Goal: Use online tool/utility: Use online tool/utility

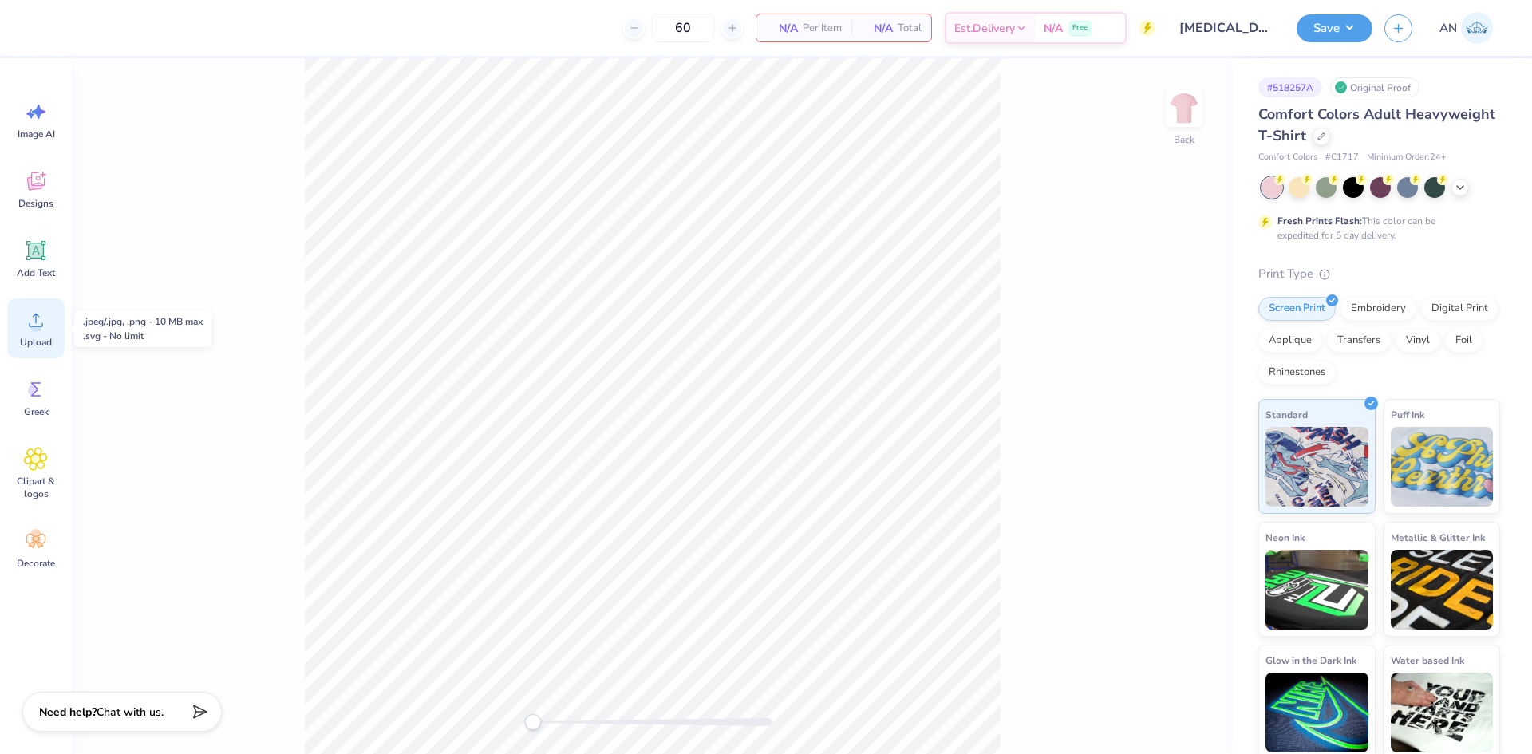
click at [41, 319] on icon at bounding box center [36, 320] width 24 height 24
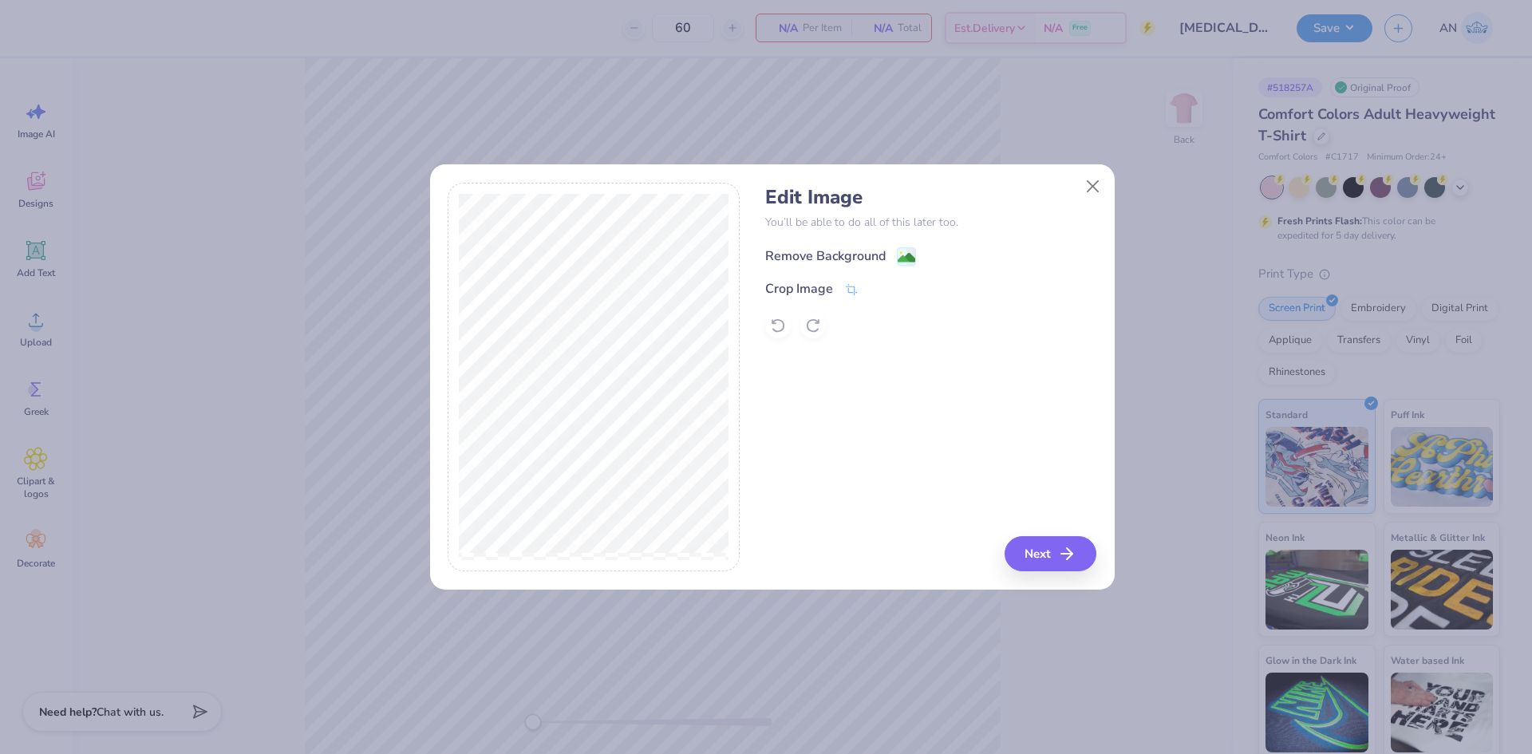
click at [852, 257] on div "Remove Background" at bounding box center [825, 256] width 120 height 19
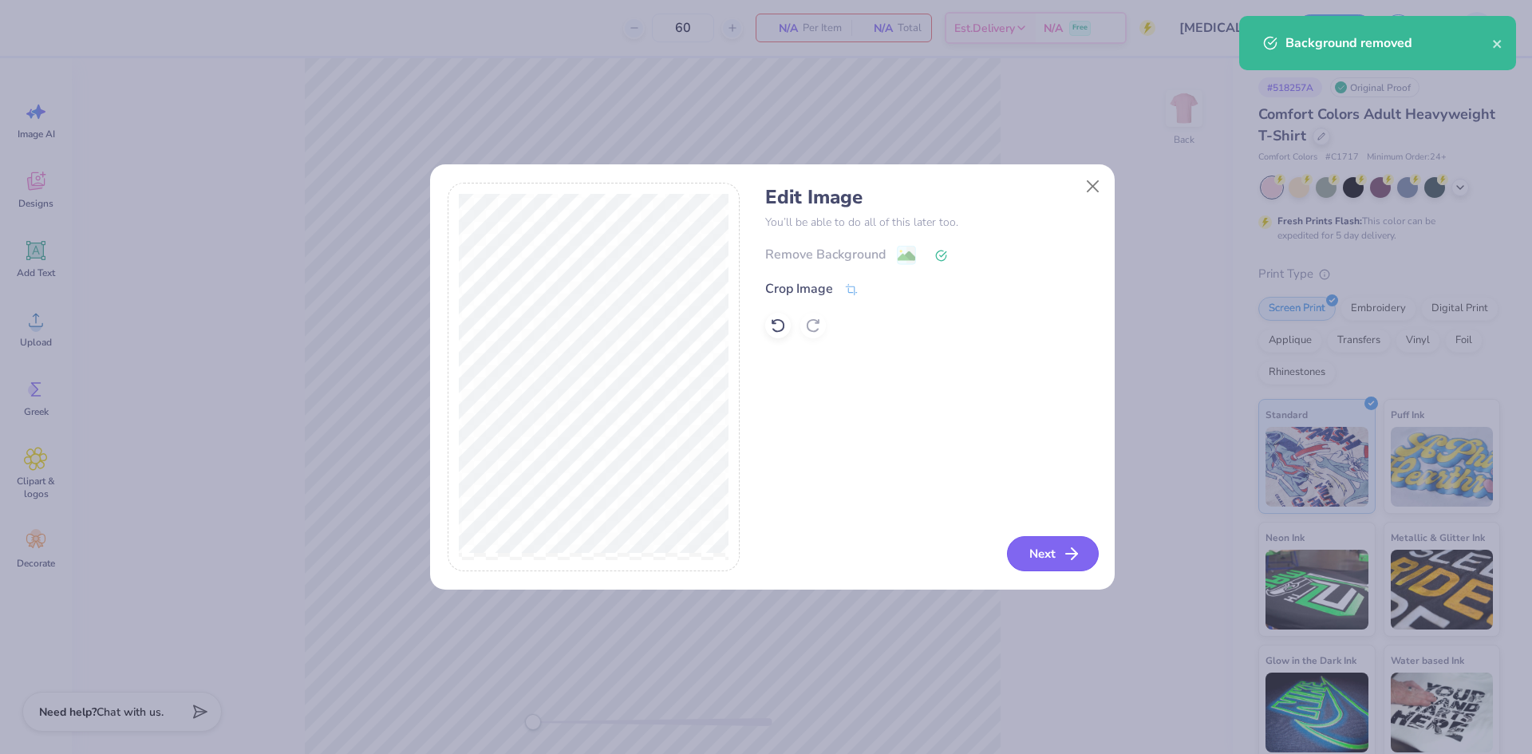
click at [1036, 551] on button "Next" at bounding box center [1053, 553] width 92 height 35
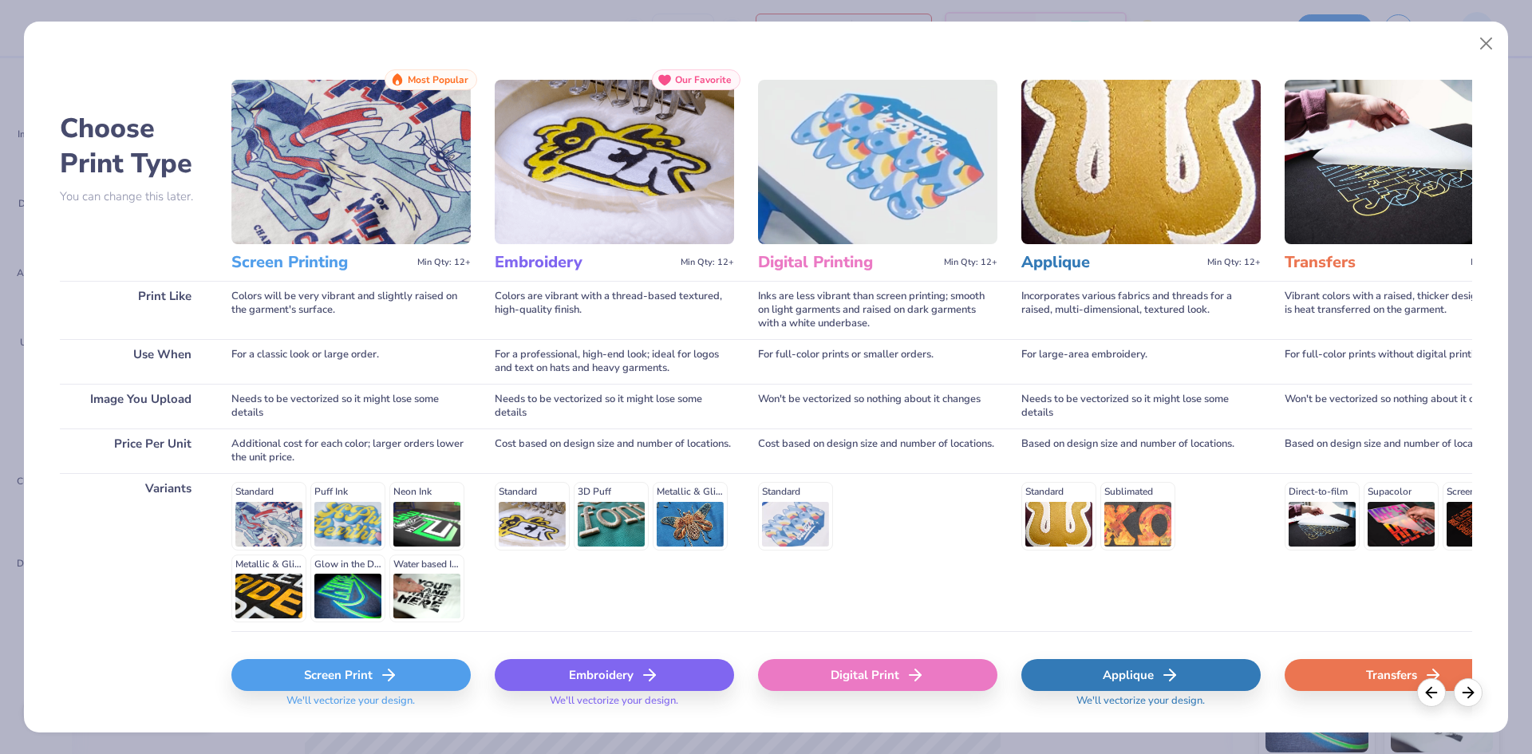
click at [444, 667] on div "Screen Print" at bounding box center [350, 675] width 239 height 32
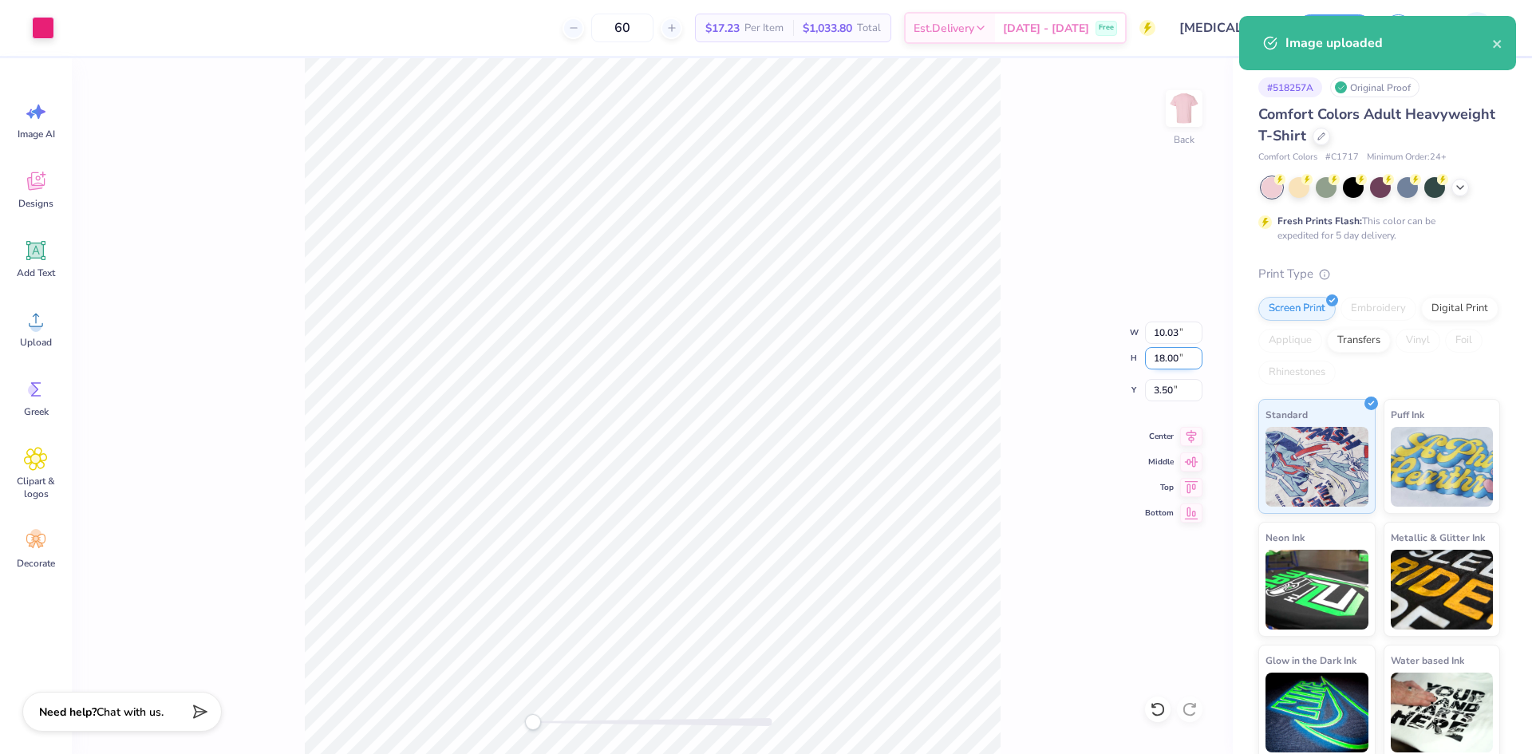
click at [1173, 364] on input "18.00" at bounding box center [1173, 358] width 57 height 22
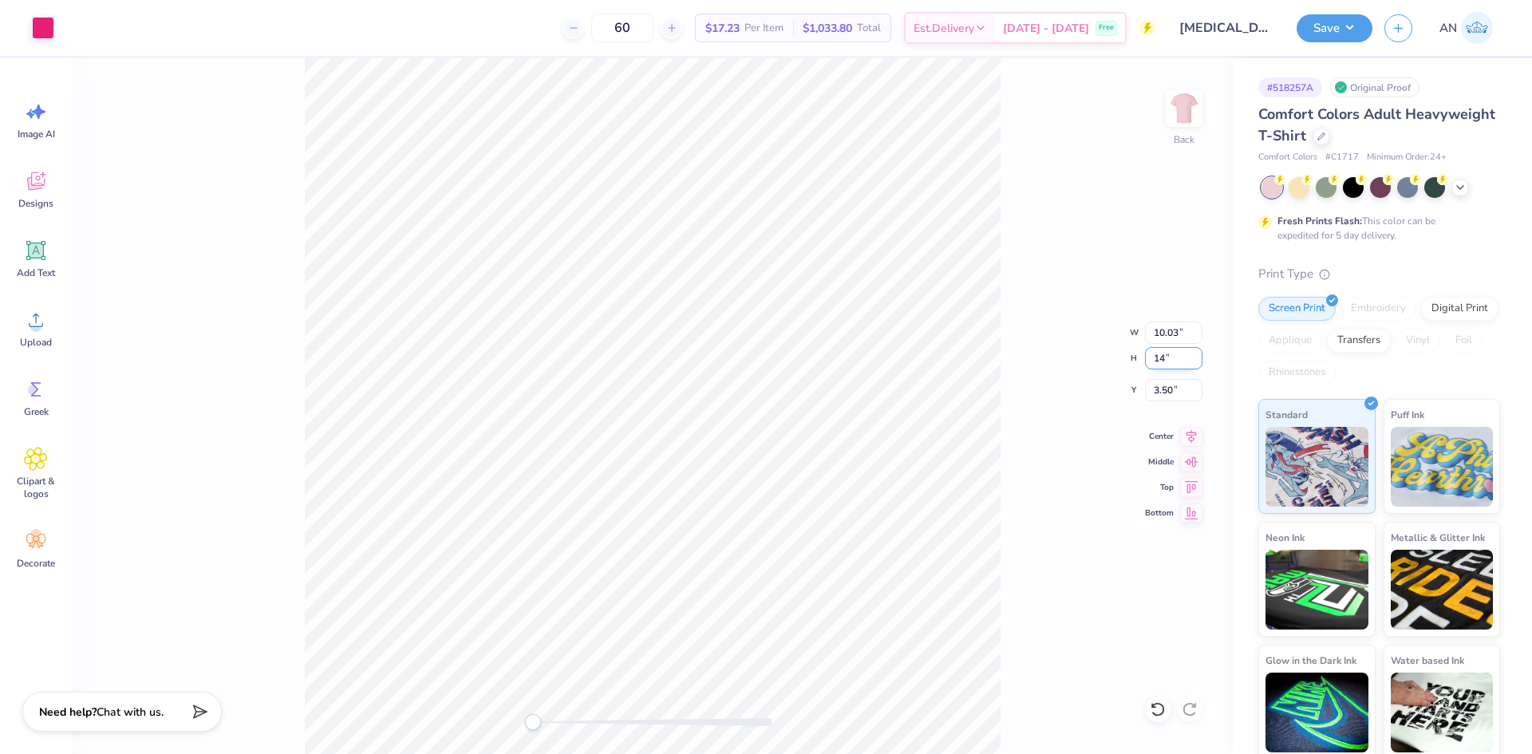
type input "14"
type input "7.80"
type input "14.00"
type input "5.50"
click at [47, 249] on icon at bounding box center [36, 251] width 24 height 24
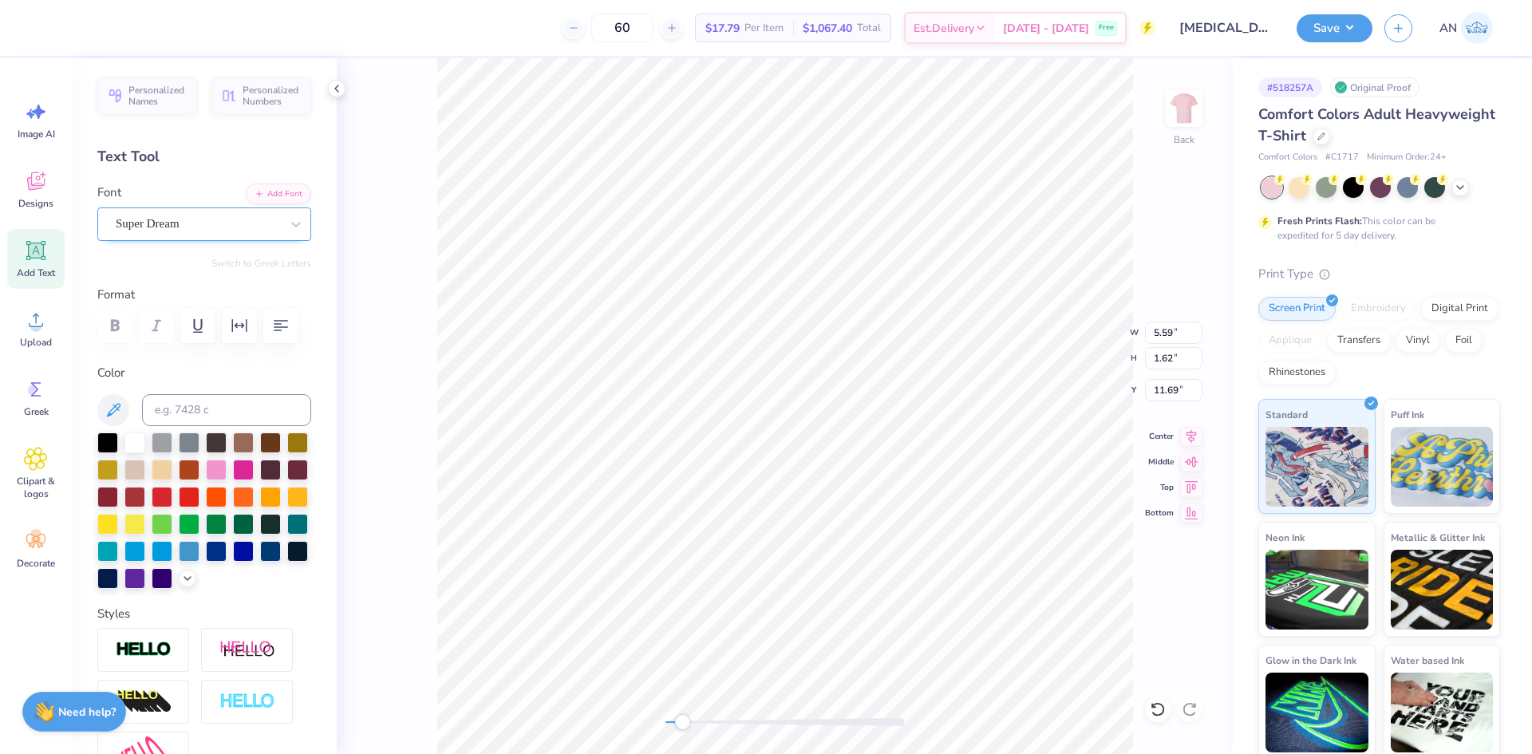
click at [164, 217] on div "Super Dream" at bounding box center [198, 223] width 168 height 25
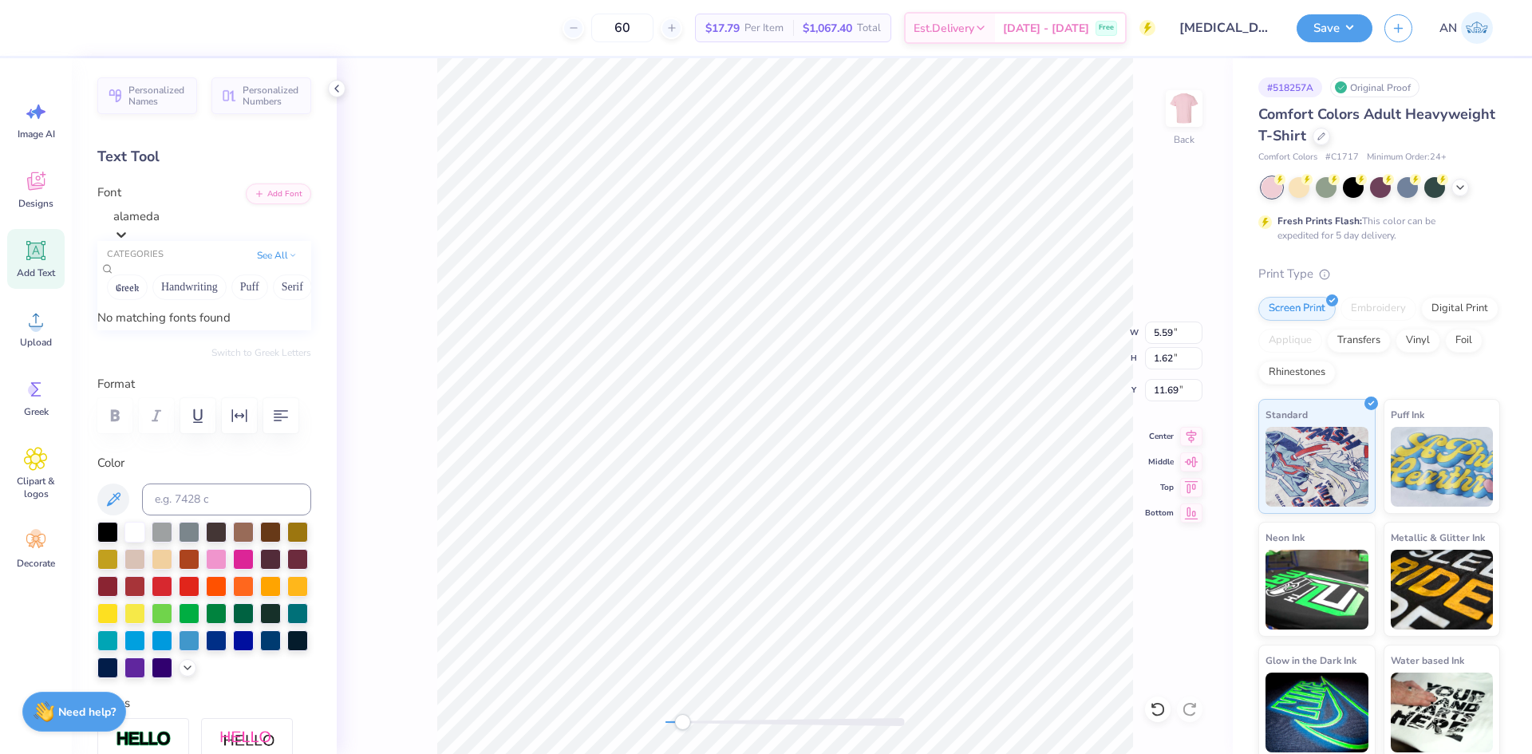
type input "alameda"
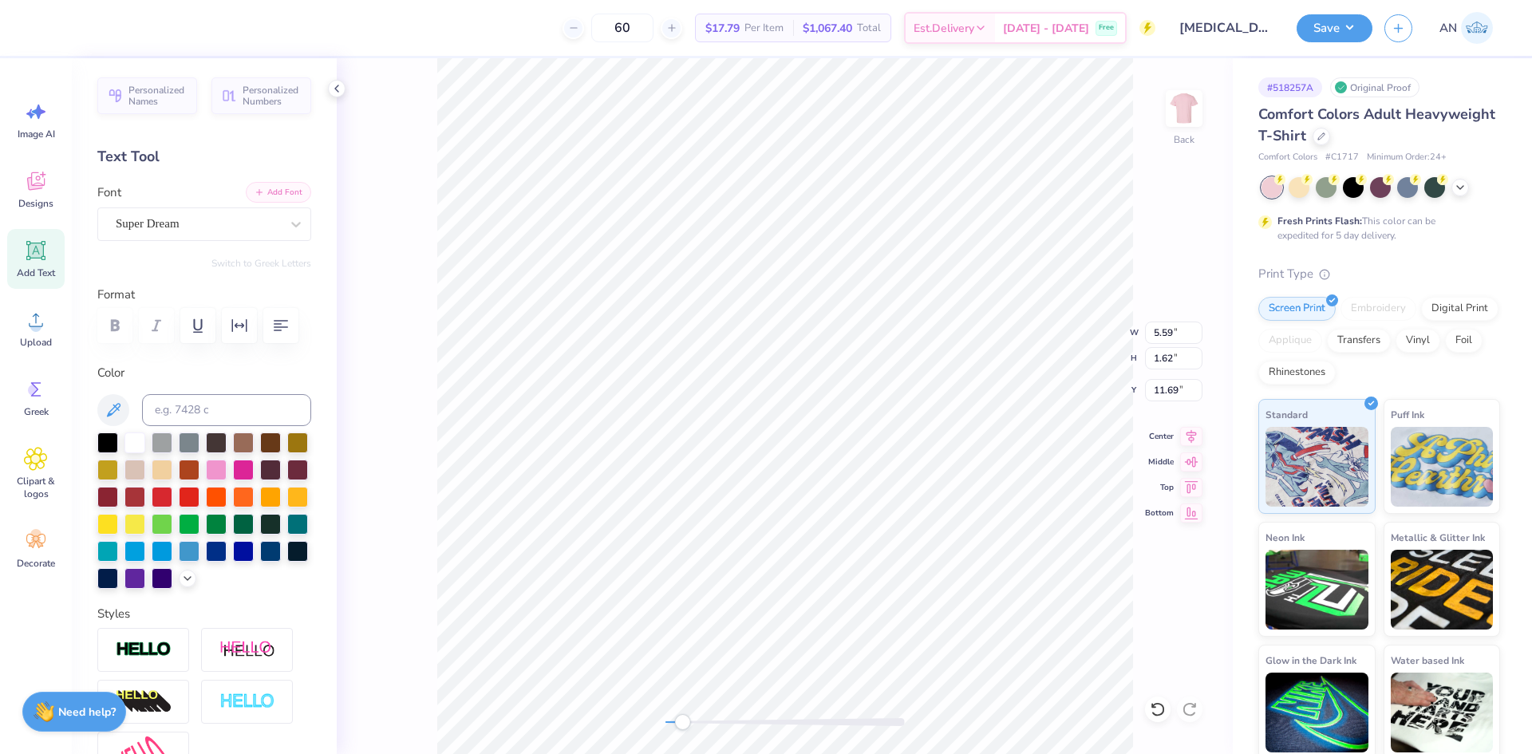
click at [274, 195] on button "Add Font" at bounding box center [278, 192] width 65 height 21
type textarea "Breast Cancer"
type input "5.73"
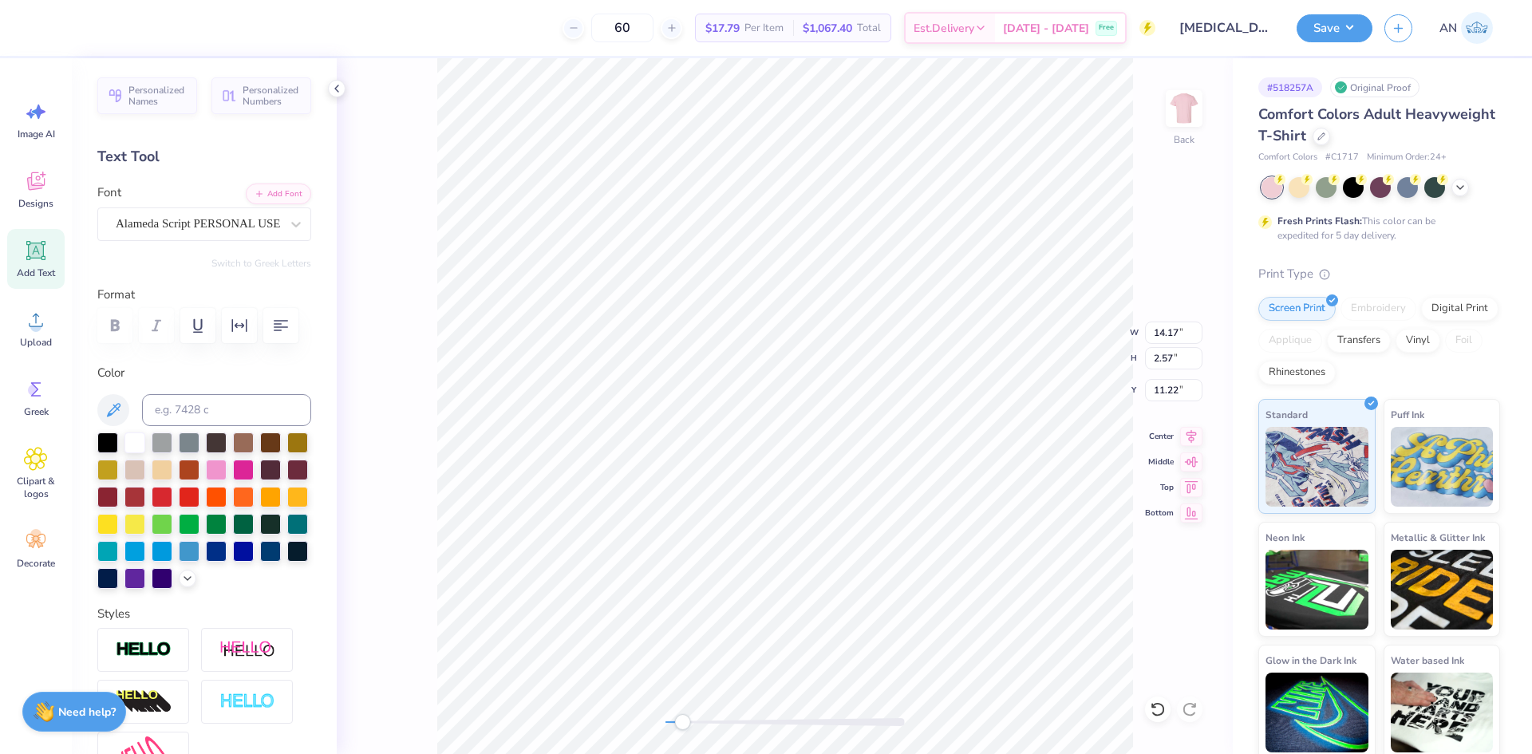
type input "1.04"
type input "12.75"
type input "4.87"
type input "0.88"
type input "1.90"
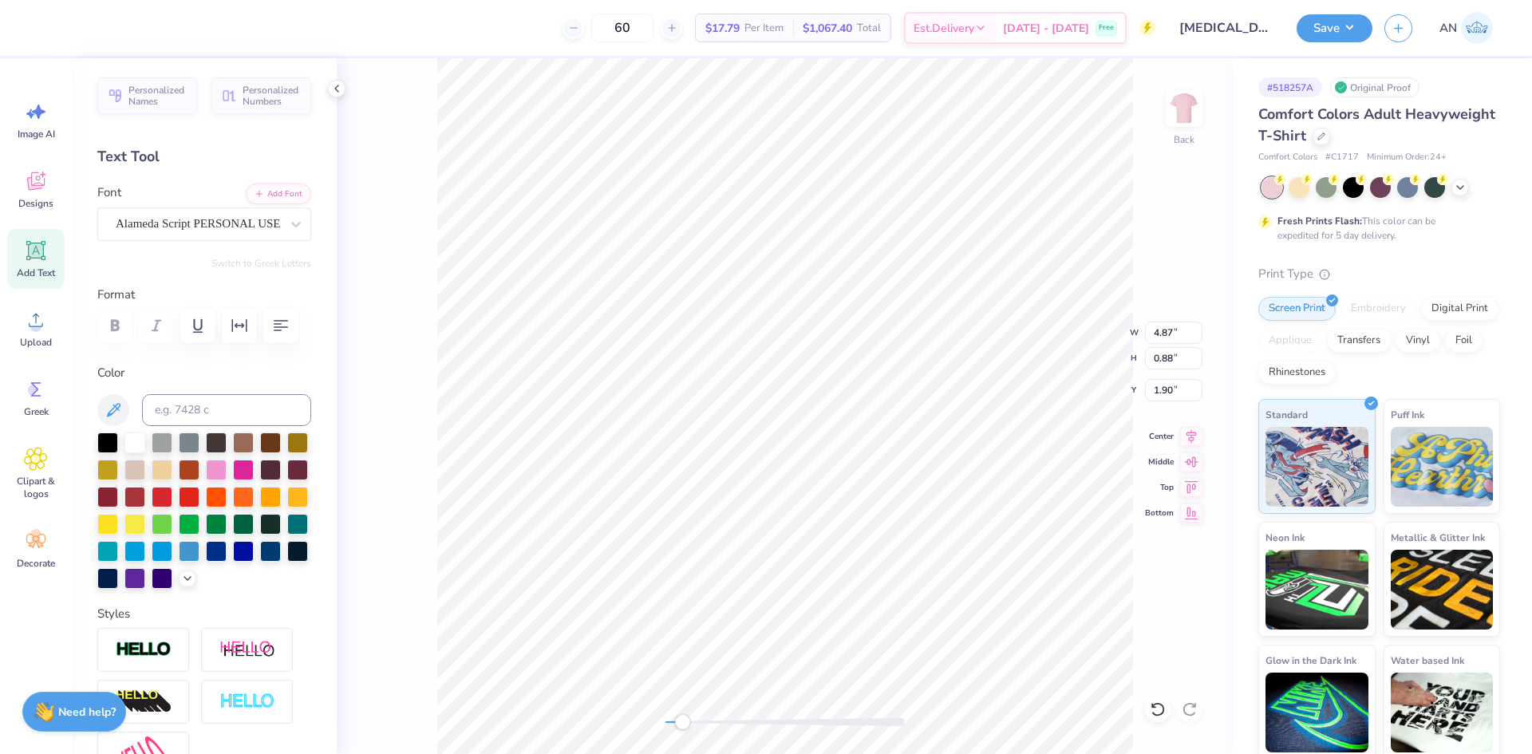
type input "4.80"
type input "0.87"
click at [202, 218] on div "Alameda Script PERSONAL USE" at bounding box center [198, 223] width 168 height 25
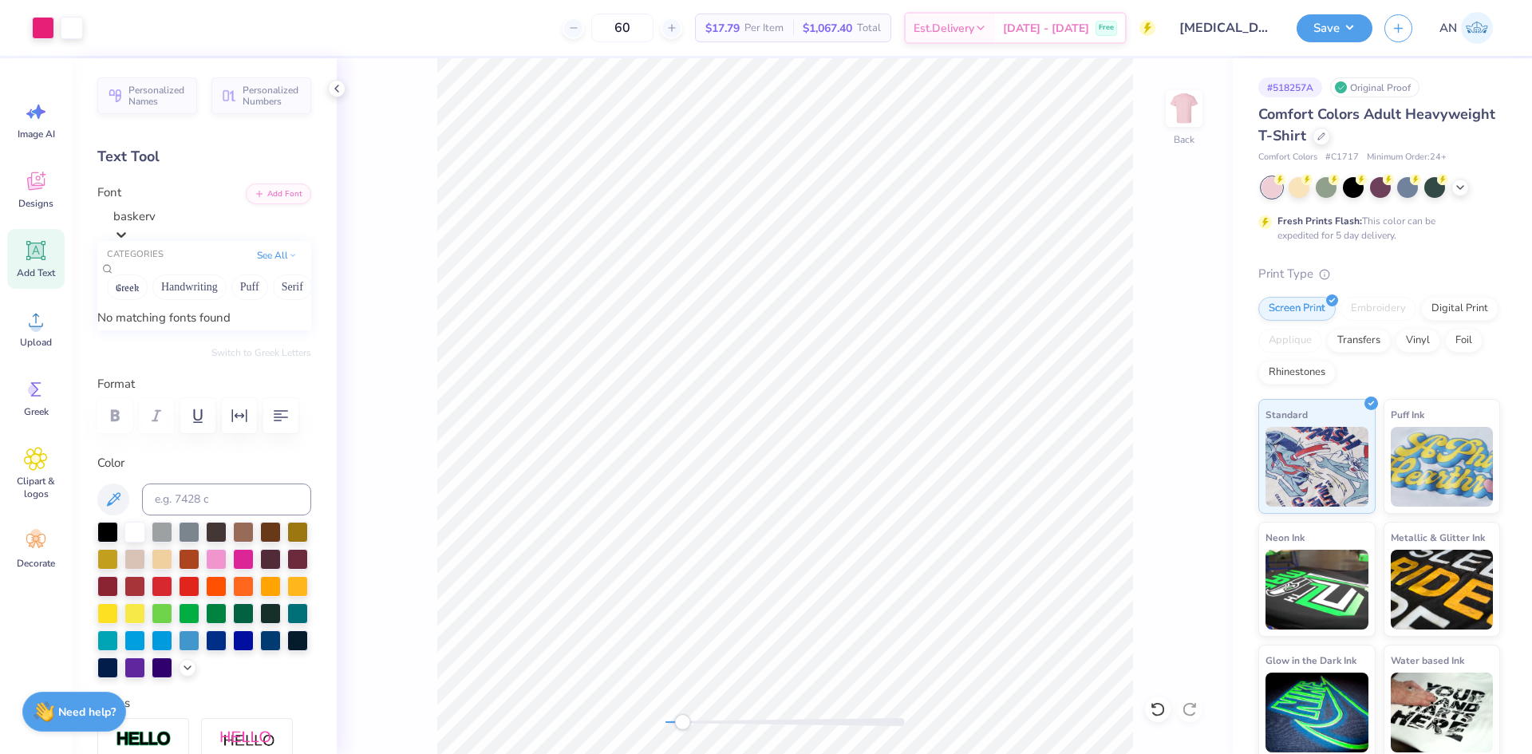
type input "baskerv"
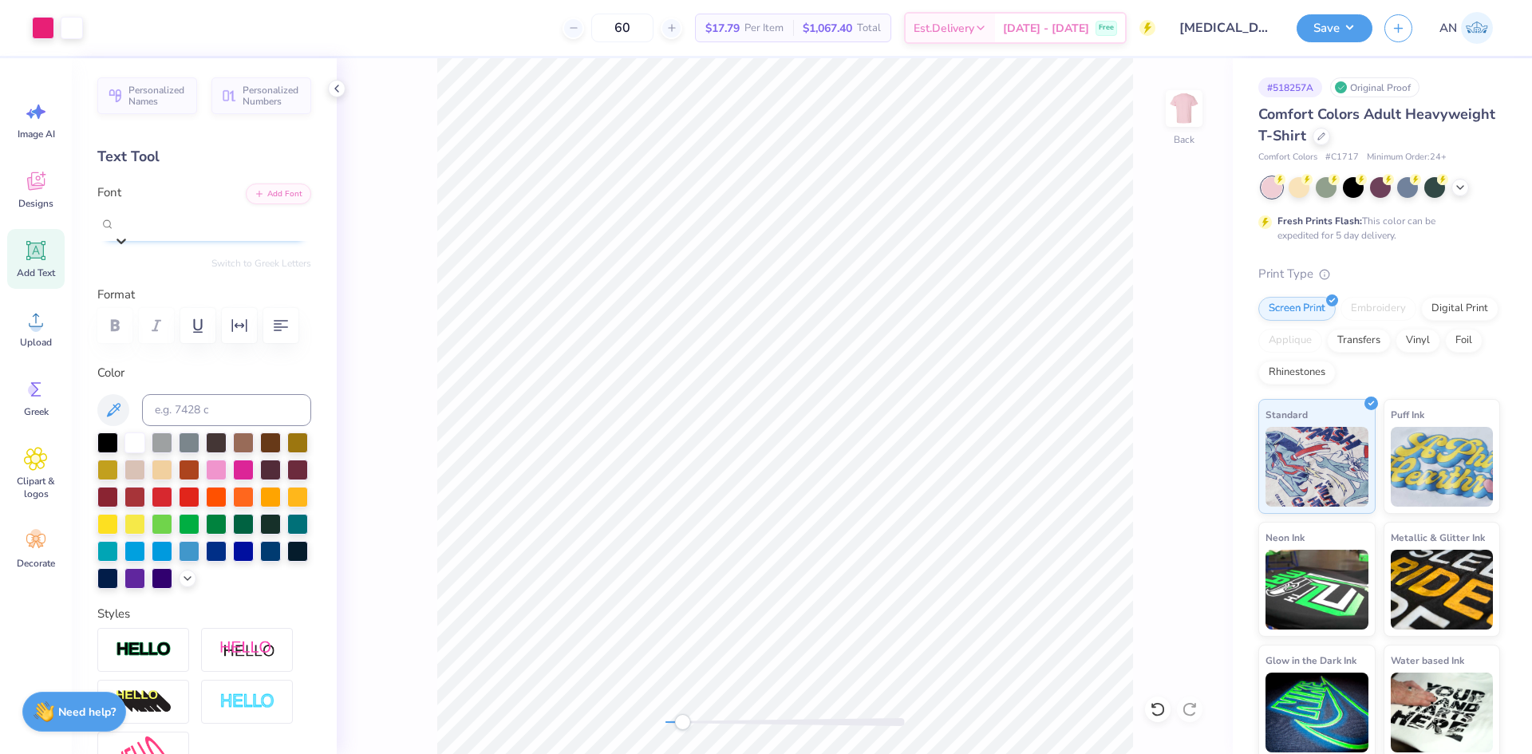
click at [227, 220] on span "Alameda Script PERSONAL USE" at bounding box center [197, 220] width 165 height 18
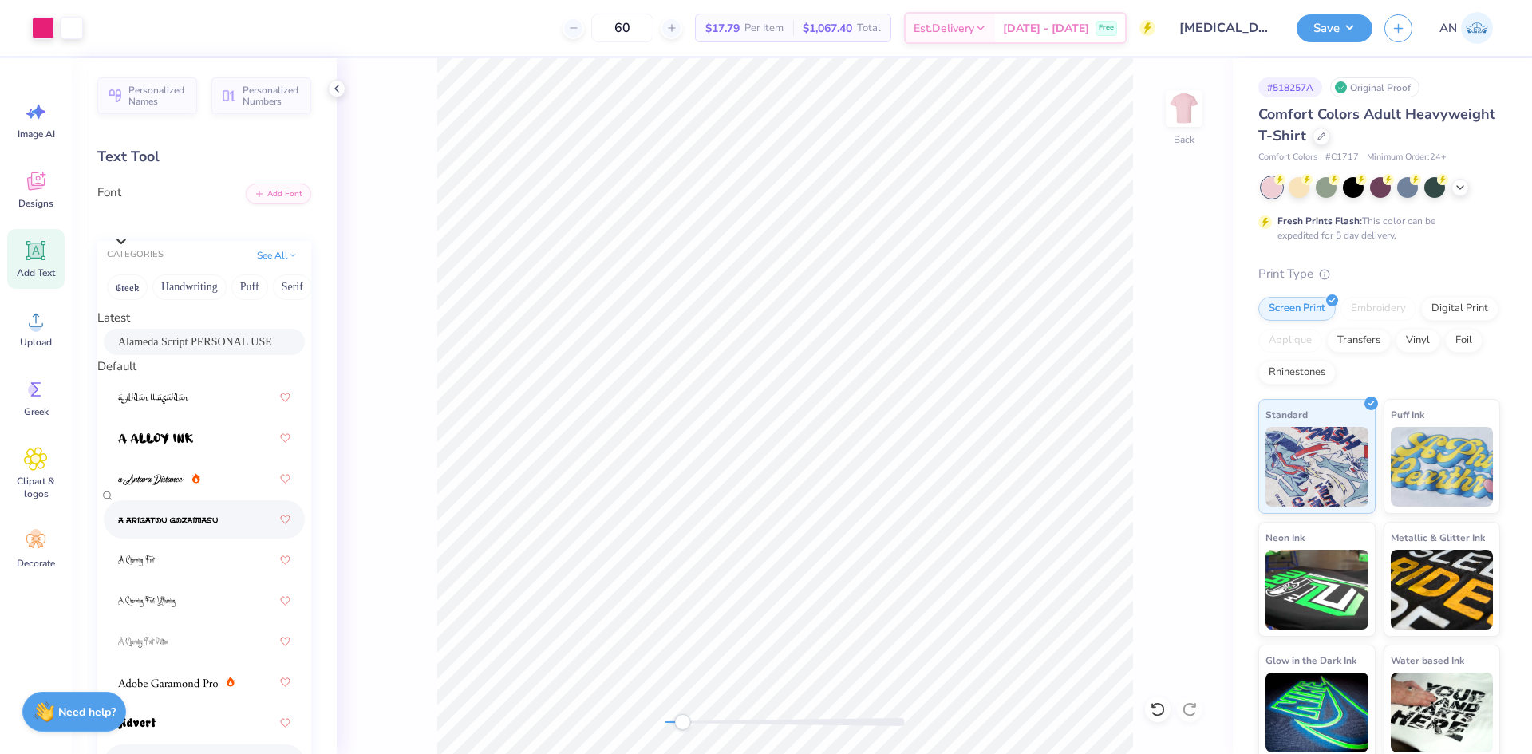
scroll to position [638, 0]
click at [35, 246] on icon at bounding box center [36, 250] width 15 height 15
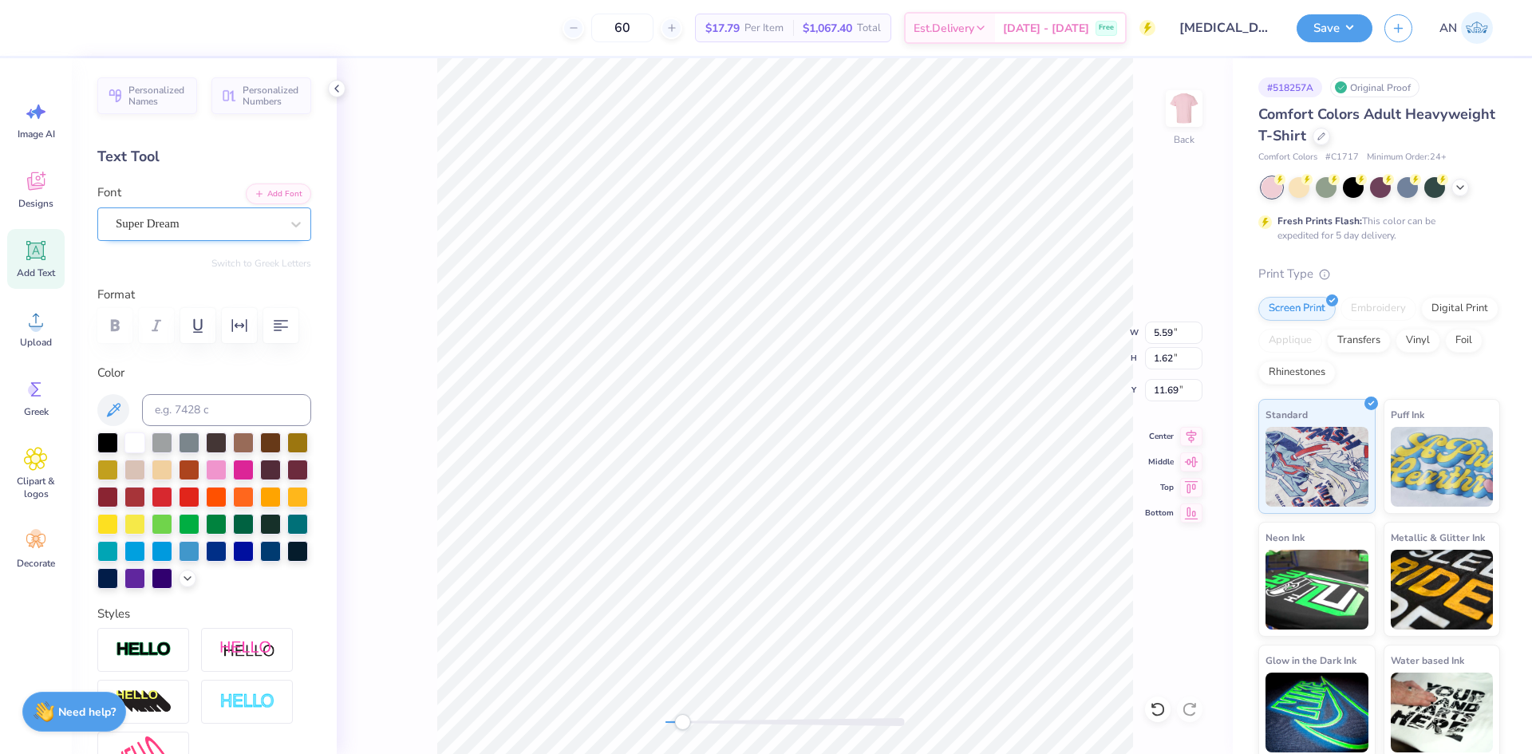
click at [185, 219] on div "Super Dream" at bounding box center [198, 223] width 168 height 25
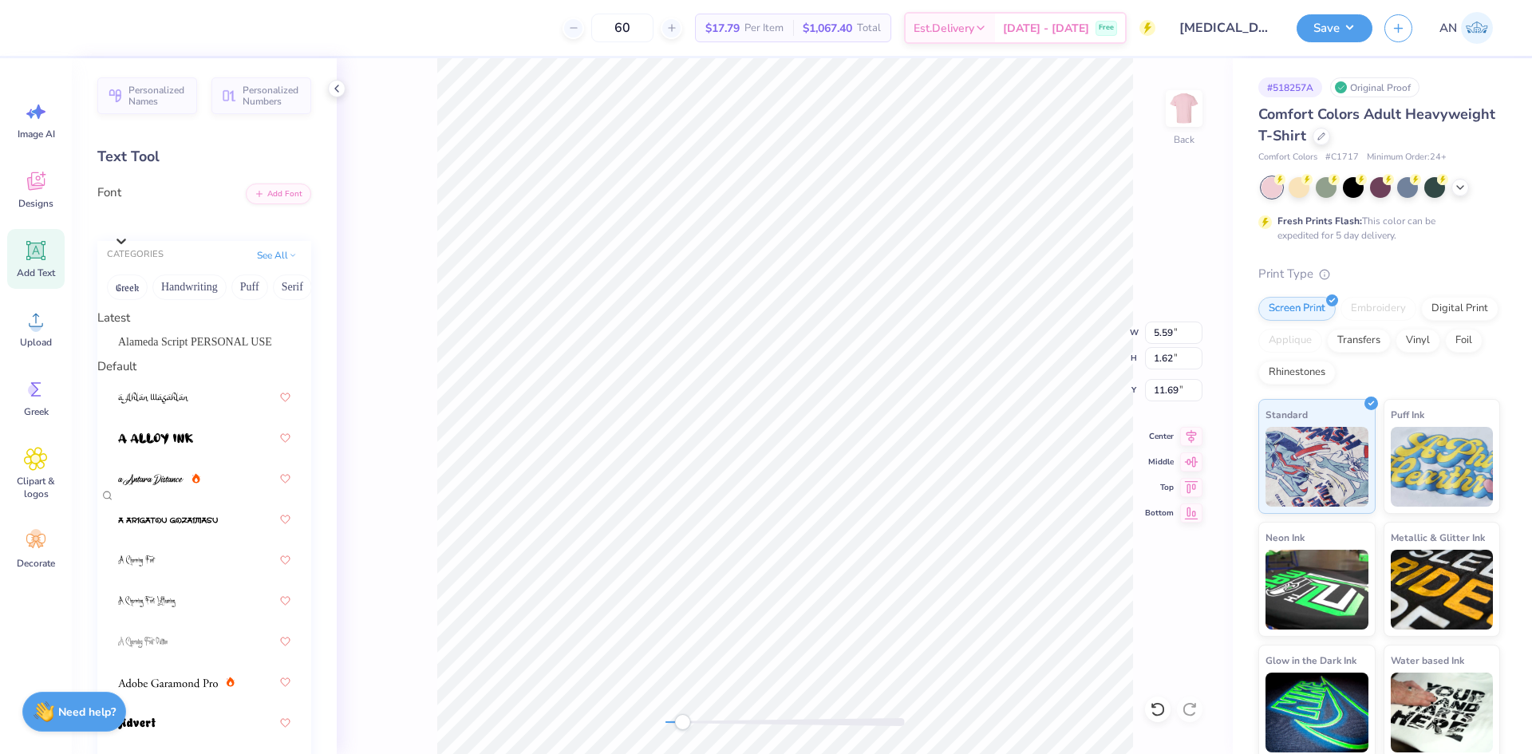
scroll to position [1915, 0]
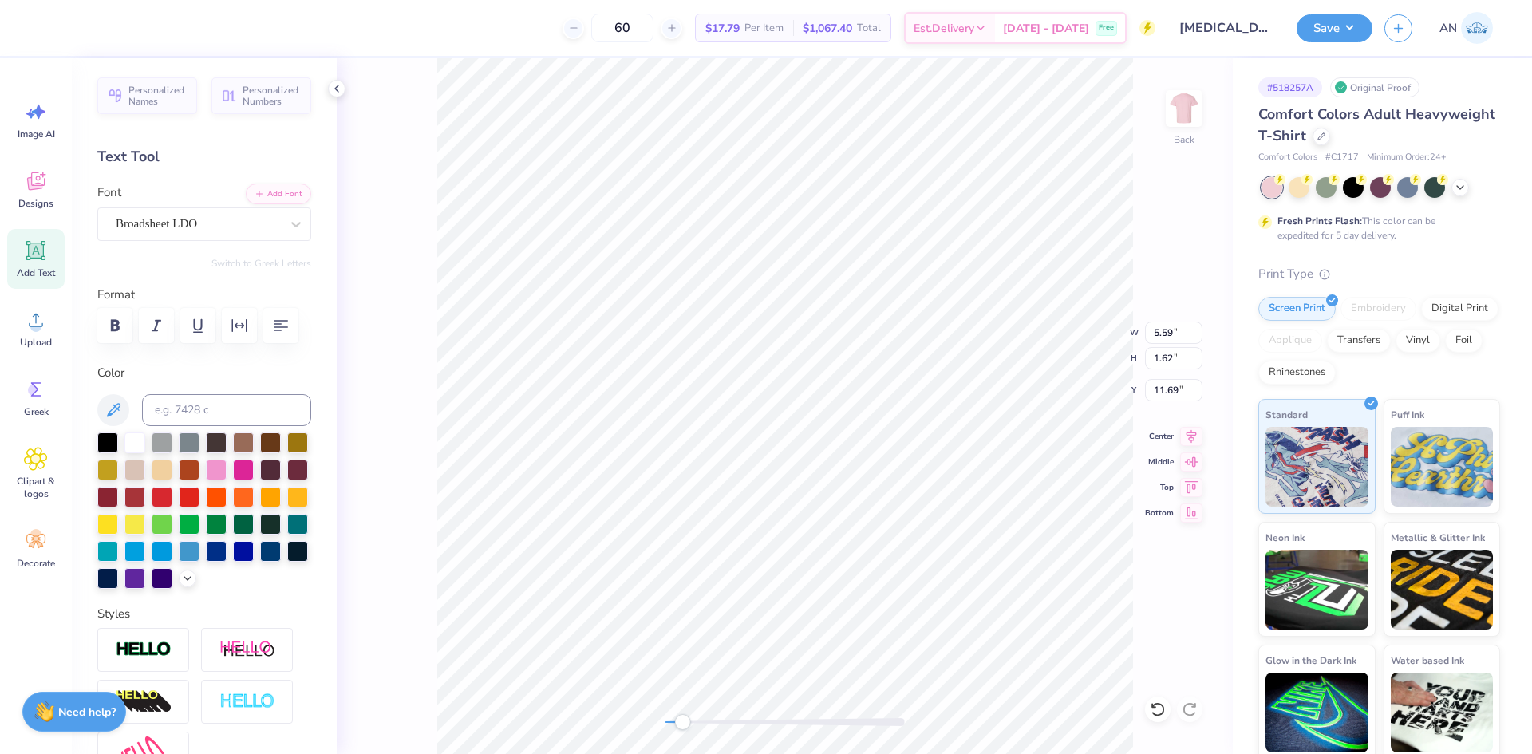
scroll to position [14, 6]
type textarea "ALPHA KAPPA ALPHA"
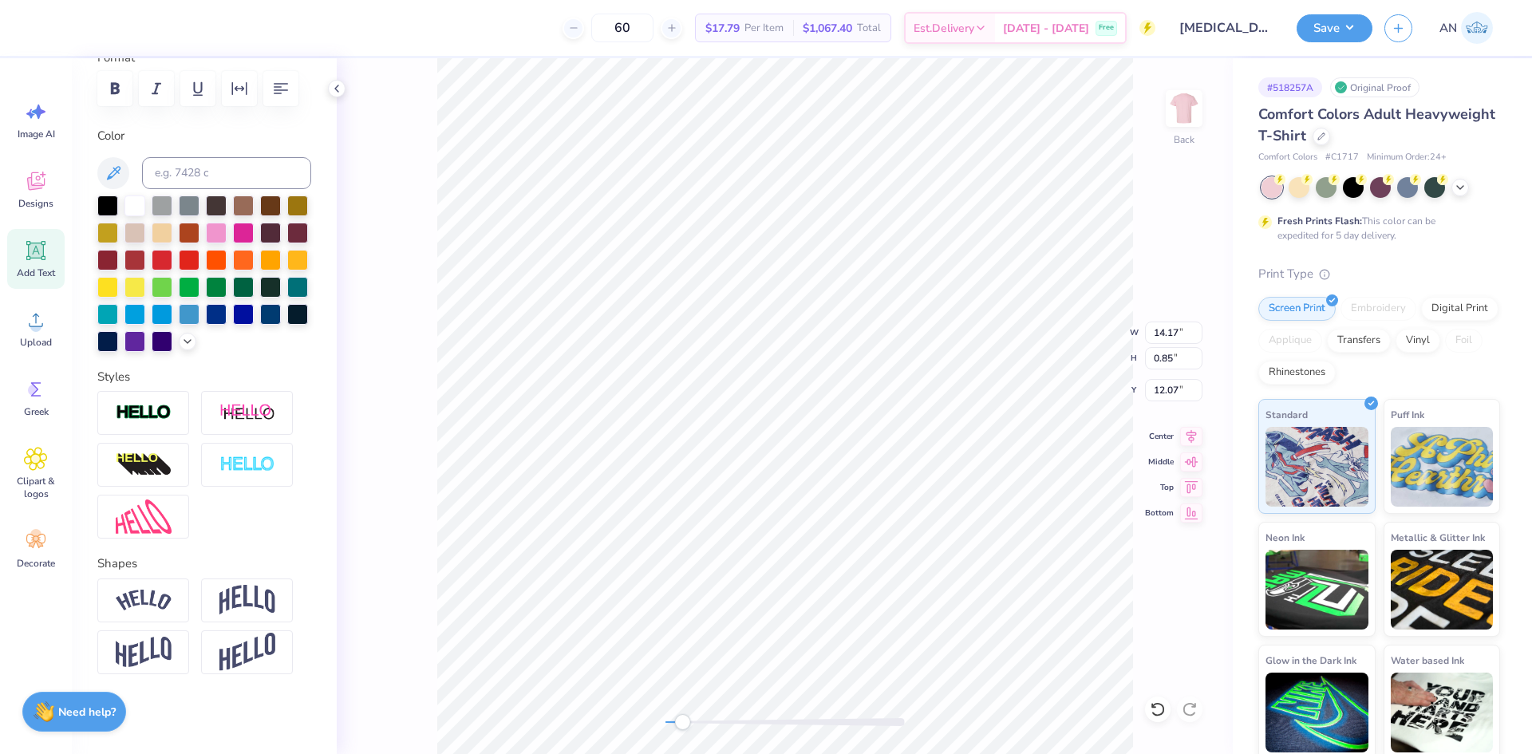
scroll to position [14, 2]
type textarea "ALPHA ALPHA"
type textarea "ALPHA"
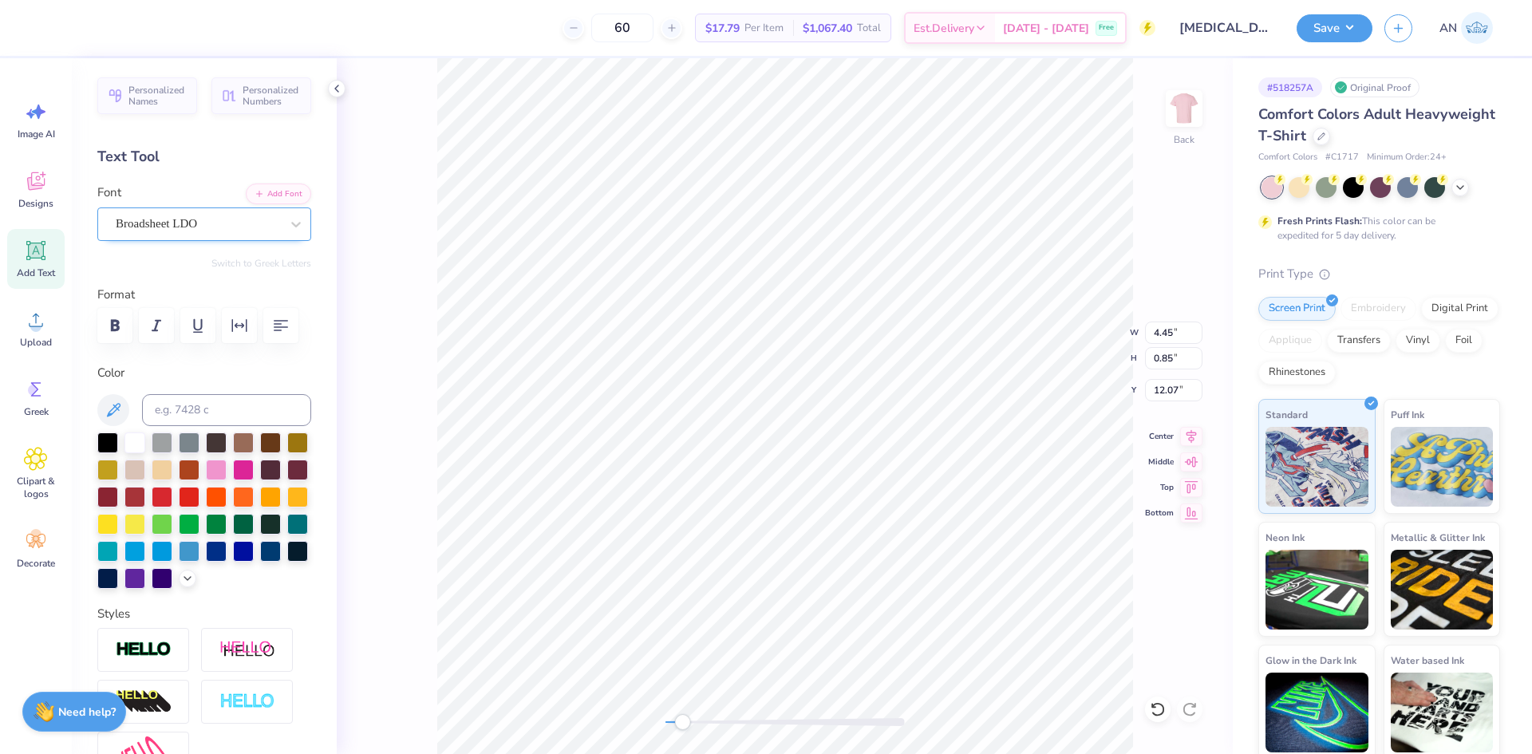
click at [247, 227] on div "Broadsheet LDO" at bounding box center [198, 223] width 168 height 25
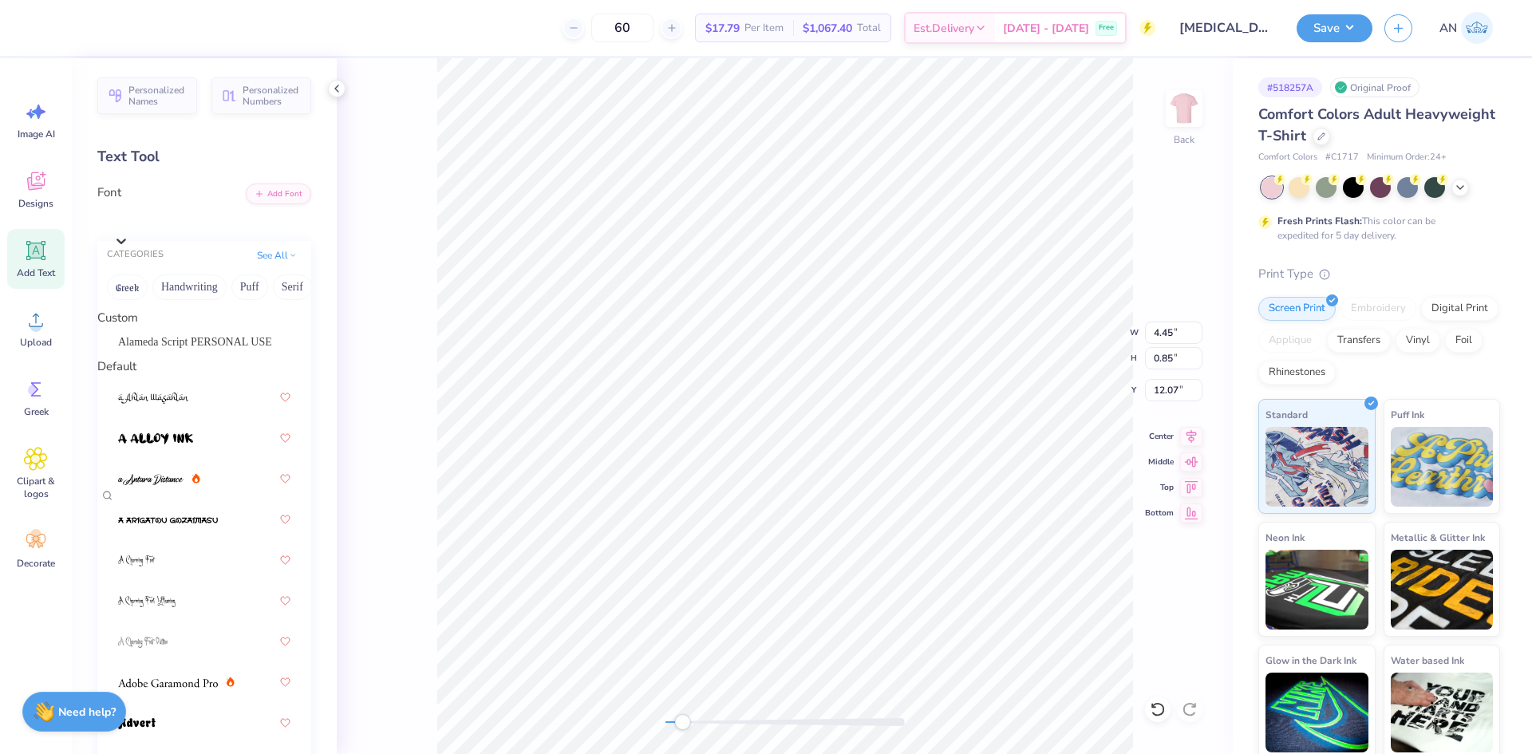
scroll to position [1037, 0]
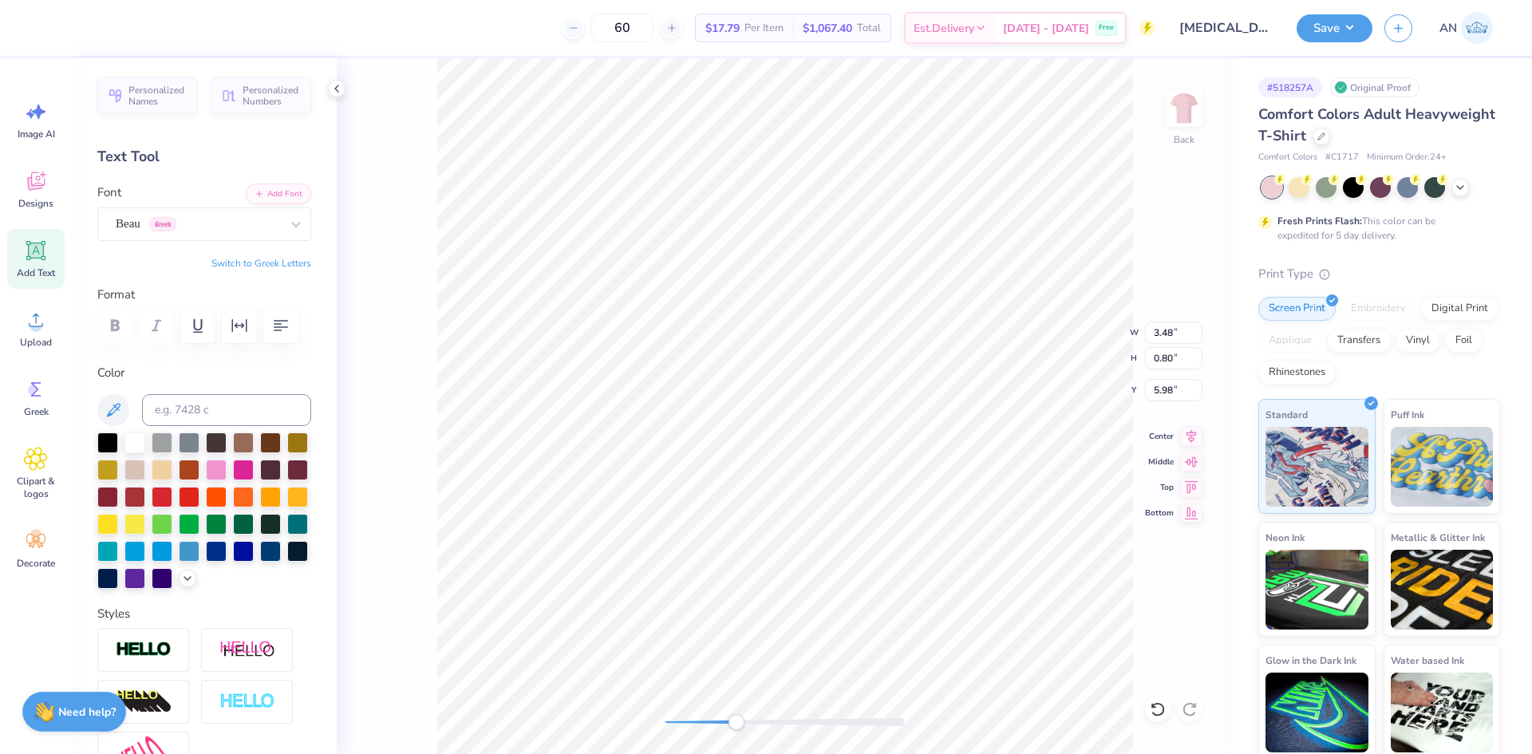
type input "3.48"
type input "0.80"
click at [739, 410] on li "Duplicate" at bounding box center [775, 413] width 125 height 31
type input "6.98"
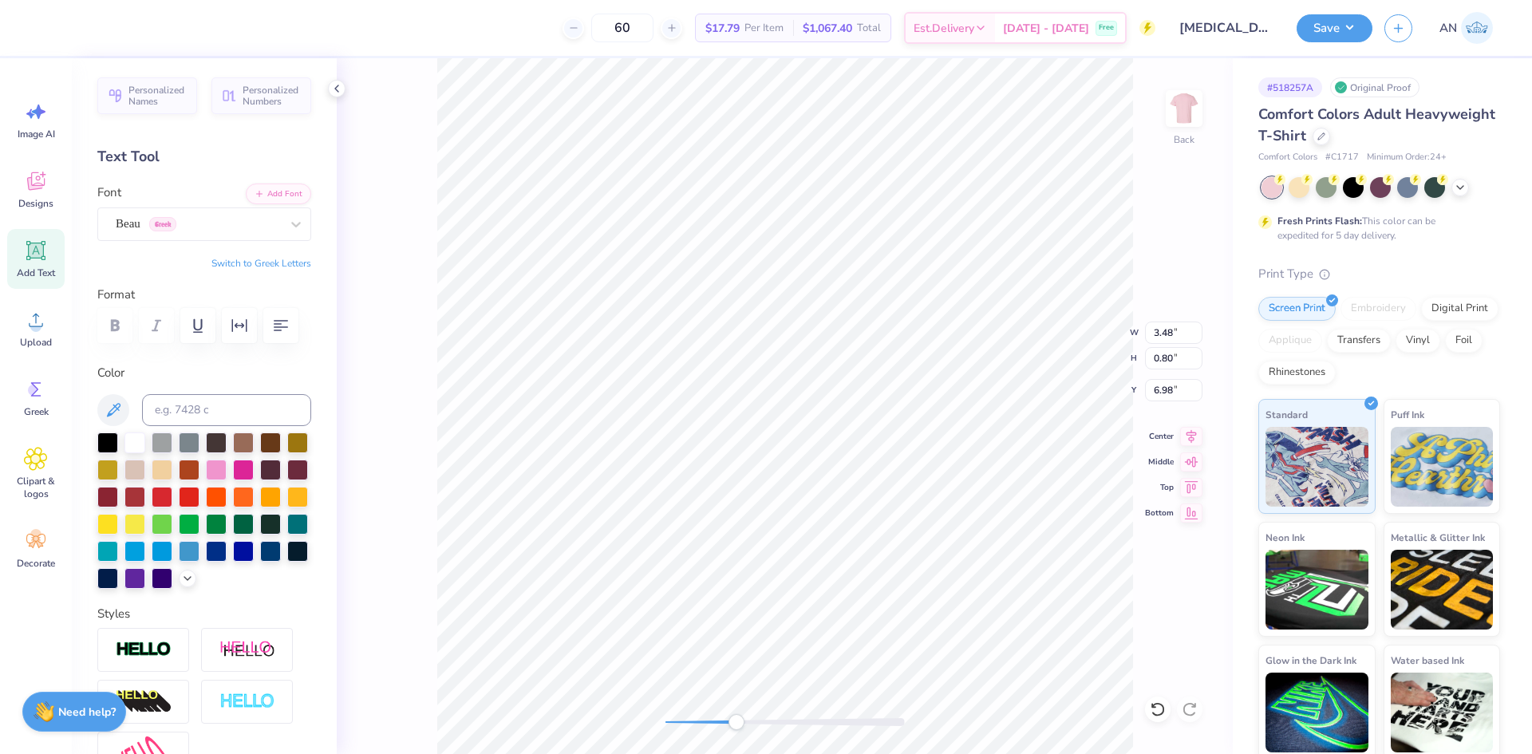
type textarea "KAPPA"
type input "7.80"
type input "14.00"
type input "1.87"
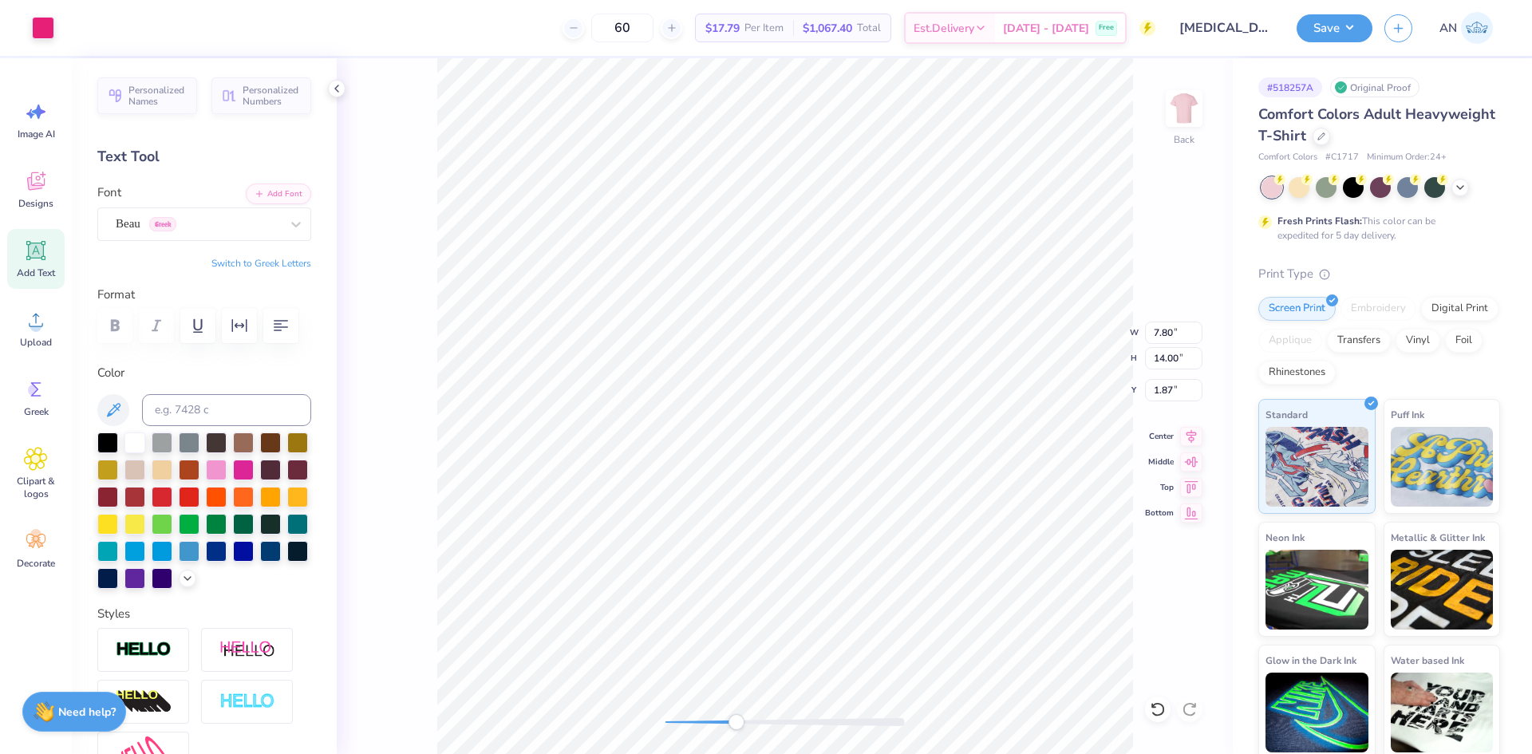
type input "3.36"
type input "0.80"
click at [908, 469] on li "Duplicate" at bounding box center [906, 454] width 125 height 31
type input "7.87"
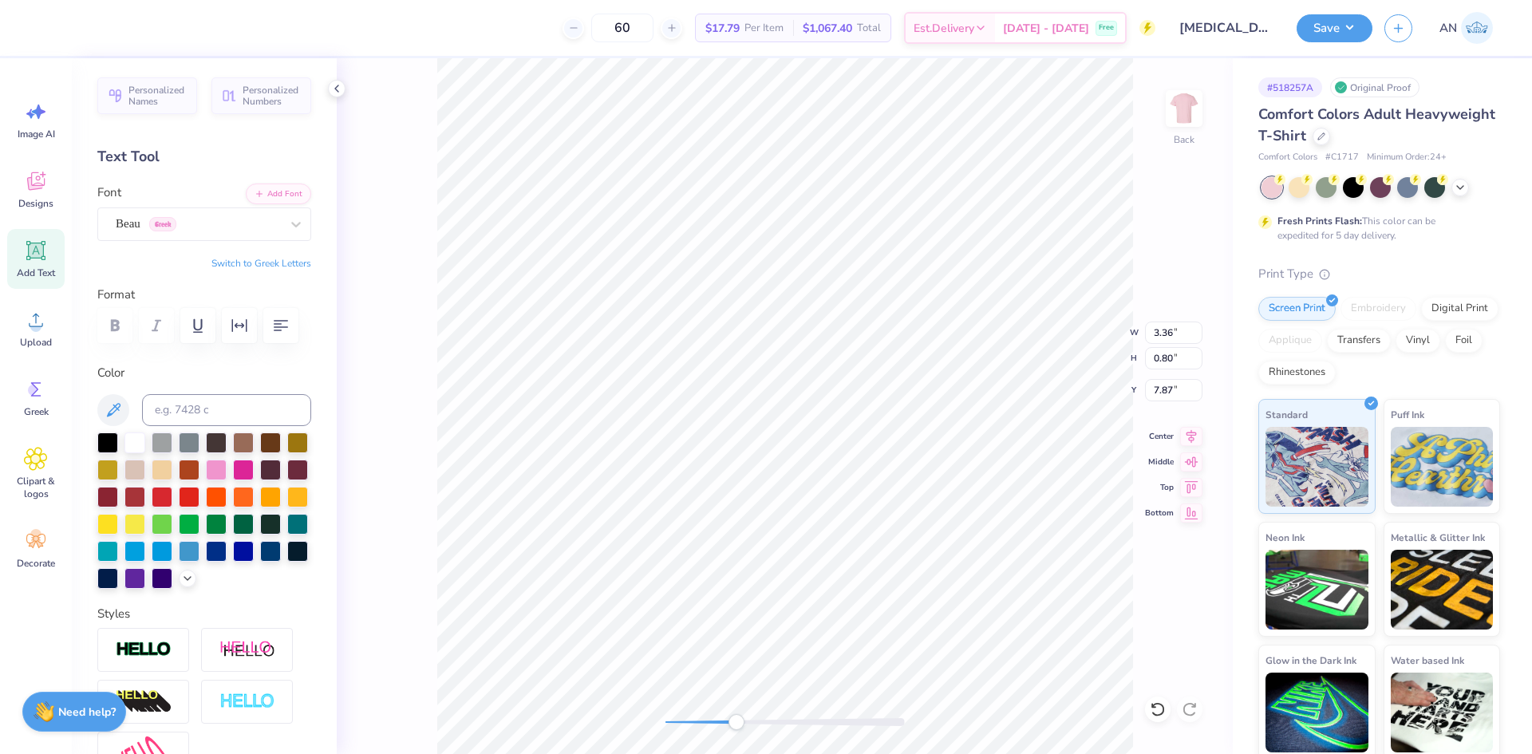
type textarea "ALPHA"
type input "7.80"
type input "14.00"
type input "1.87"
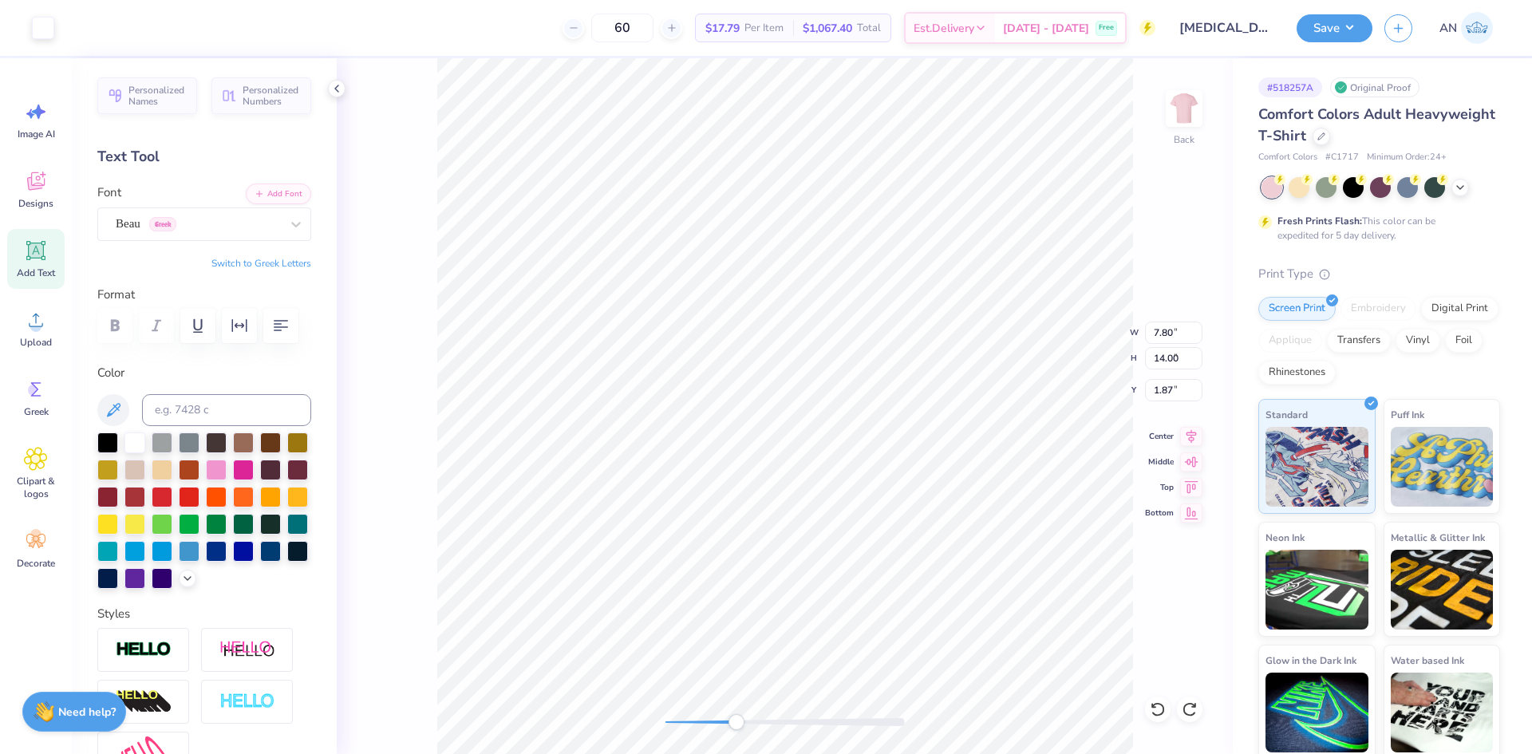
type input "3.48"
type input "0.80"
type input "5.98"
type input "3.52"
type input "1.68"
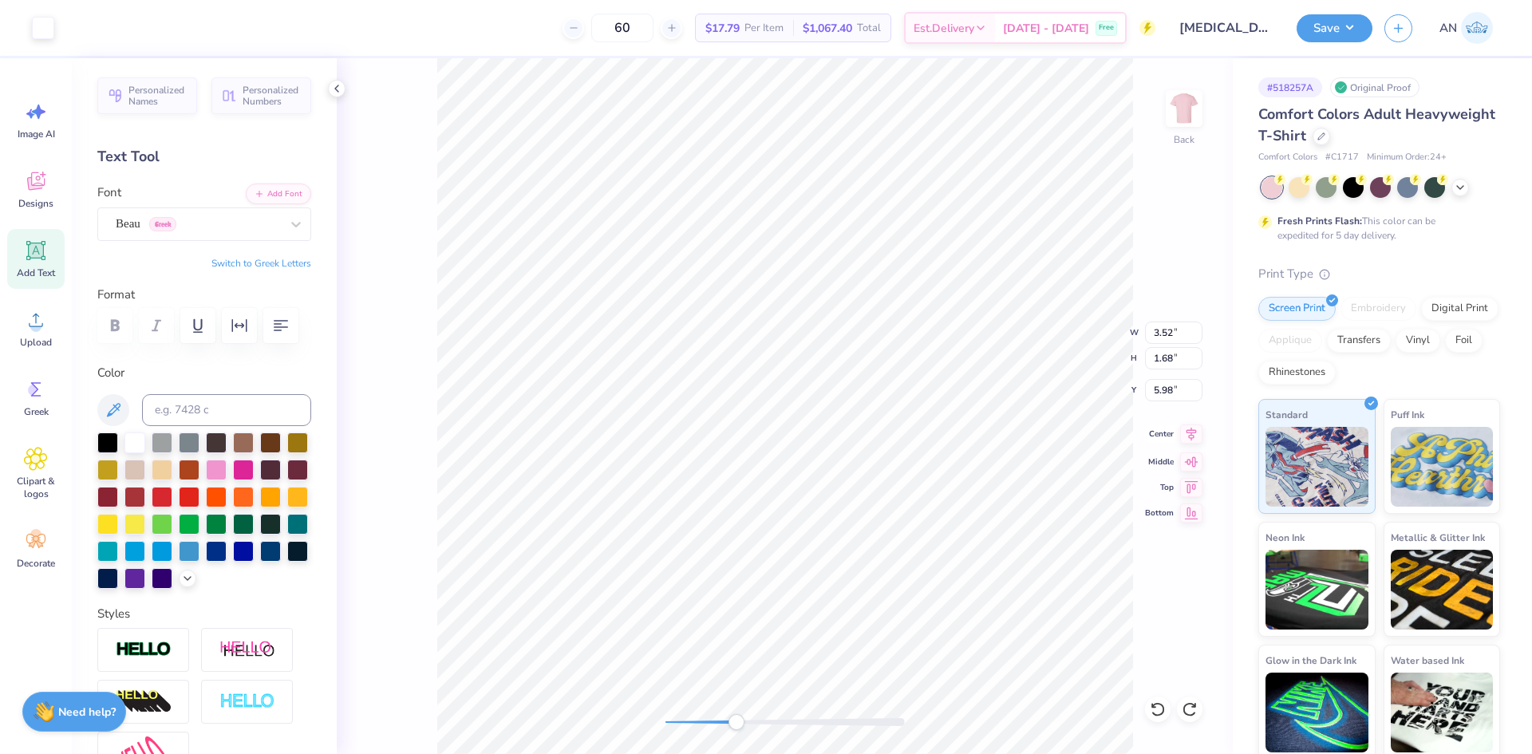
click at [1195, 439] on icon at bounding box center [1191, 434] width 22 height 19
type input "7.80"
type input "14.00"
type input "1.87"
type input "3.48"
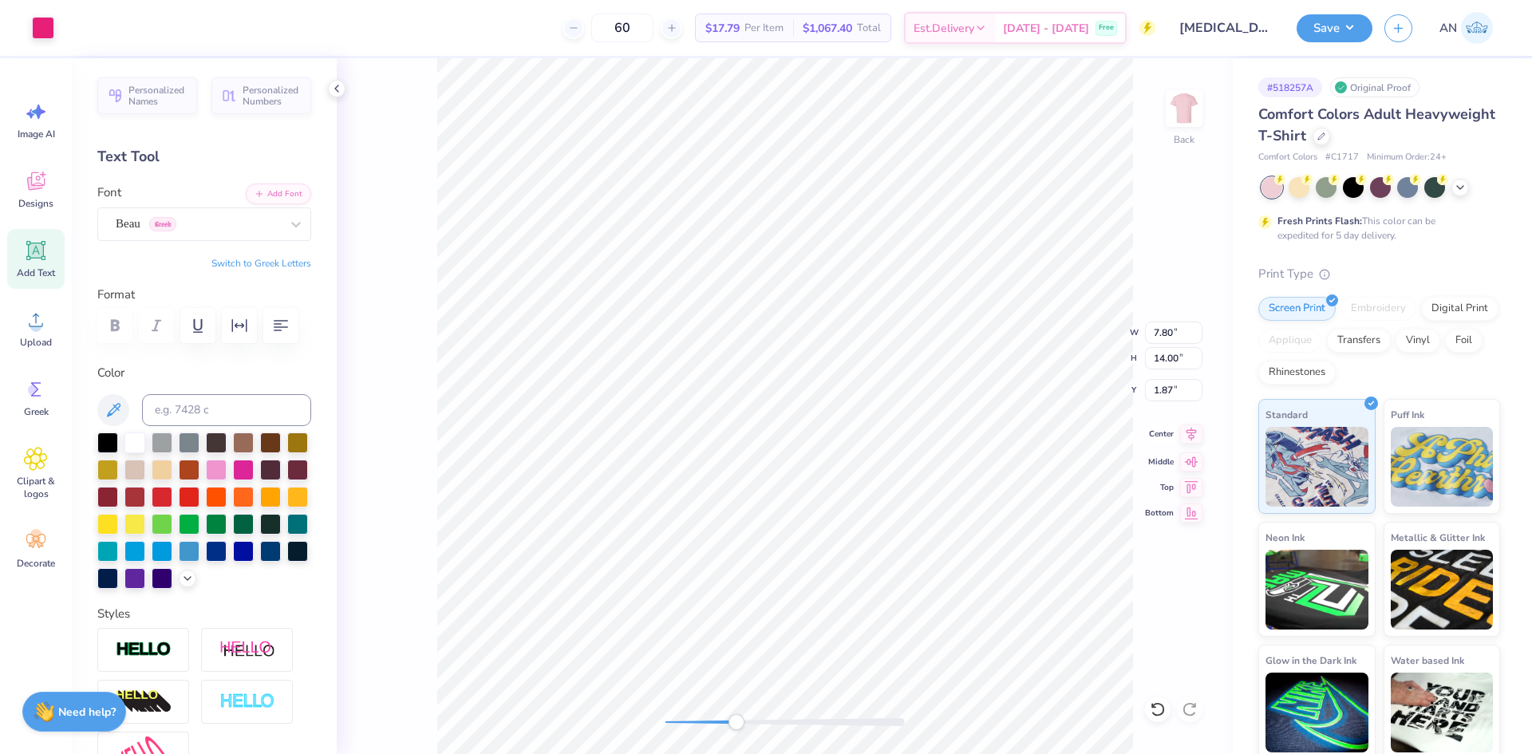
type input "0.80"
type input "5.98"
click at [1199, 434] on icon at bounding box center [1191, 434] width 22 height 19
type input "7.80"
type input "14.00"
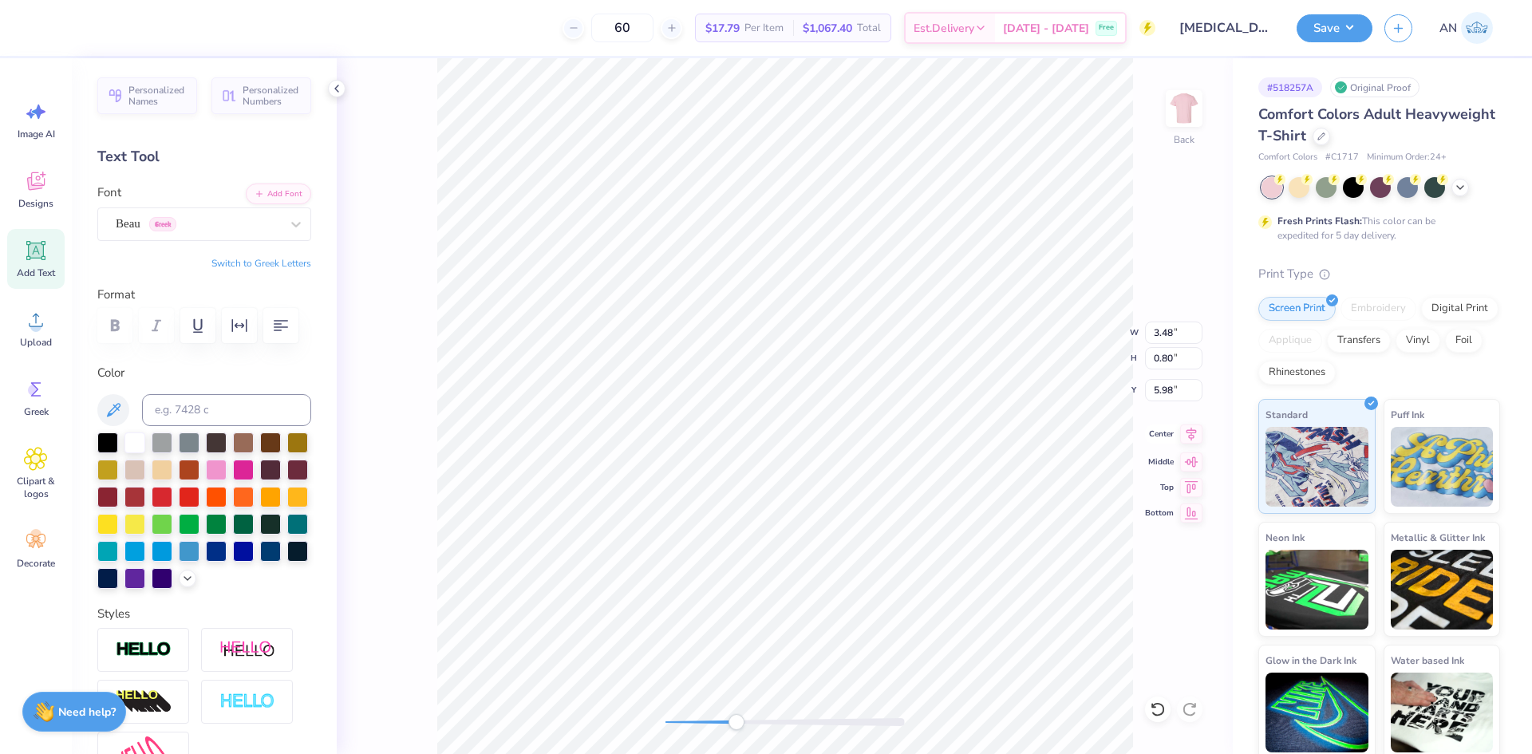
type input "1.87"
type input "3.36"
type input "0.80"
type input "6.87"
click at [1191, 434] on icon at bounding box center [1191, 434] width 22 height 19
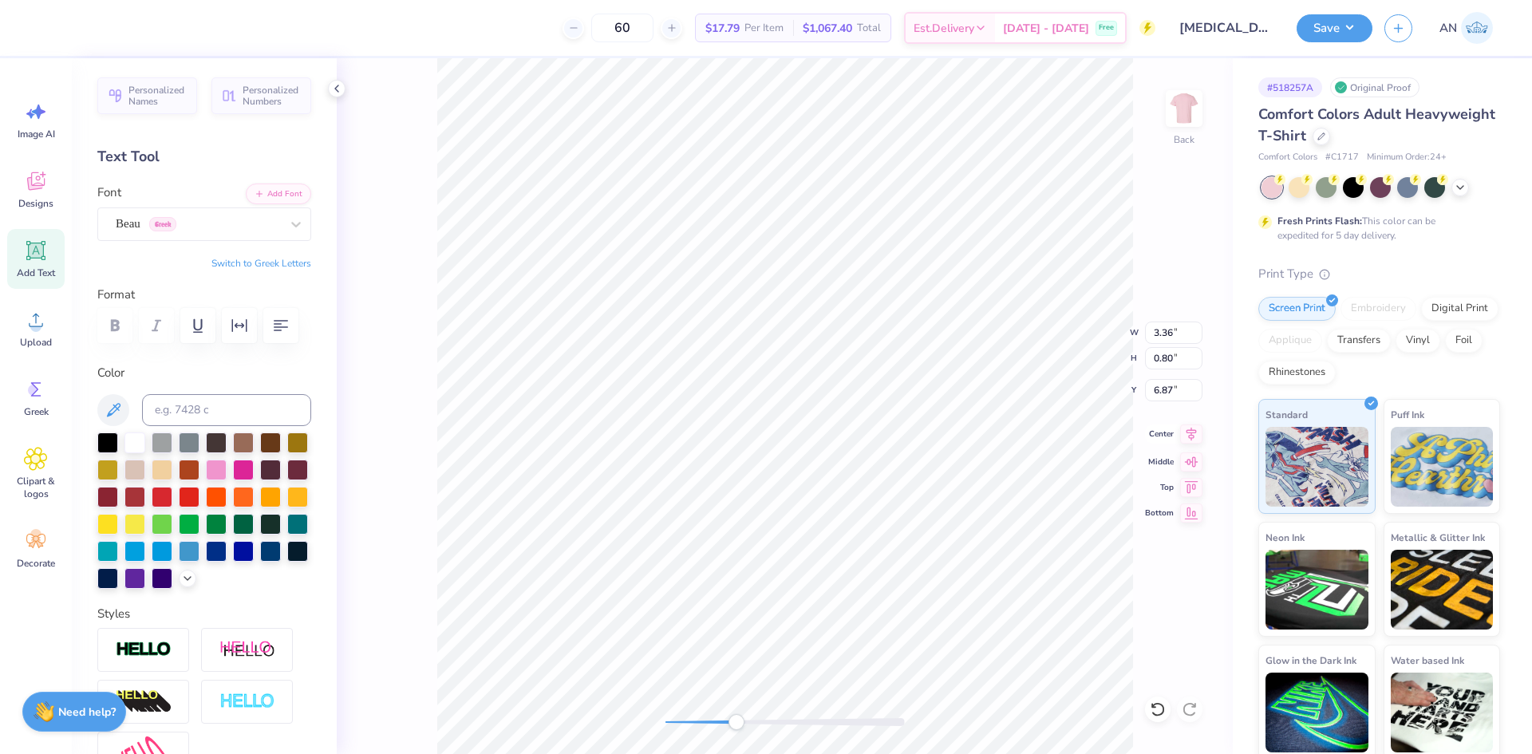
type input "3.48"
type input "7.77"
click at [1189, 439] on icon at bounding box center [1191, 434] width 22 height 19
type input "7.80"
type input "14.00"
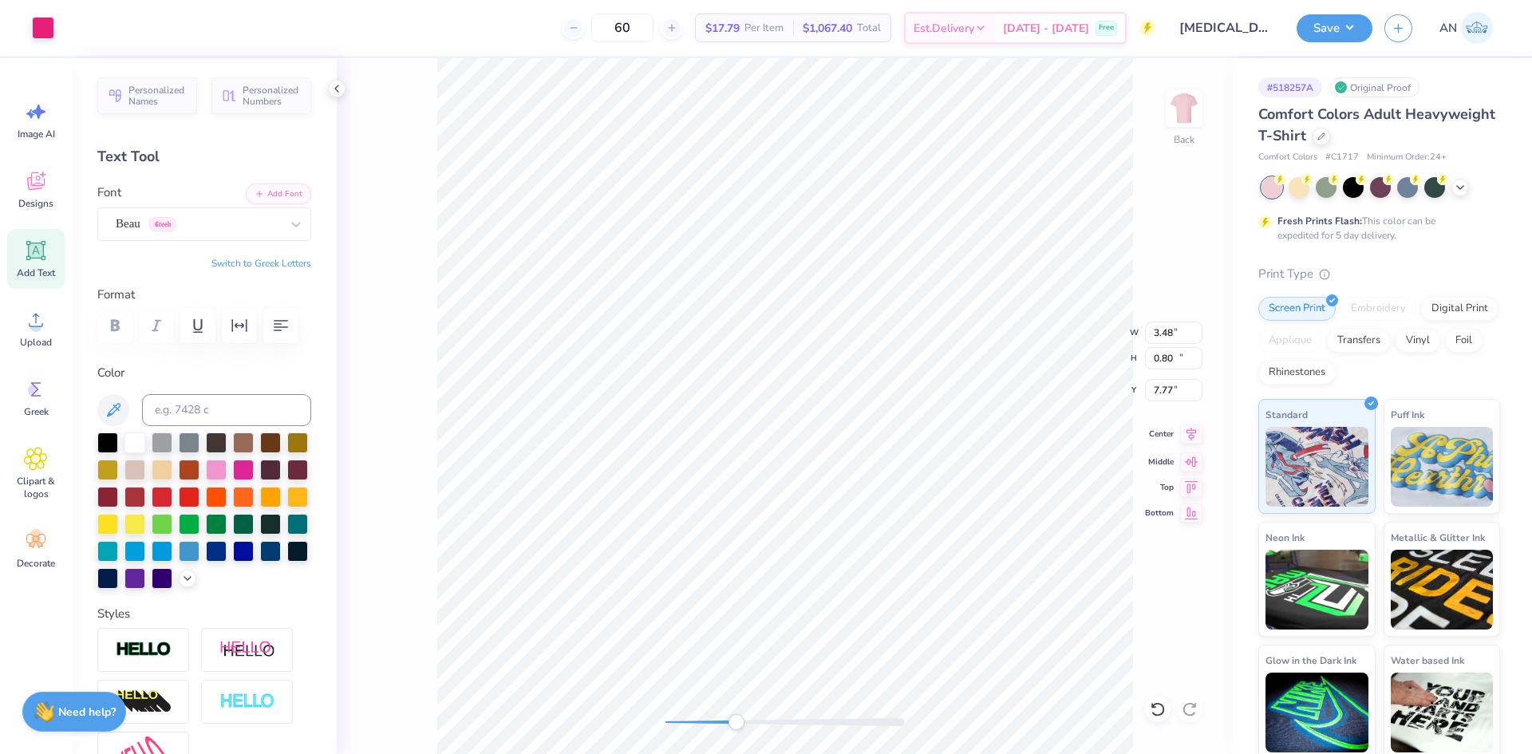
type input "1.87"
type input "3.48"
type input "0.80"
type input "7.77"
click at [1189, 439] on icon at bounding box center [1191, 434] width 22 height 19
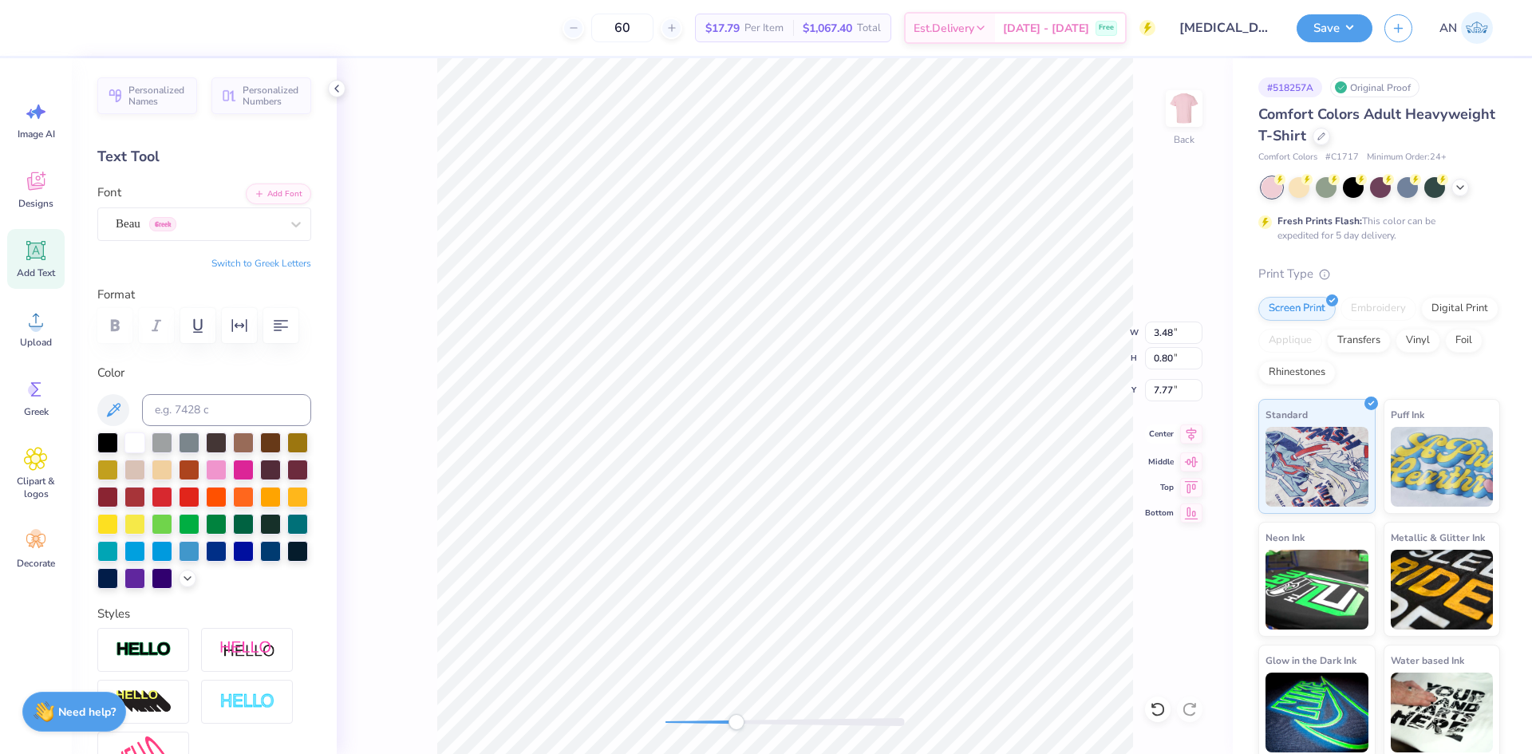
type input "1.70"
type input "6.87"
type input "2.59"
type input "5.91"
click at [410, 391] on div "Back W 3.48 3.48 " H 2.59 2.59 " Y 5.91 5.91 " Center Middle Top Bottom" at bounding box center [785, 406] width 896 height 696
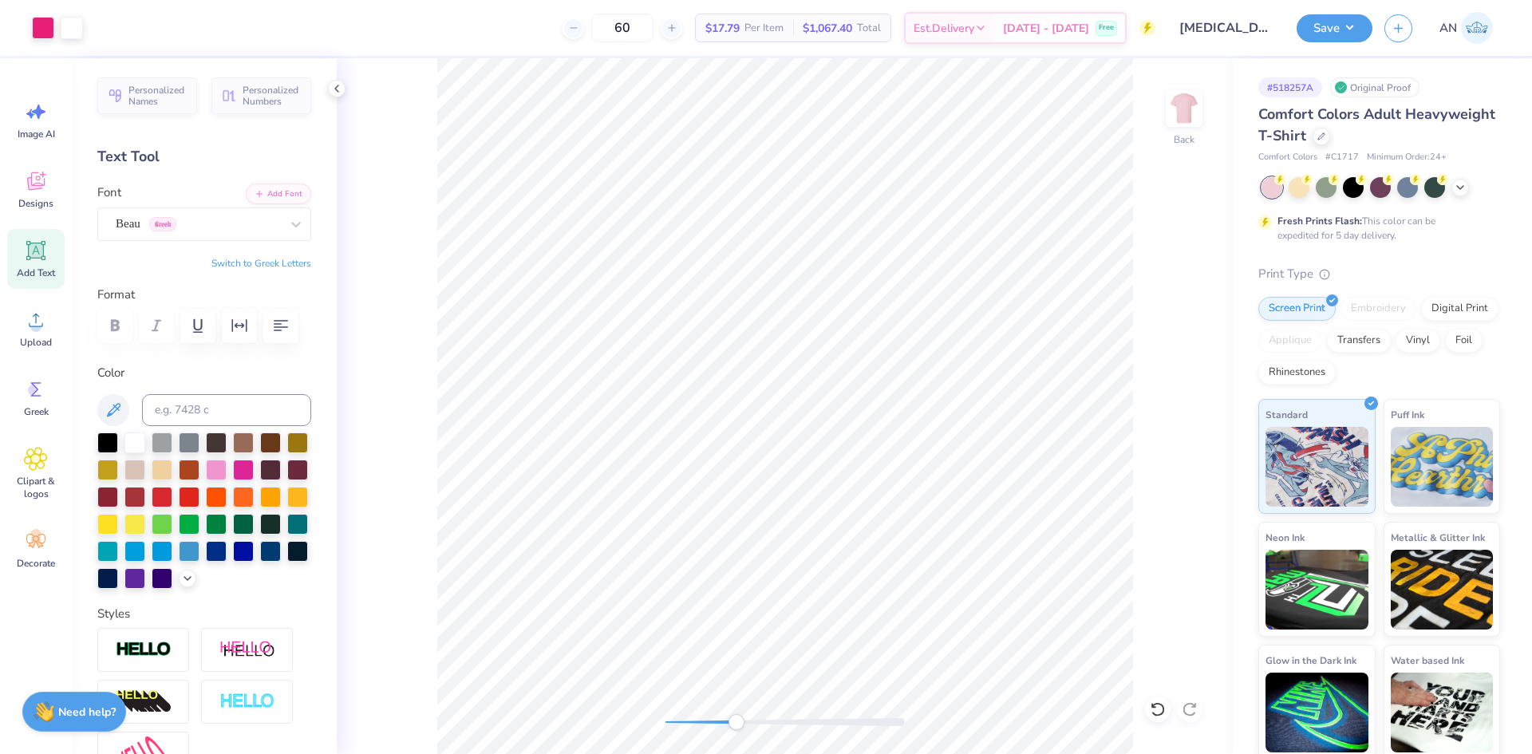
click at [44, 263] on div "Add Text" at bounding box center [35, 259] width 57 height 60
type textarea "Eta Kappa Chap[ter"
type input "7.80"
type input "14.00"
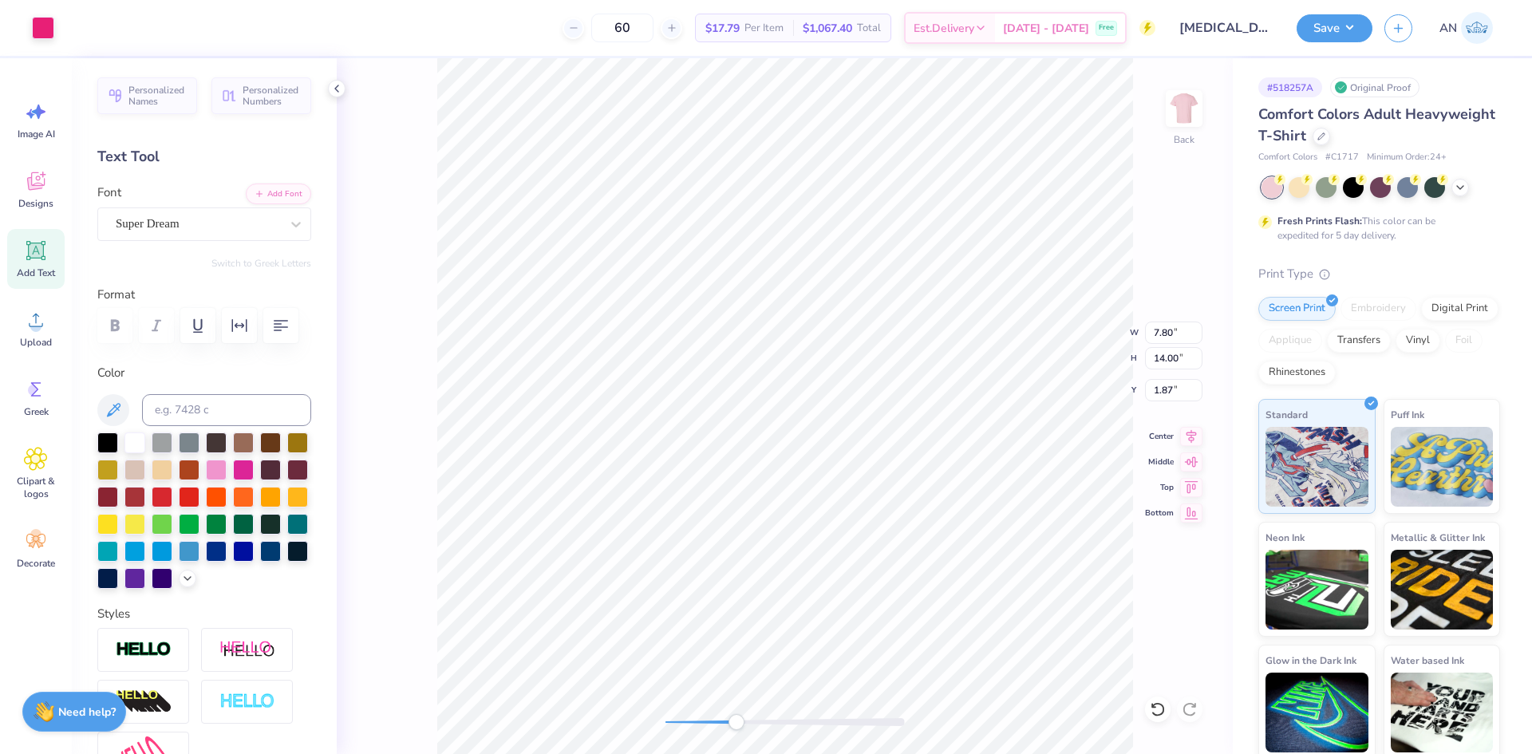
type input "1.87"
type input "14.17"
type input "1.66"
type input "11.67"
type textarea "Eta Kappa Chapter"
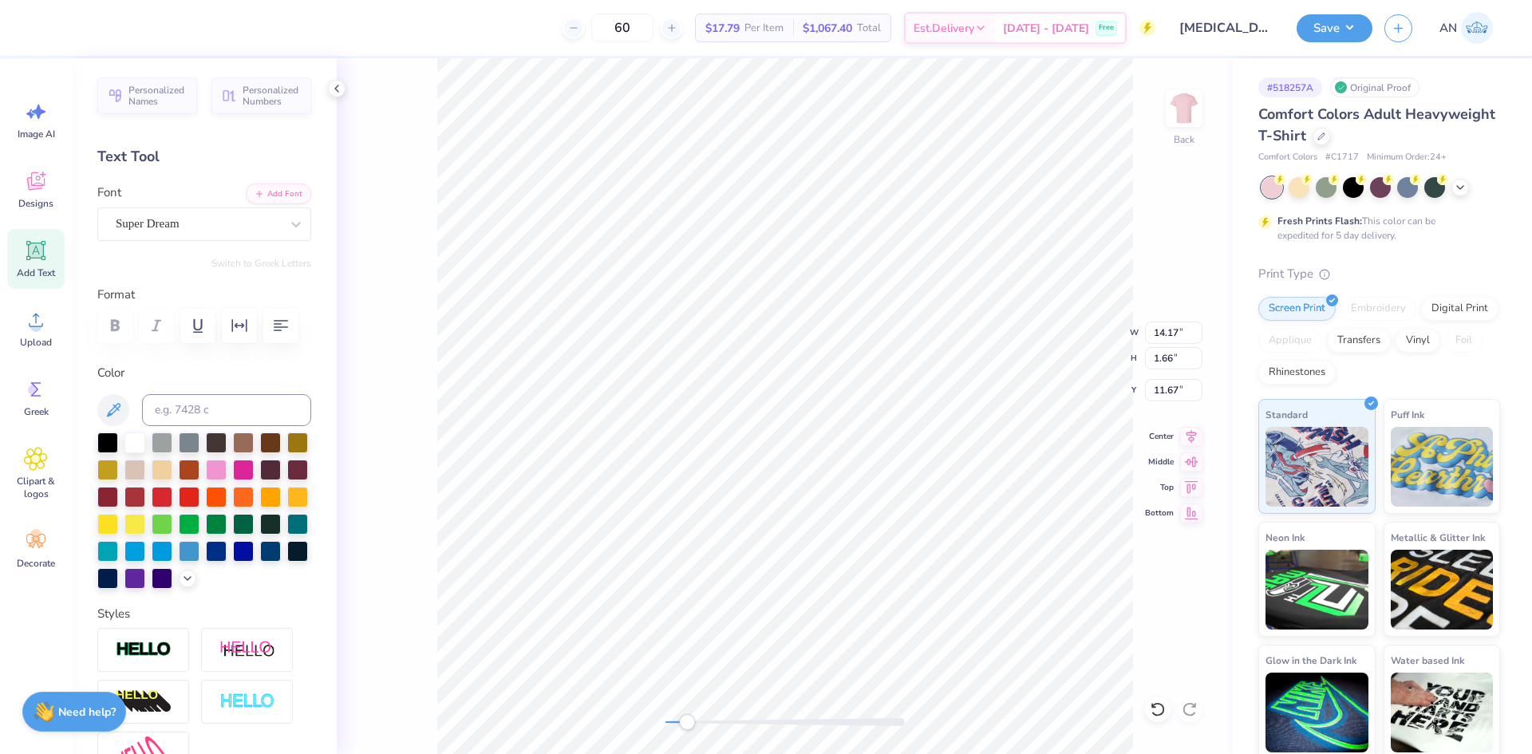
scroll to position [14, 6]
click at [210, 223] on div "Super Dream" at bounding box center [198, 223] width 168 height 25
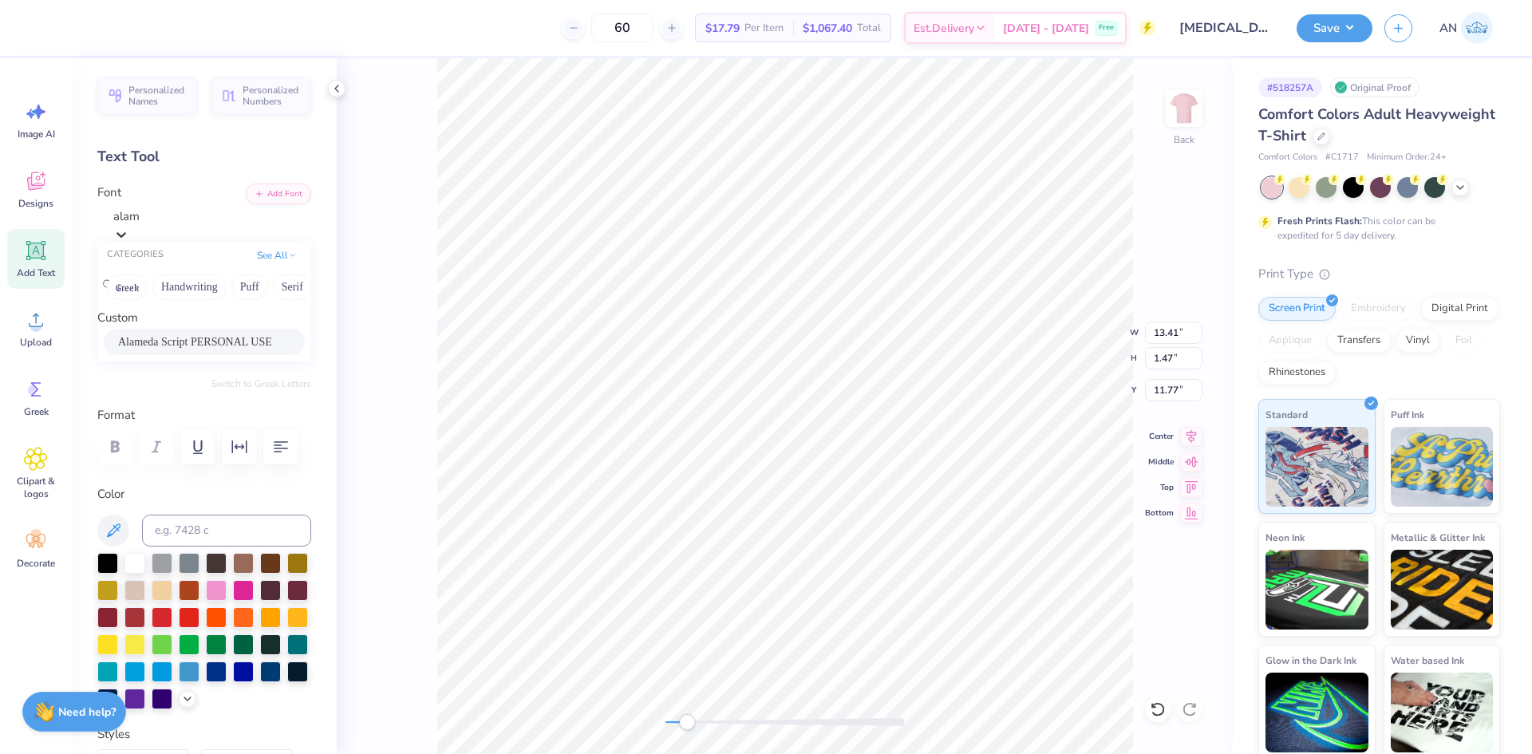
click at [206, 346] on span "Alameda Script PERSONAL USE" at bounding box center [195, 342] width 154 height 17
type input "alam"
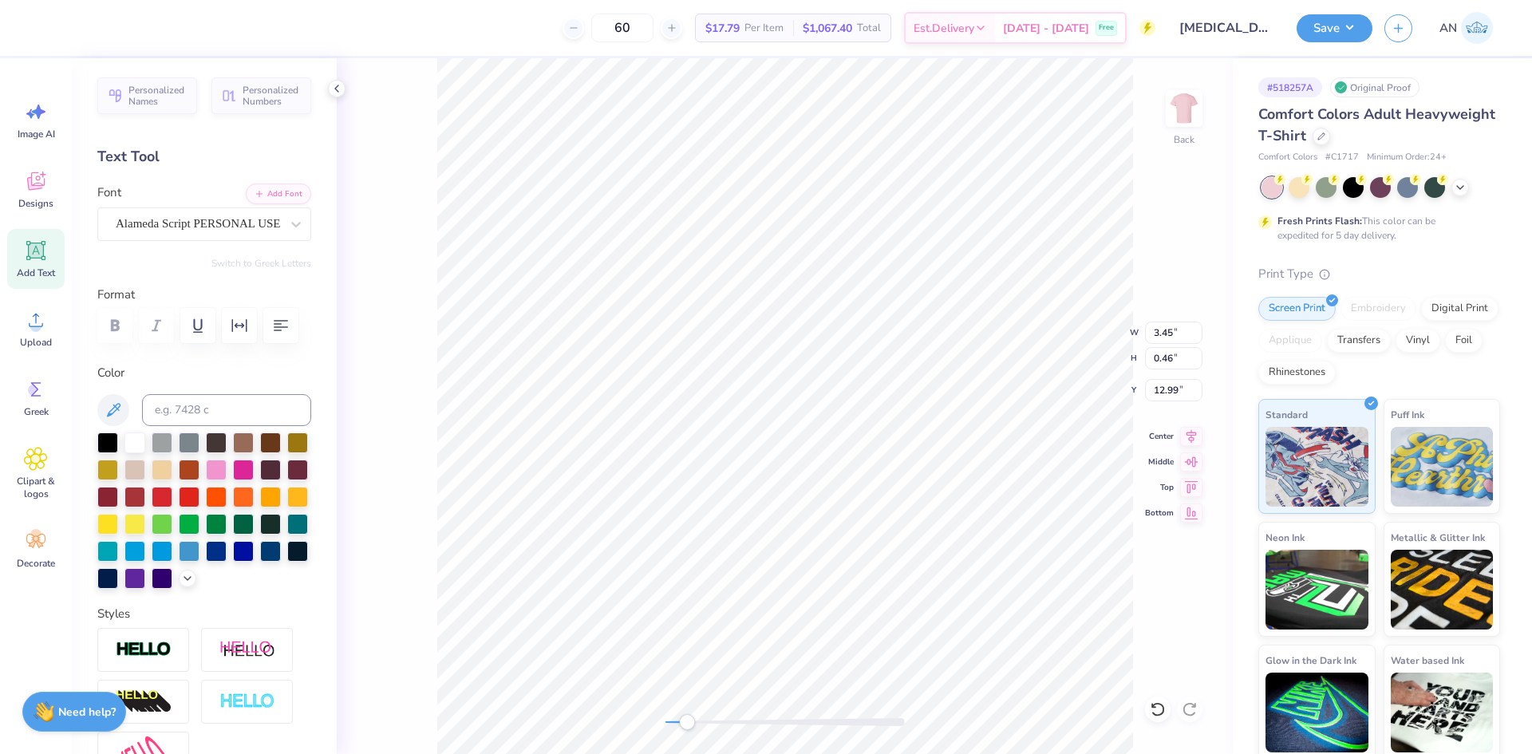
type input "3.45"
type input "0.46"
type input "12.99"
type input "7.80"
type input "14.00"
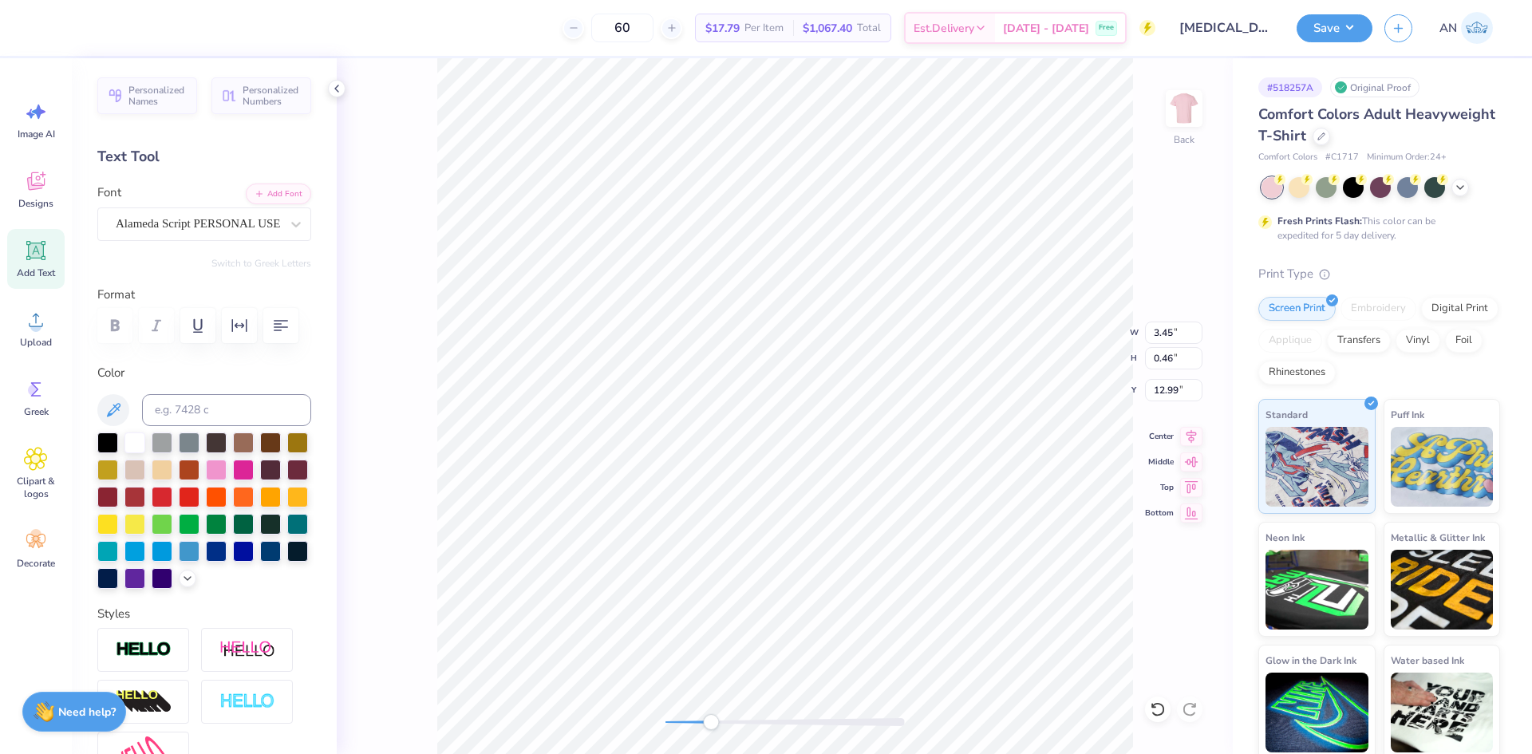
type input "1.87"
type input "3.32"
type input "0.45"
type input "3.26"
type input "0.44"
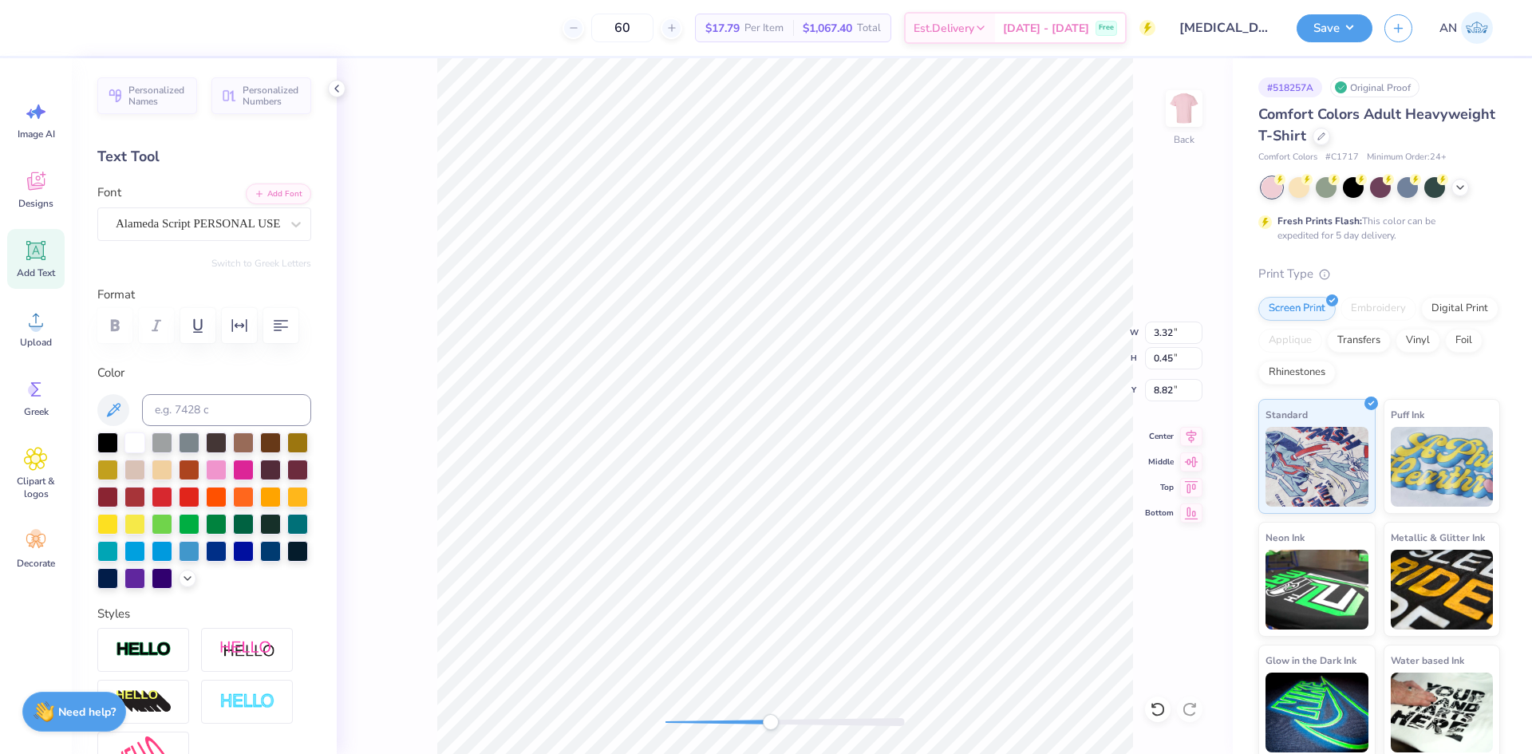
type input "8.82"
type input "7.80"
type input "14.00"
type input "1.87"
click at [43, 256] on icon at bounding box center [35, 250] width 19 height 19
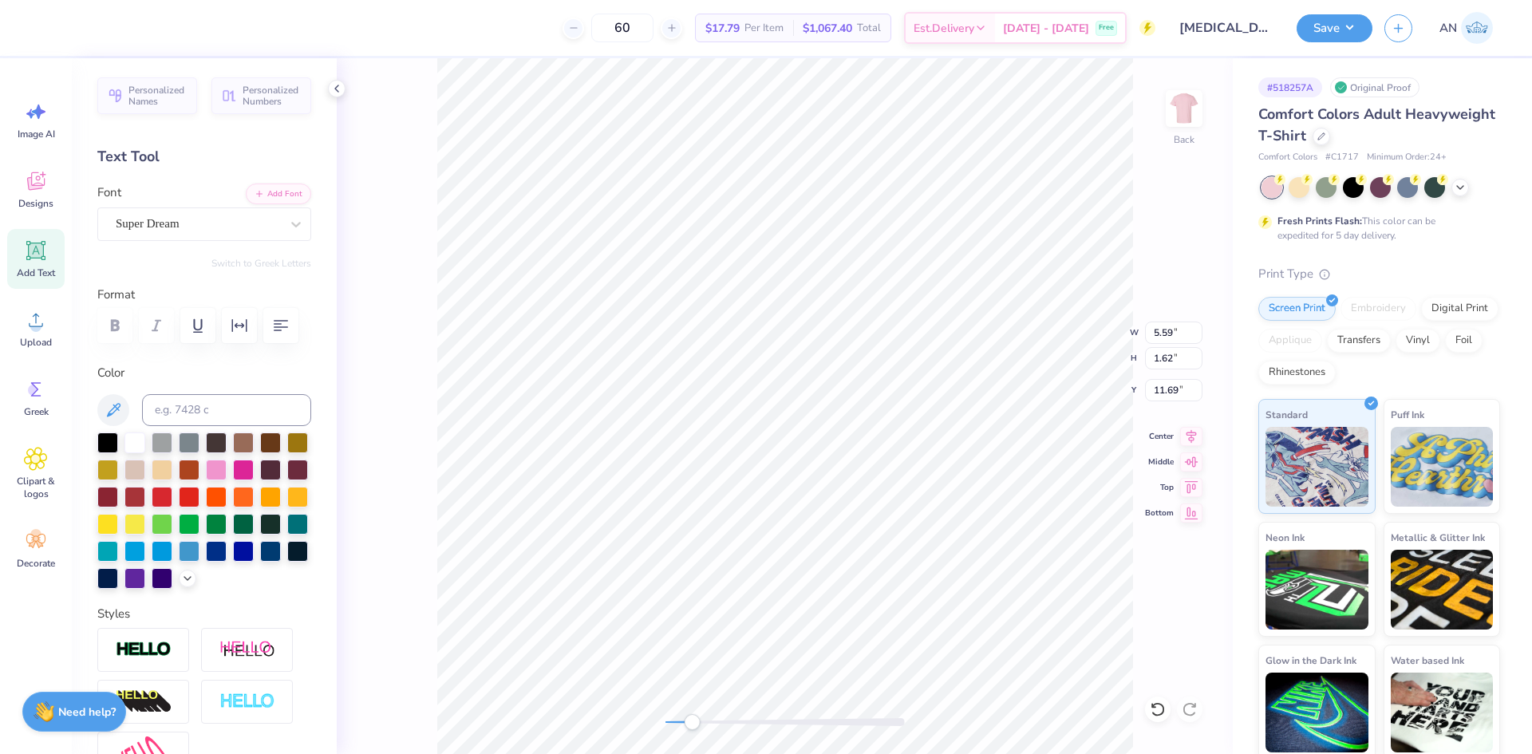
scroll to position [14, 2]
type textarea "at"
click at [237, 218] on div "Super Dream" at bounding box center [198, 223] width 168 height 25
type input "7.80"
type input "14.00"
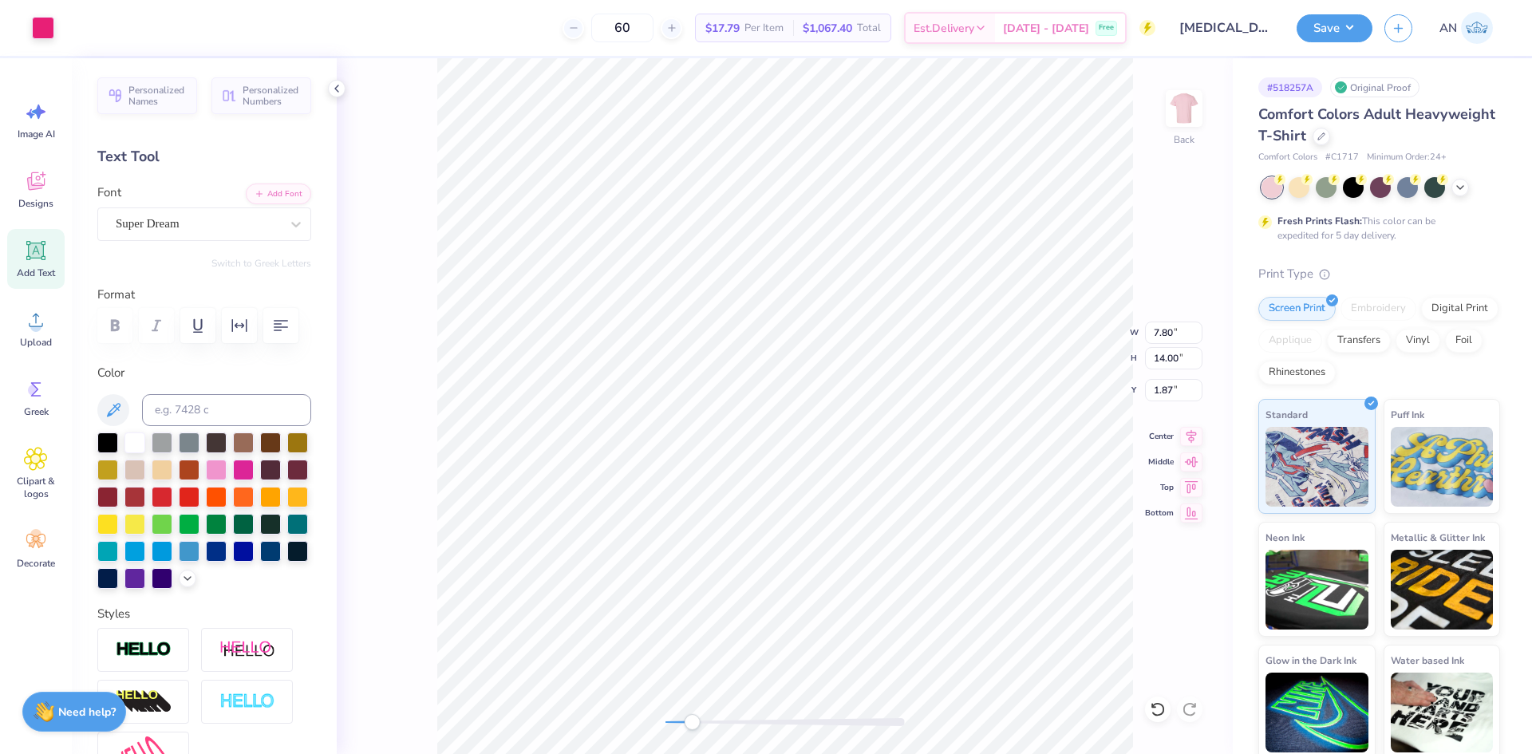
type input "1.87"
type input "3.48"
type input "0.80"
type input "7.70"
type input "2.19"
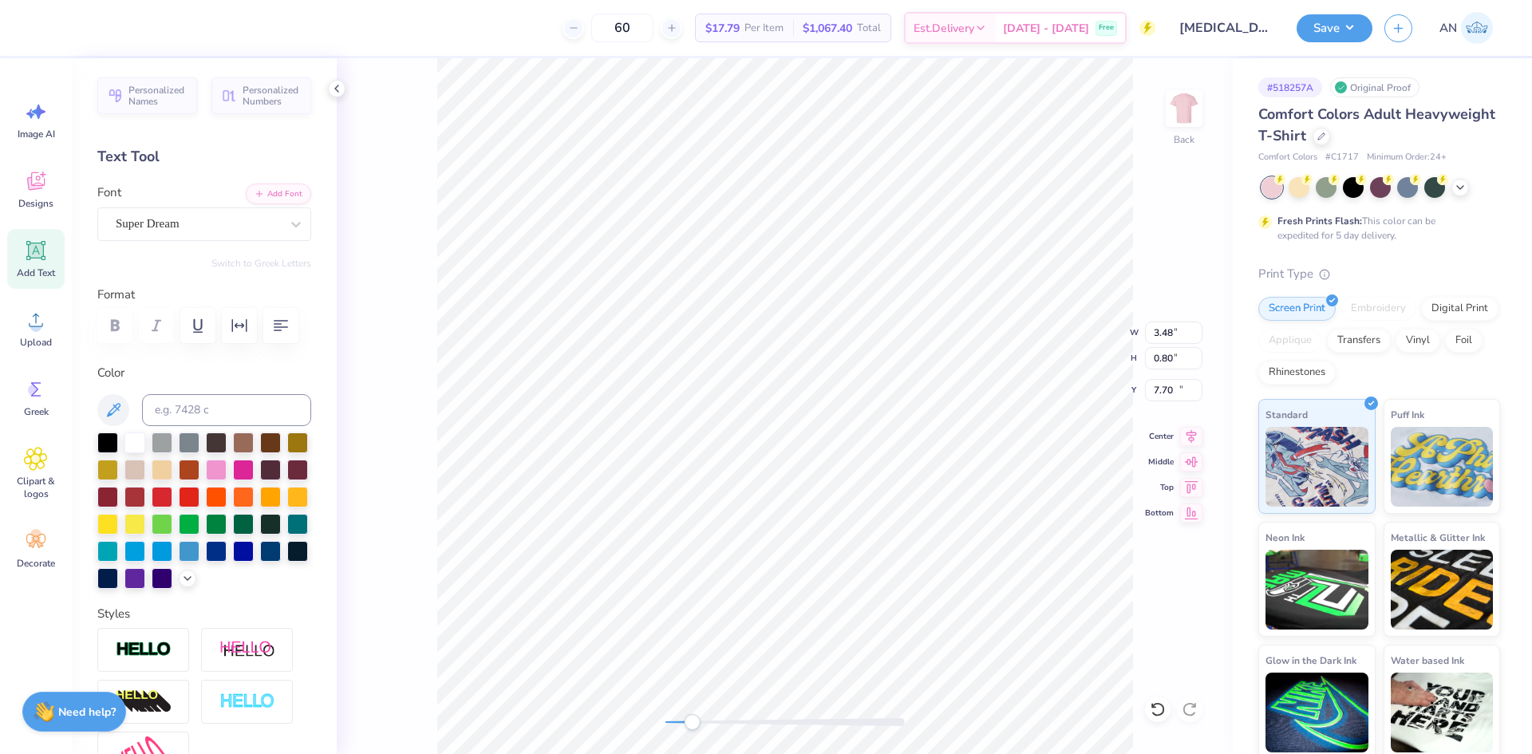
type input "1.62"
type input "11.69"
click at [199, 223] on div "Super Dream" at bounding box center [198, 223] width 168 height 25
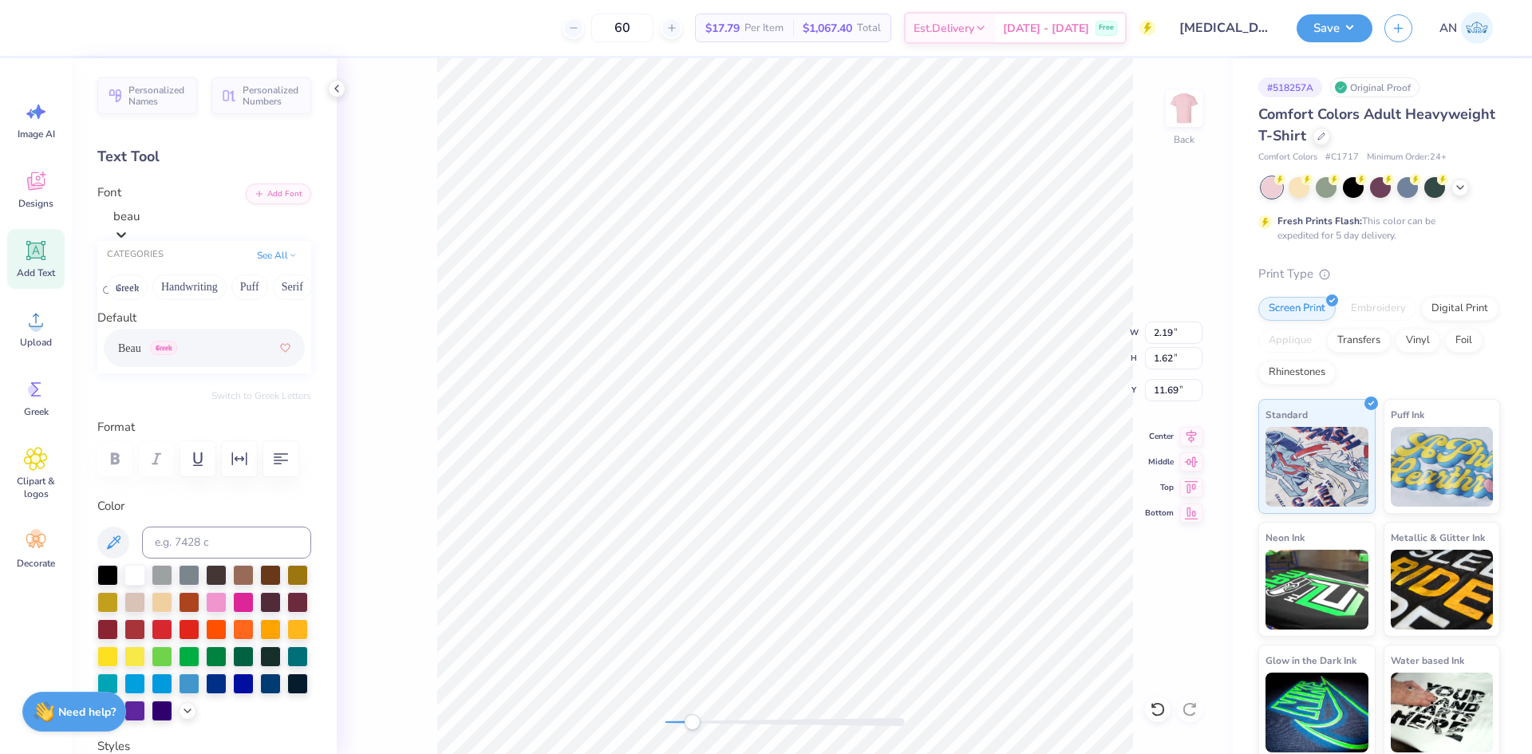
click at [194, 359] on div "Beau Greek" at bounding box center [204, 348] width 172 height 29
type input "beau"
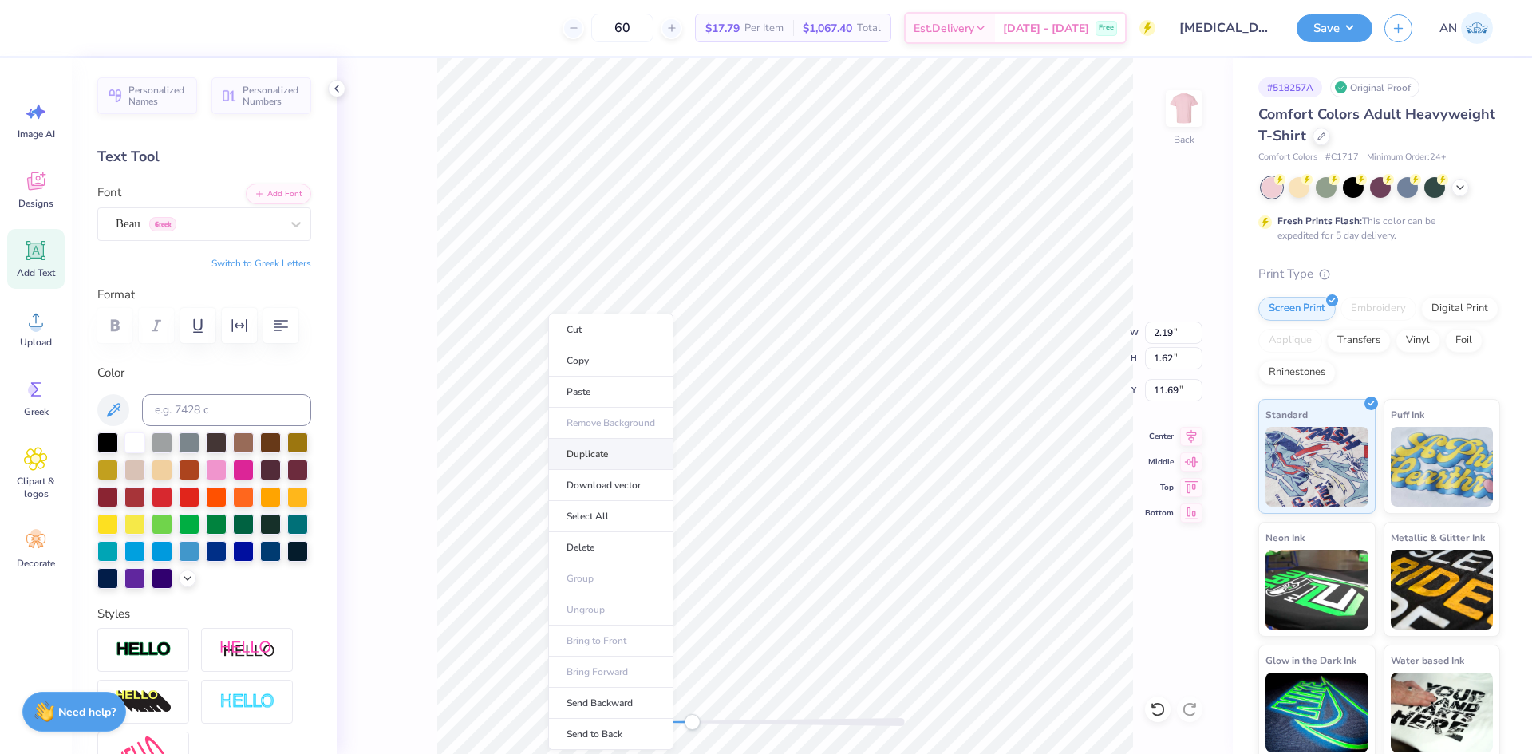
click at [597, 452] on li "Duplicate" at bounding box center [610, 454] width 125 height 31
type input "1.70"
type input "1.39"
type input "11.56"
type textarea "Louisiana"
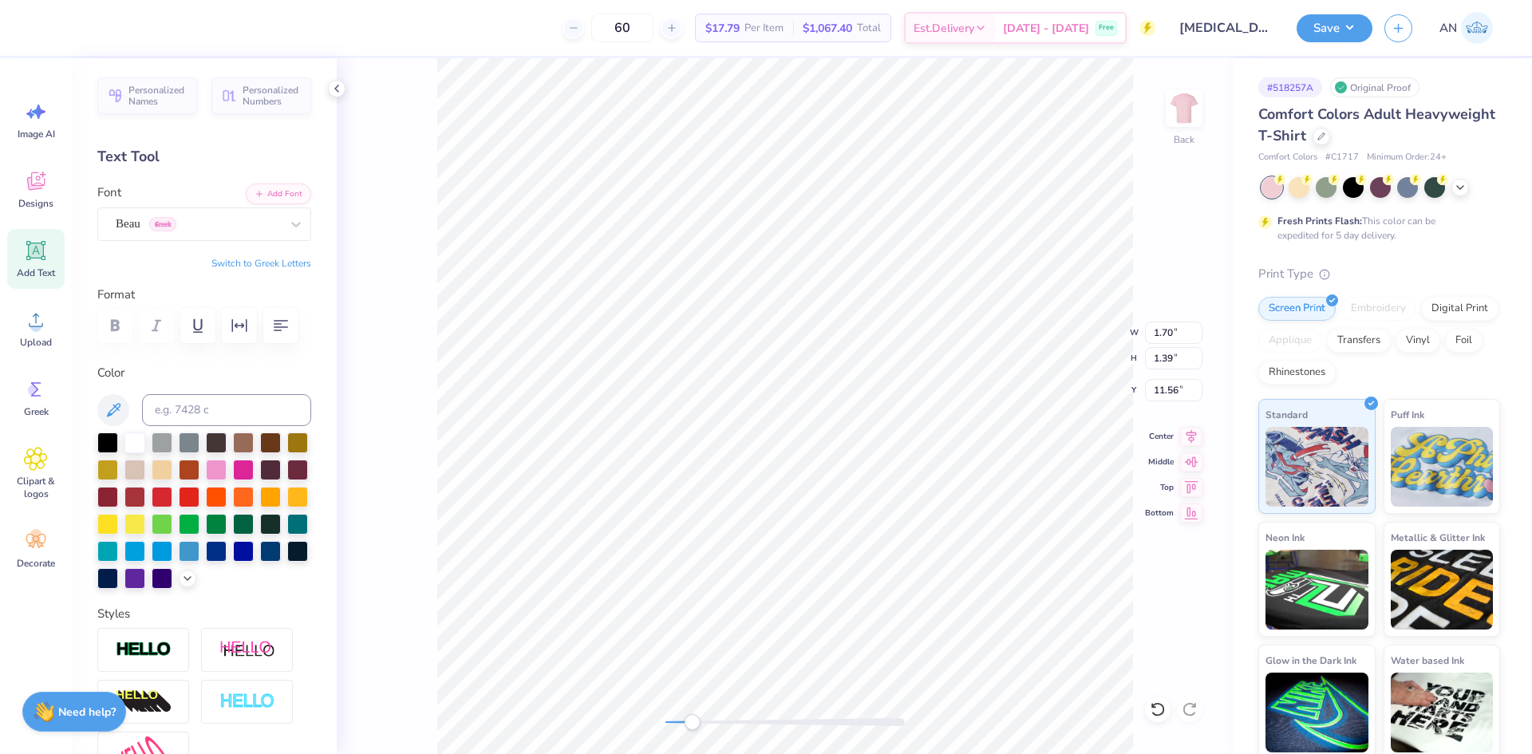
scroll to position [14, 3]
type input "2.72"
type input "0.47"
type input "12.32"
type input "7.80"
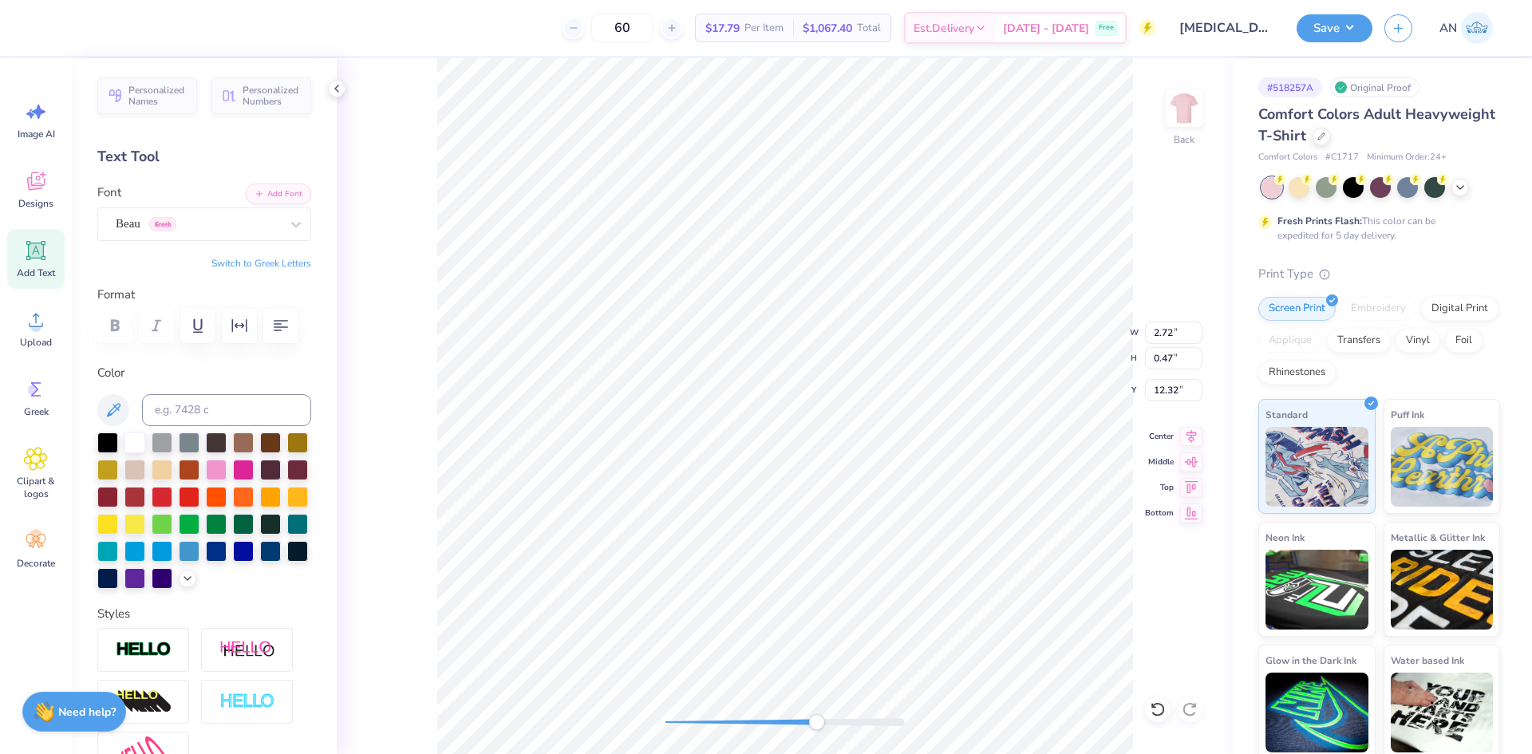
type input "14.00"
type input "1.87"
type input "2.72"
type input "0.47"
type input "13.03"
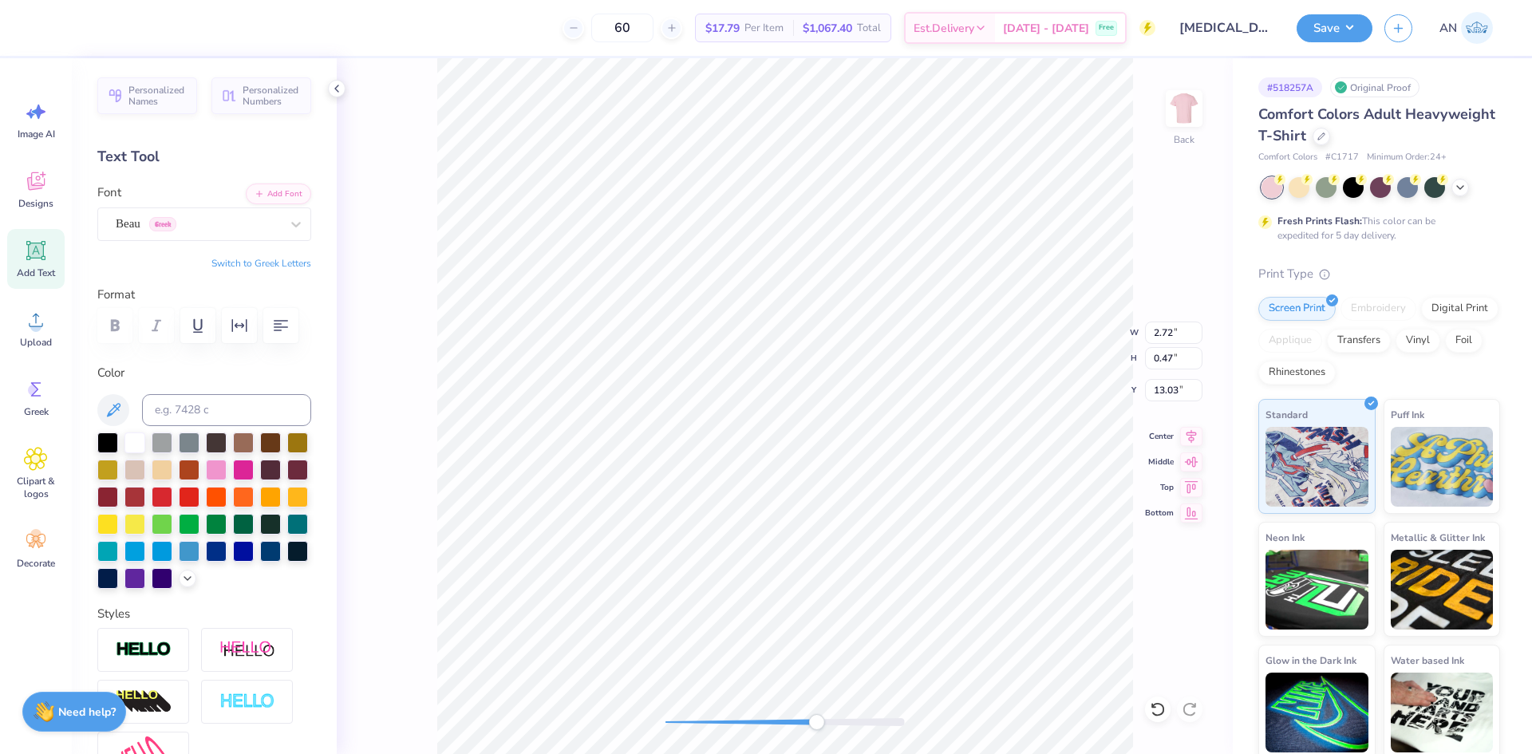
type input "1.74"
type input "0.30"
click at [879, 459] on li "Duplicate" at bounding box center [887, 454] width 125 height 31
type input "14.16"
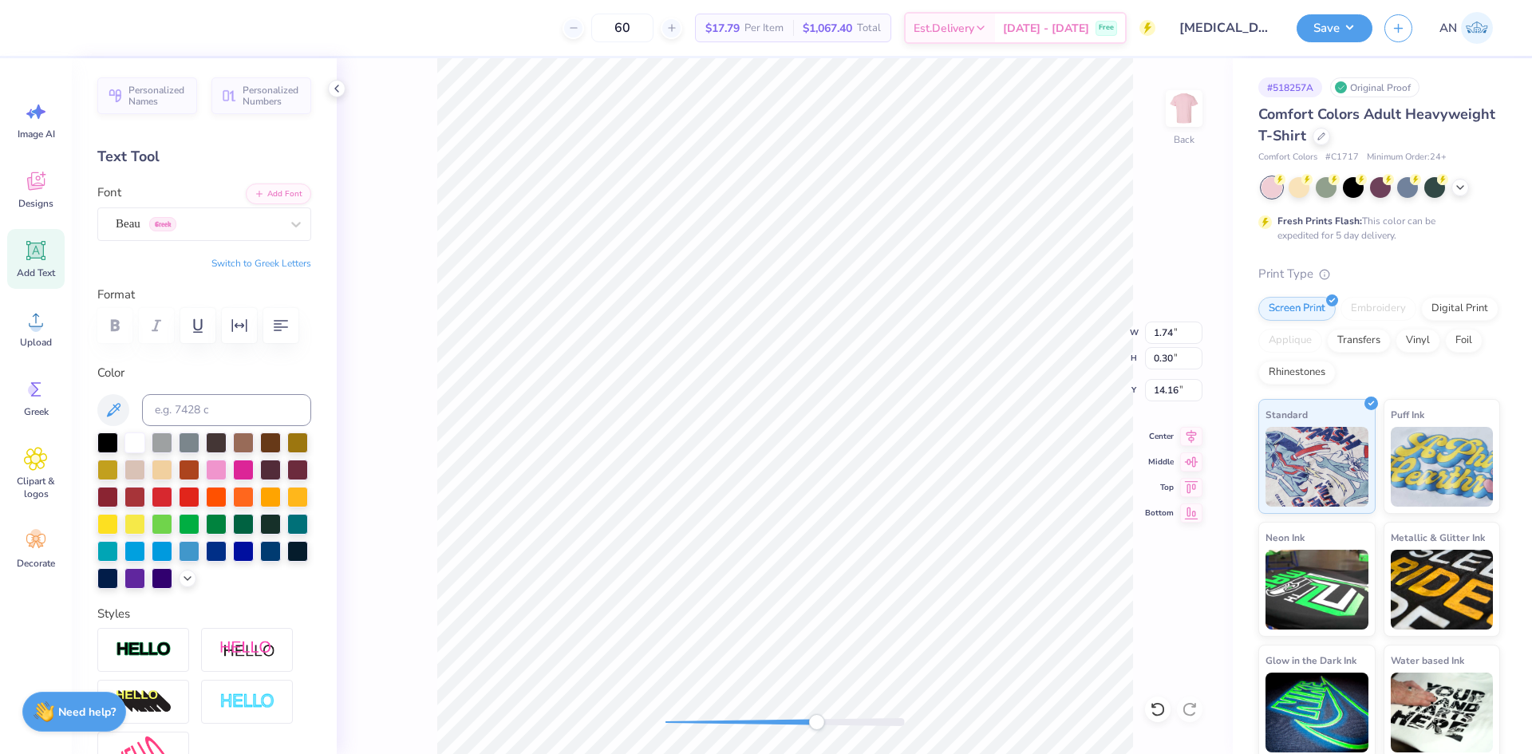
type textarea "State"
type input "7.80"
type input "14.00"
type input "1.87"
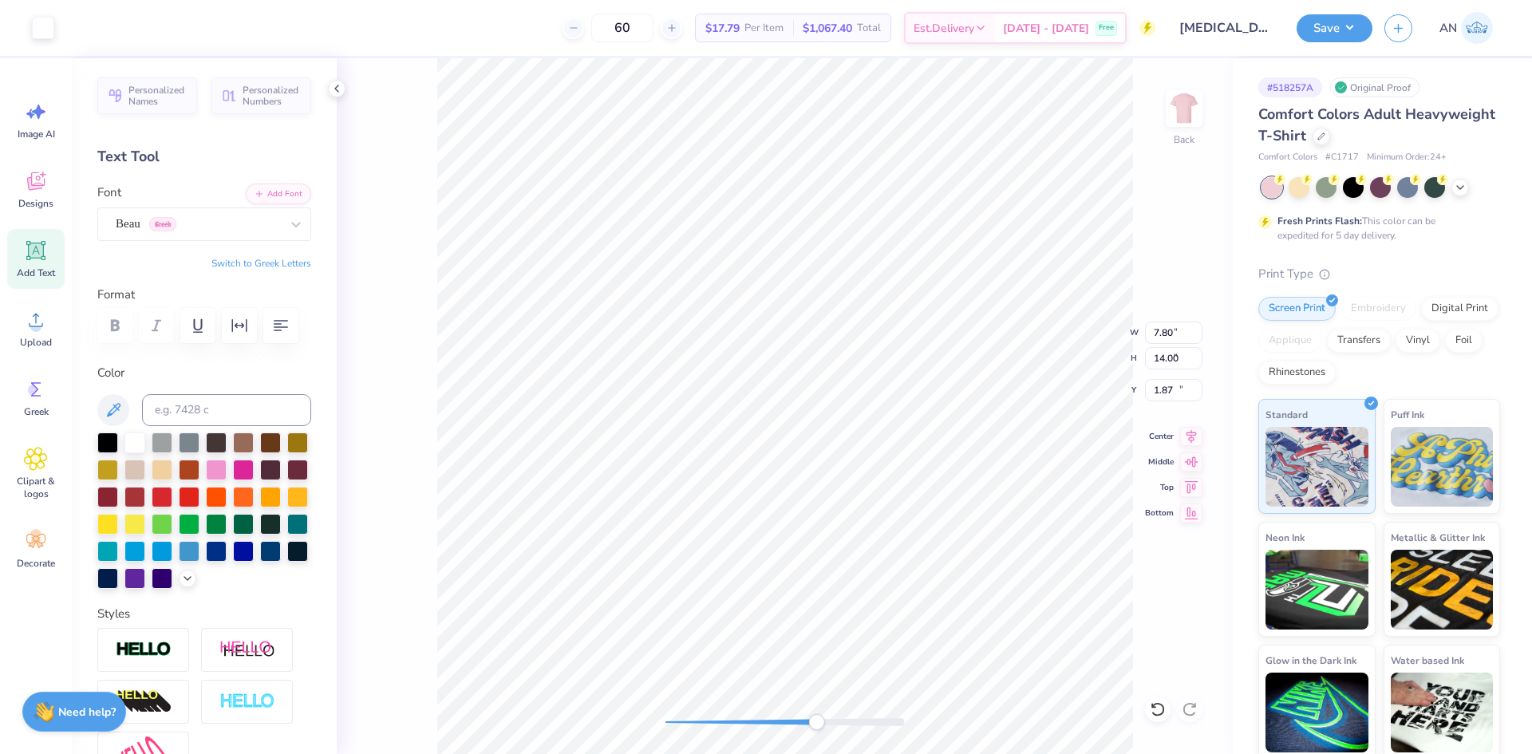
type input "0.84"
type input "0.29"
click at [740, 452] on li "Duplicate" at bounding box center [748, 454] width 125 height 31
type input "14.56"
click at [770, 726] on div at bounding box center [785, 722] width 239 height 16
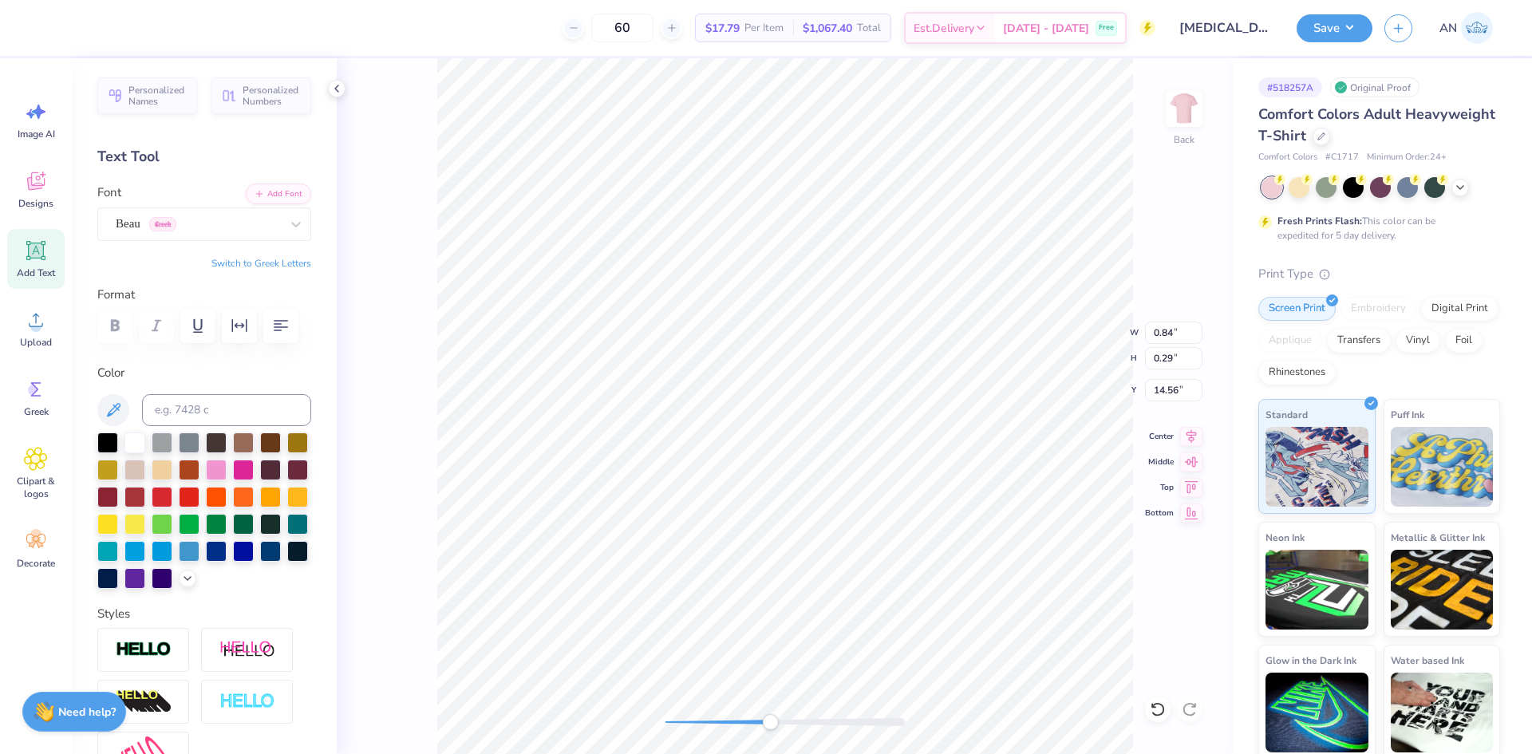
type textarea "University®"
type input "0.28"
type input "0.23"
type input "13.03"
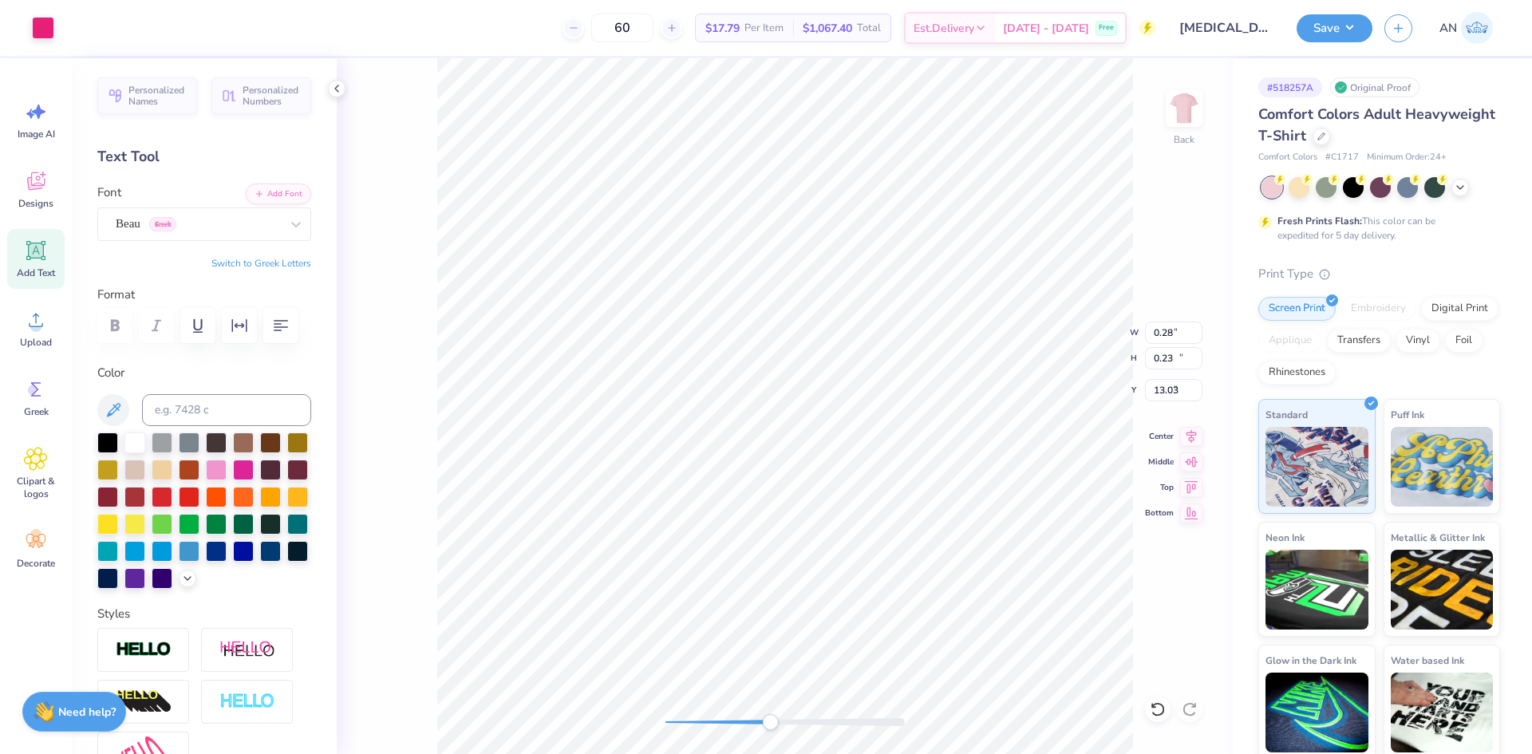
type input "7.80"
type input "14.00"
type input "1.87"
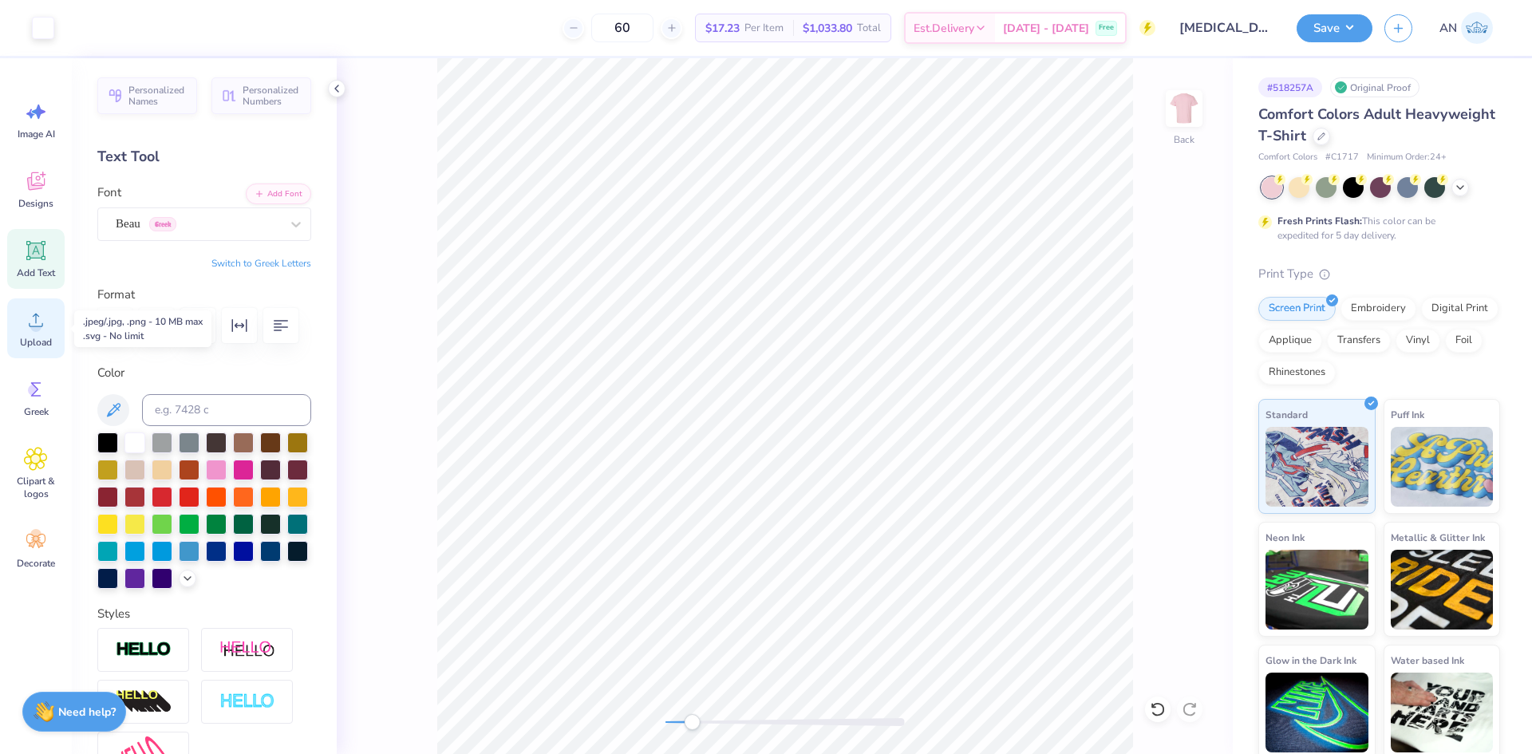
click at [45, 325] on icon at bounding box center [36, 320] width 24 height 24
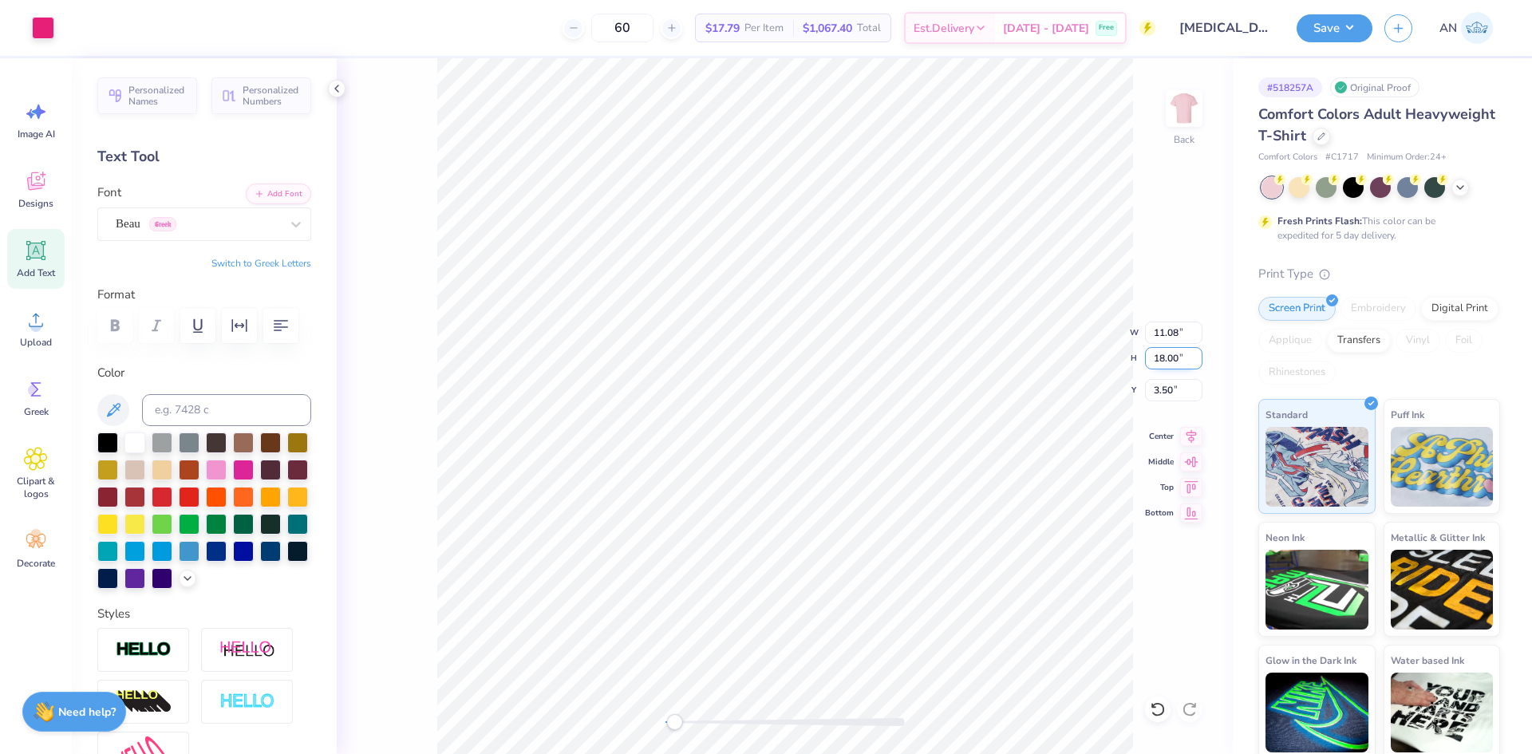
click at [1172, 363] on input "18.00" at bounding box center [1173, 358] width 57 height 22
type input "14"
type input "8.62"
type input "14.00"
type input "5.50"
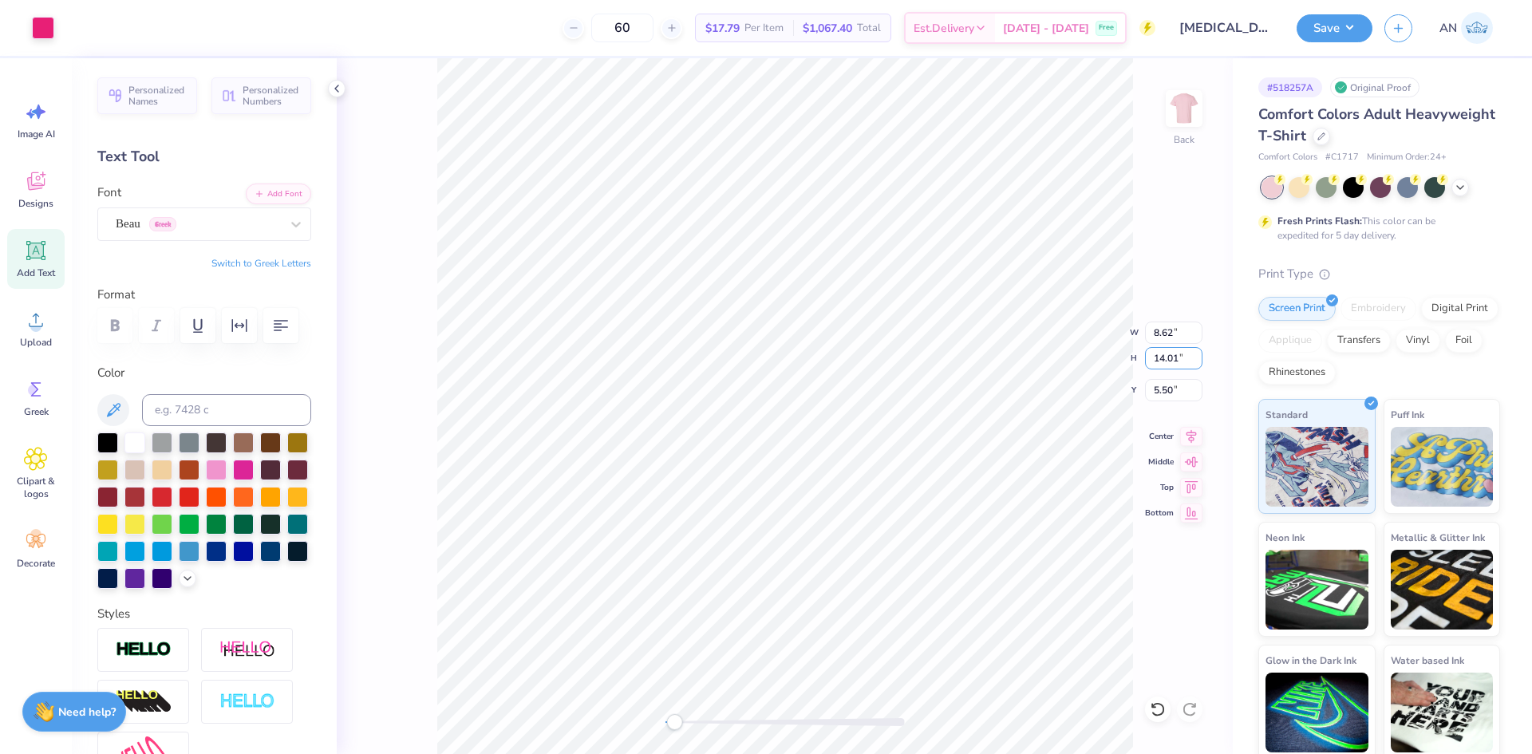
type input "14.02"
type input "8.63"
type input "5.49"
click at [1188, 436] on icon at bounding box center [1191, 434] width 22 height 19
type input "8.63"
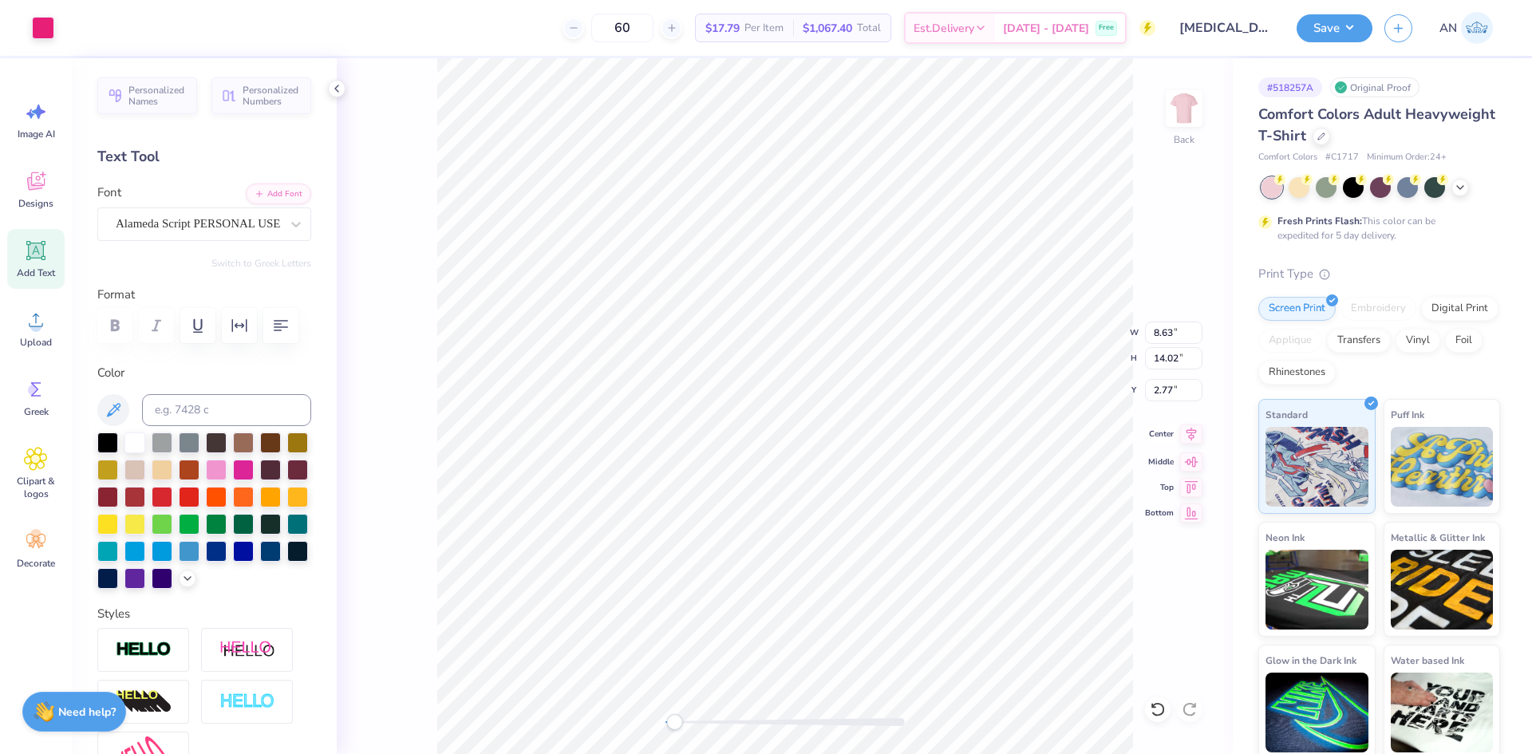
type input "14.02"
type input "2.77"
click at [1187, 435] on icon at bounding box center [1191, 434] width 22 height 19
type input "8.63"
type input "14.02"
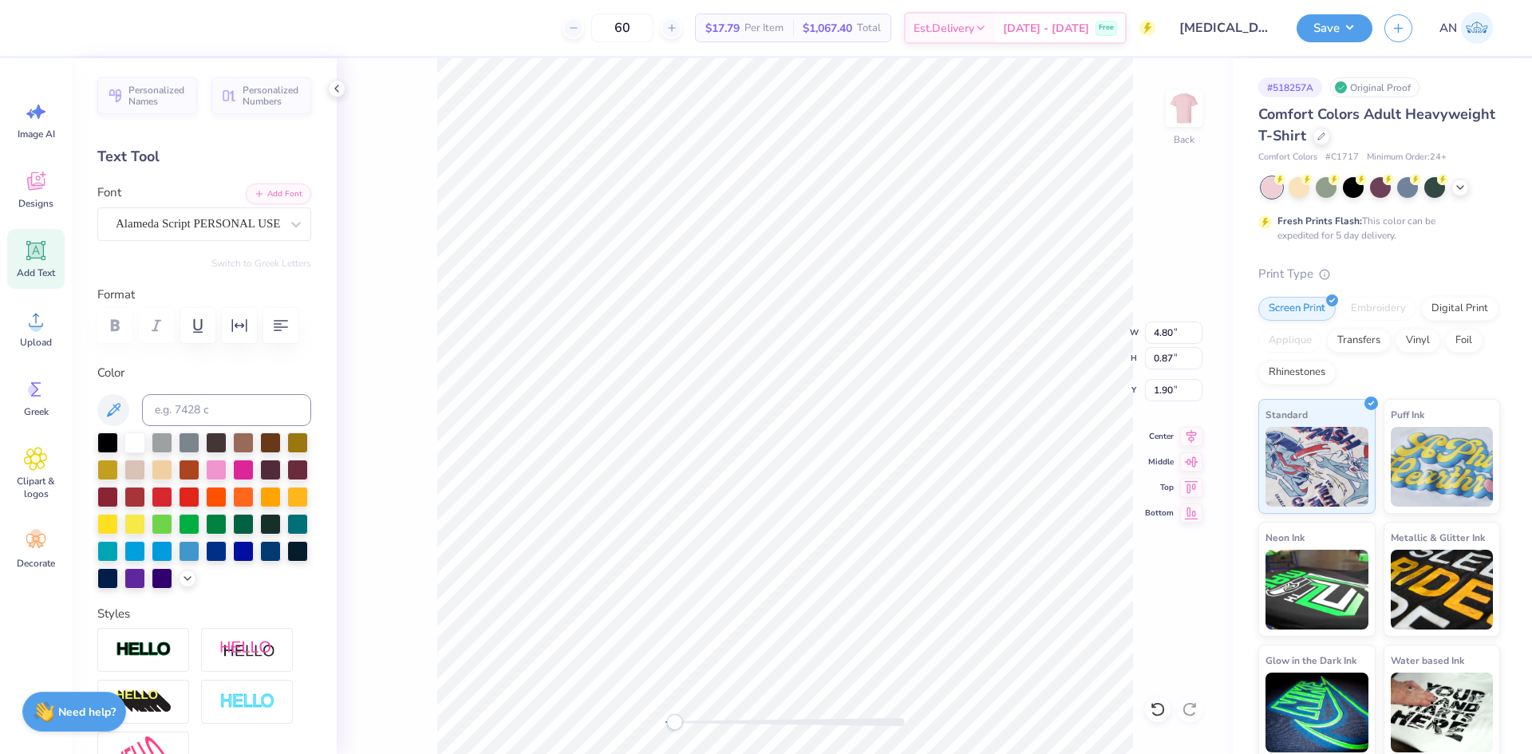
type input "2.77"
click at [937, 728] on li "Send to Back" at bounding box center [957, 734] width 125 height 31
type input "3.48"
type input "0.80"
type input "7.70"
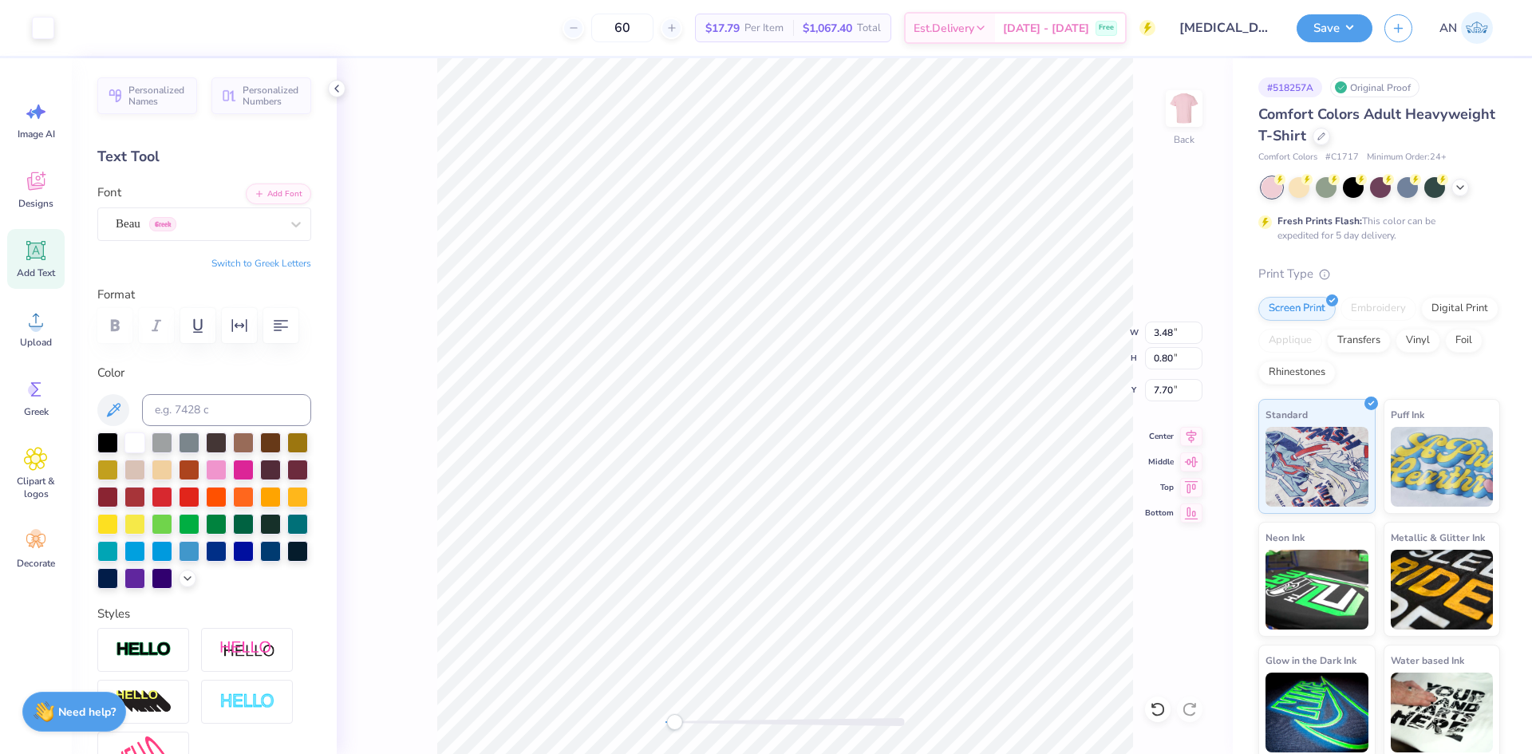
type input "1.70"
type input "6.79"
click at [876, 573] on li "Group" at bounding box center [898, 578] width 125 height 31
type input "2.59"
type input "5.91"
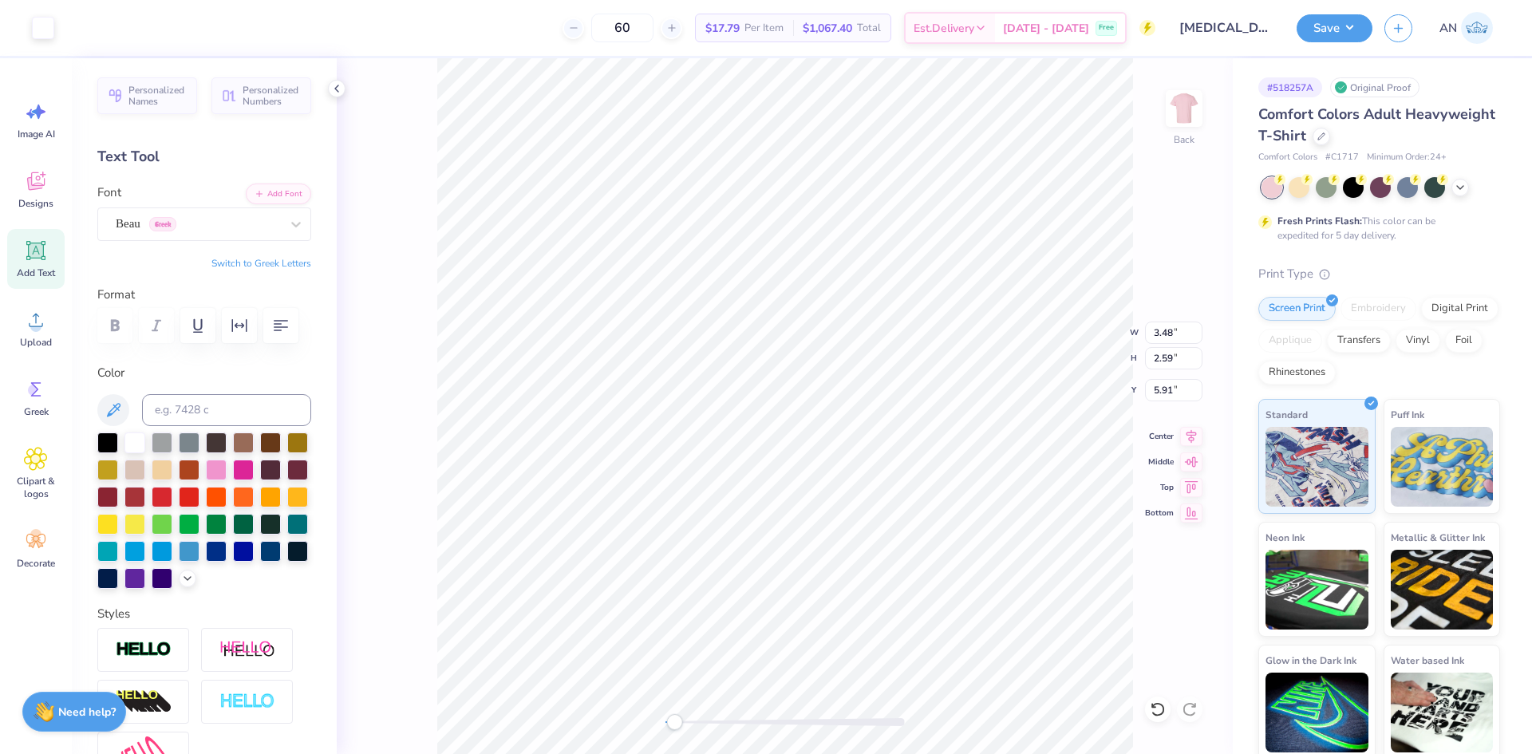
type input "8.63"
type input "14.02"
type input "3.07"
type input "3.26"
type input "0.44"
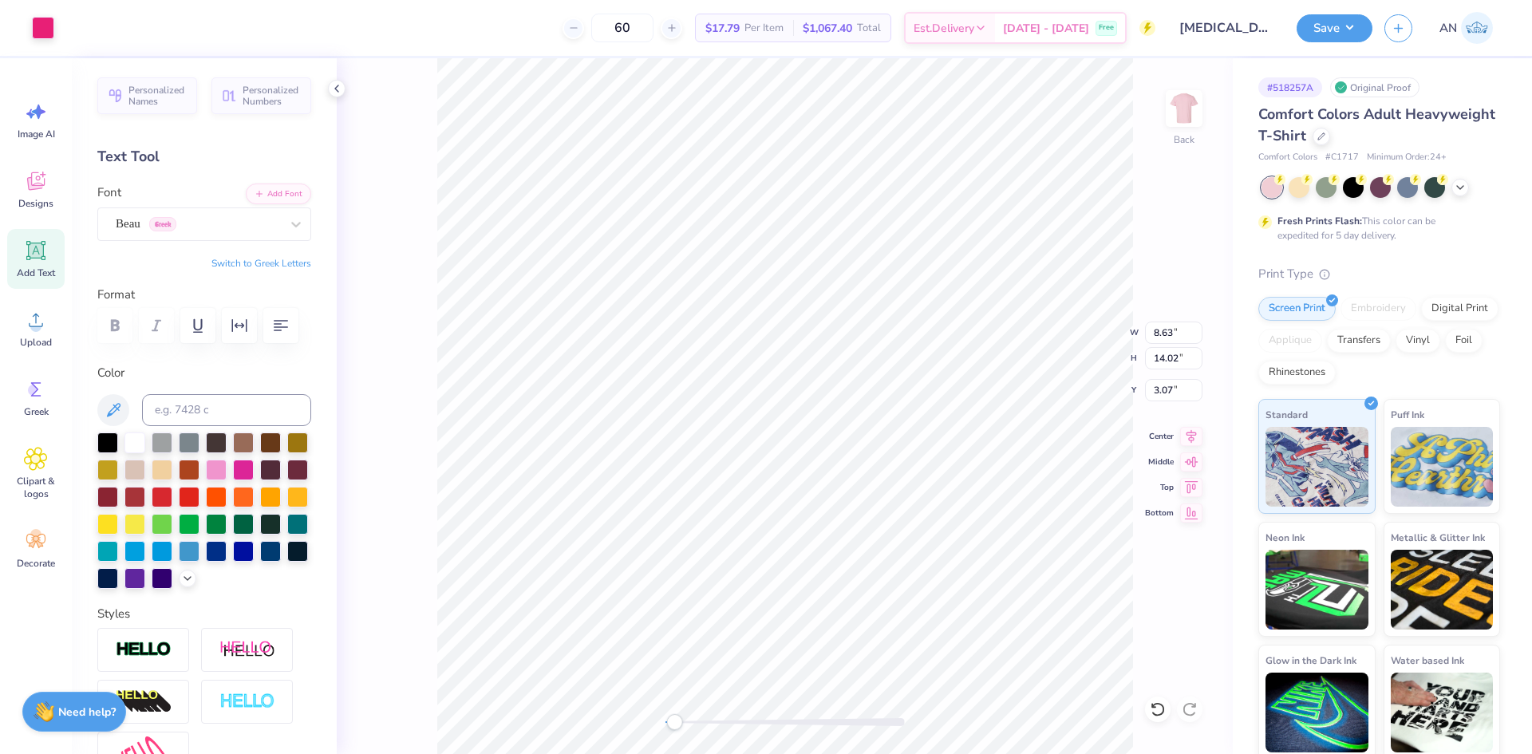
type input "8.82"
type input "3.76"
type input "0.50"
type input "8.63"
type input "14.02"
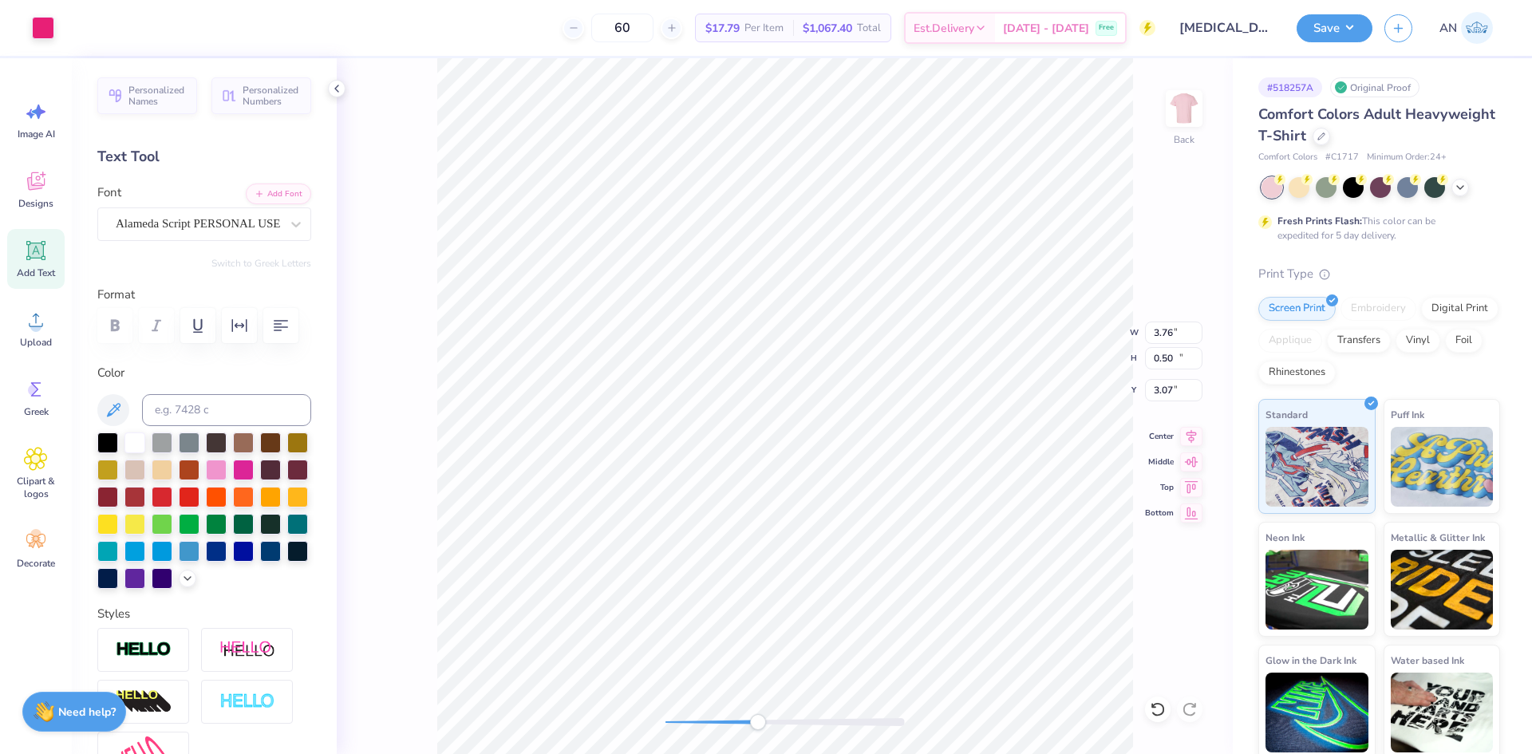
type input "3.07"
type input "8.63"
type input "14.02"
type input "3.07"
type input "3.48"
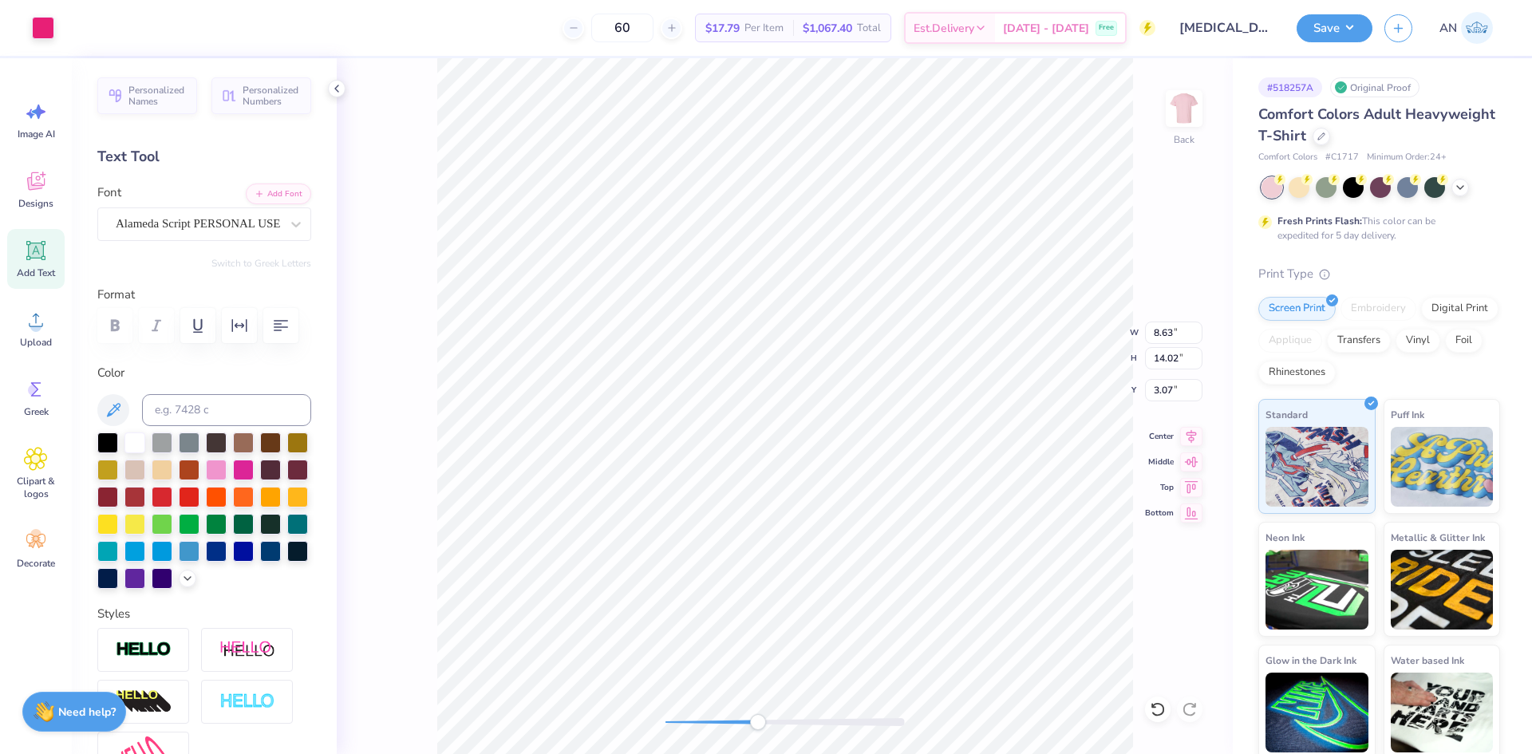
type input "2.59"
type input "6.61"
type input "8.63"
type input "14.02"
type input "3.07"
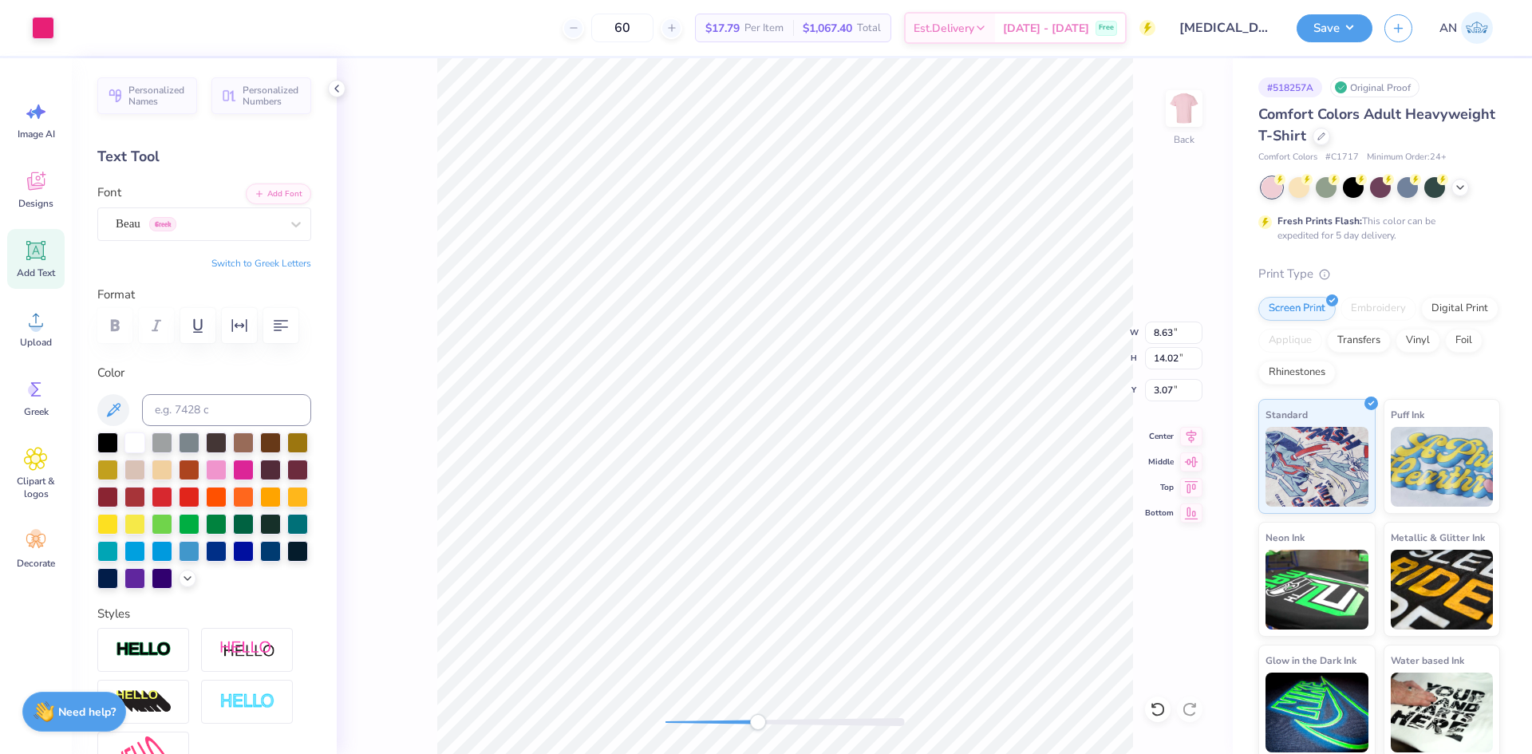
type input "3.36"
type input "0.80"
type input "7.49"
type input "3.48"
type input "8.40"
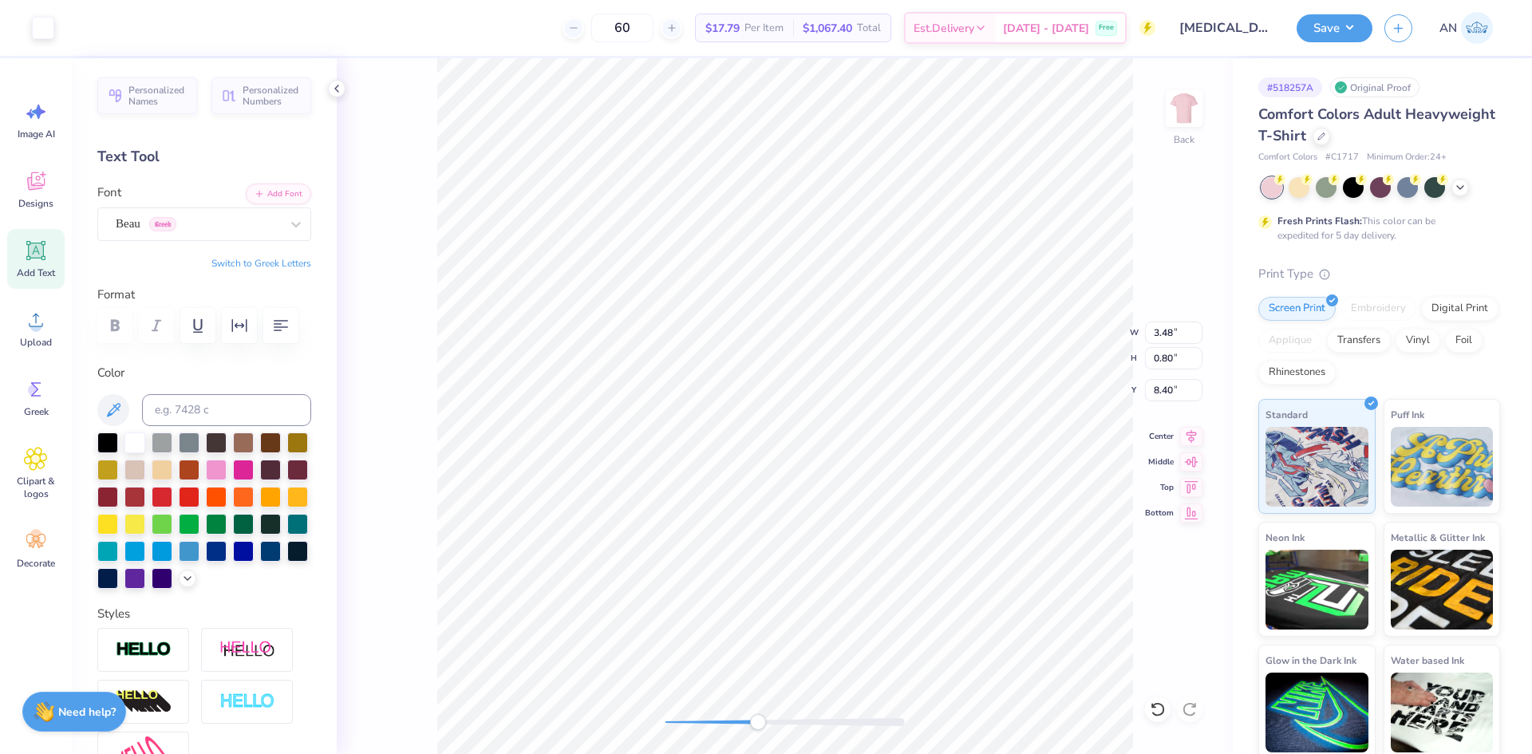
type input "1.90"
type input "7.69"
click at [785, 442] on li "Group" at bounding box center [799, 451] width 125 height 31
type input "2.99"
type input "6.61"
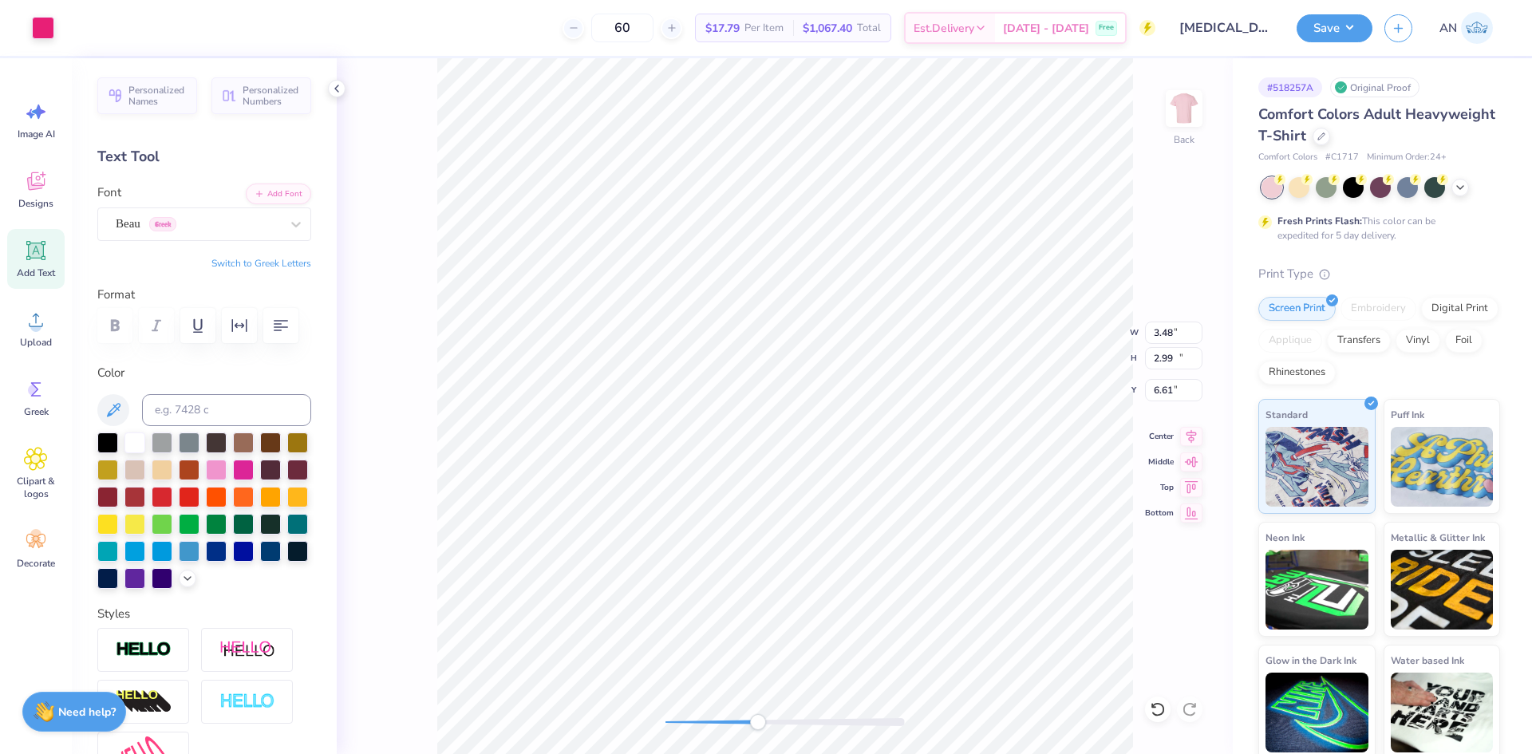
type input "8.63"
type input "14.02"
type input "3.07"
type input "3.76"
type input "0.50"
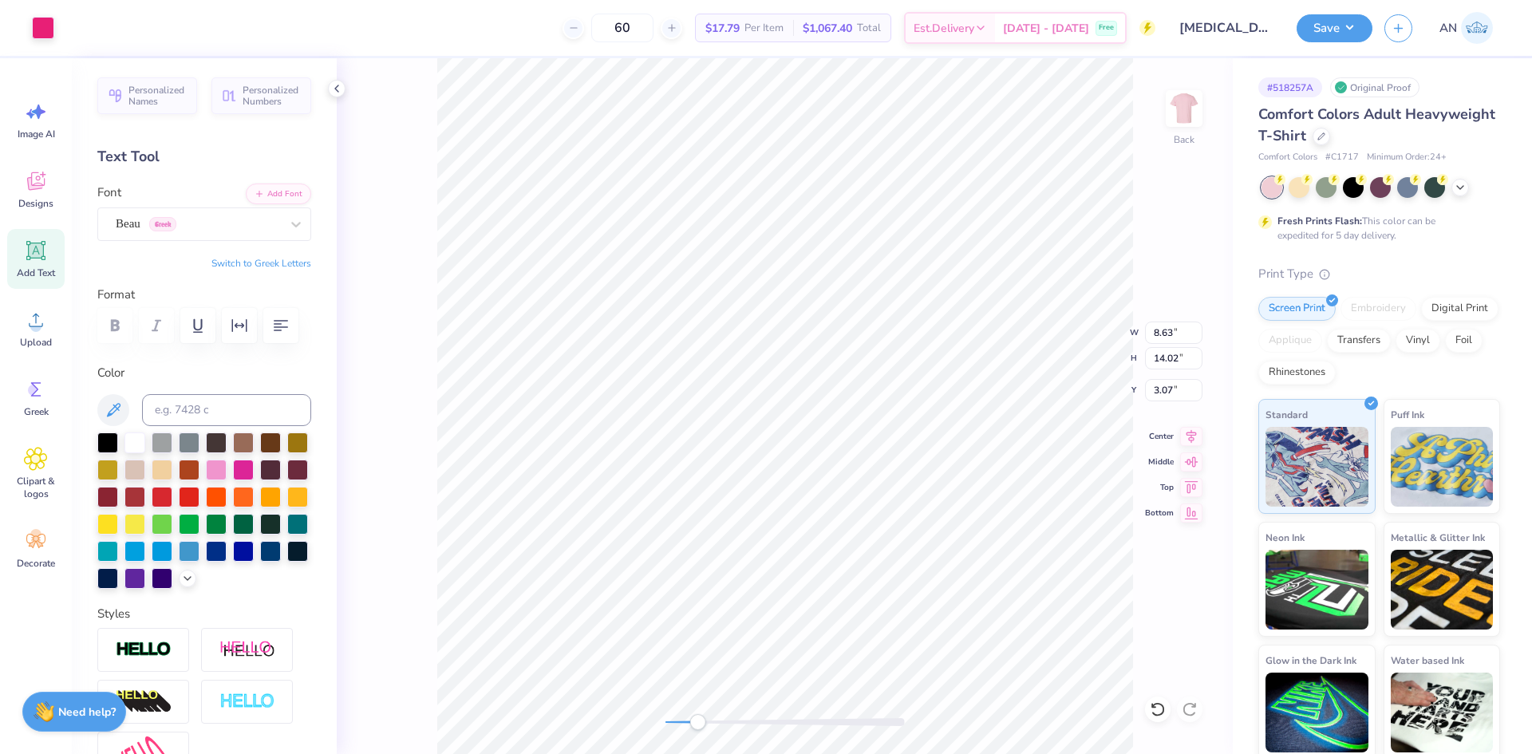
type input "9.93"
type input "8.63"
type input "14.02"
type input "3.06"
type input "8.63"
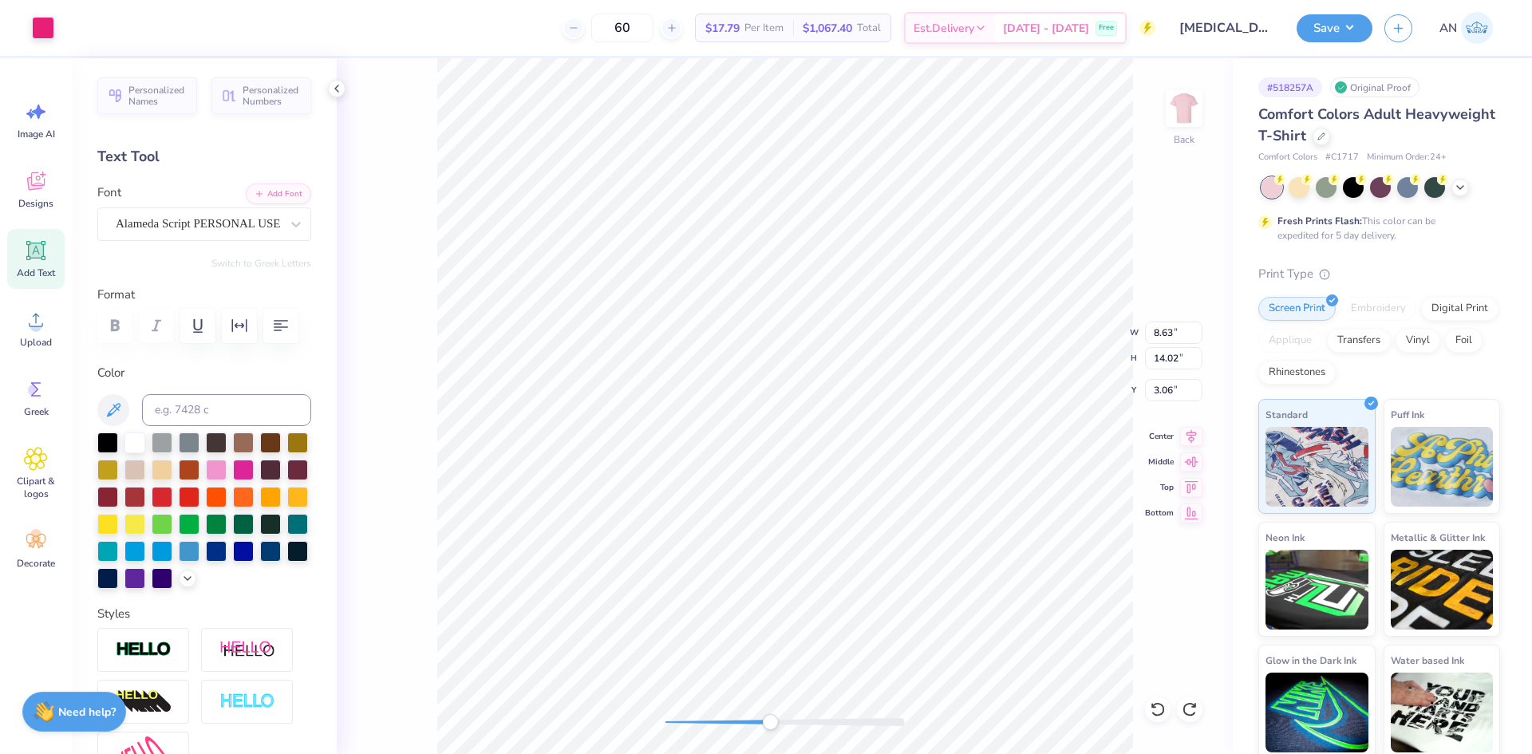
type input "14.02"
type input "3.06"
type input "3.76"
type input "0.50"
type input "9.90"
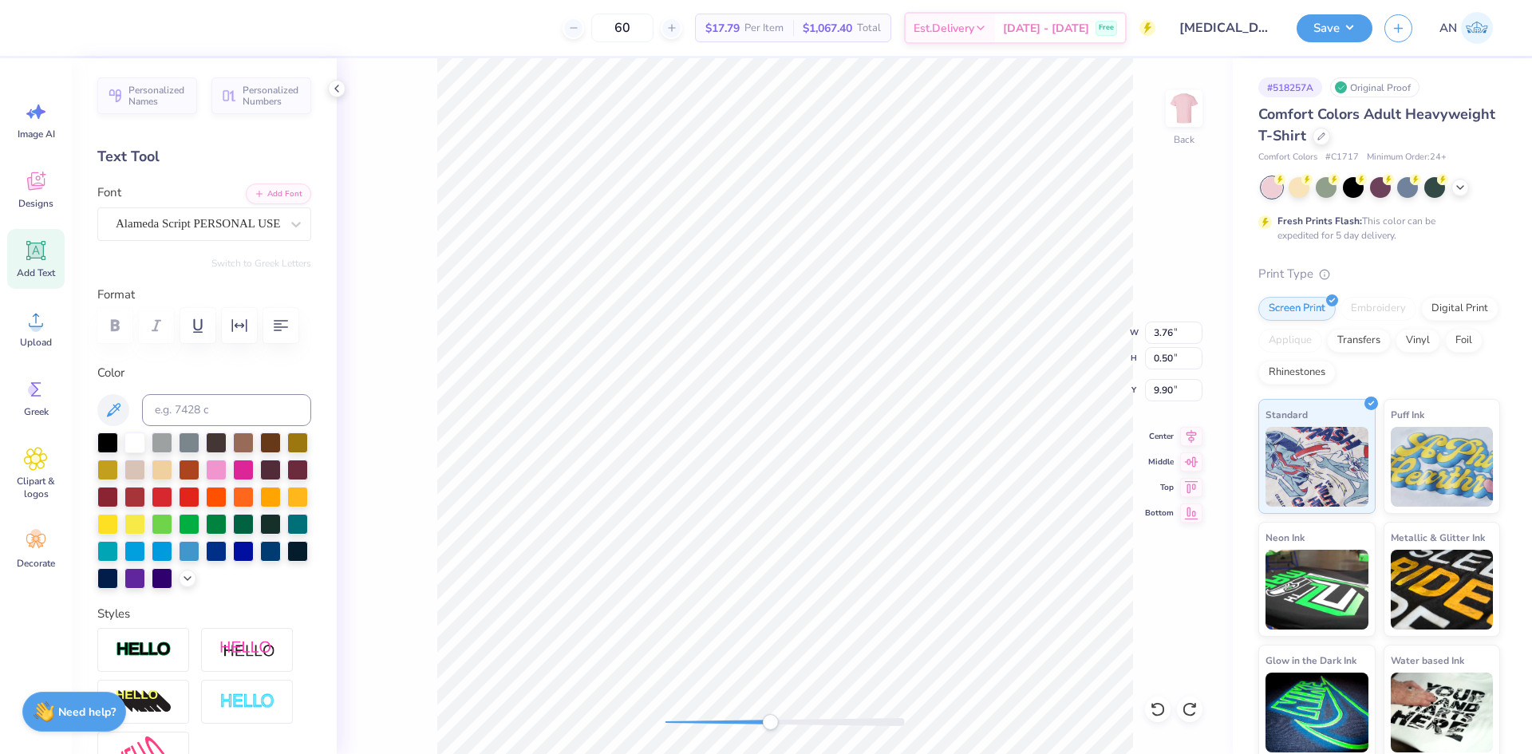
type input "8.63"
type input "14.02"
type input "3.06"
type input "3.76"
type input "0.50"
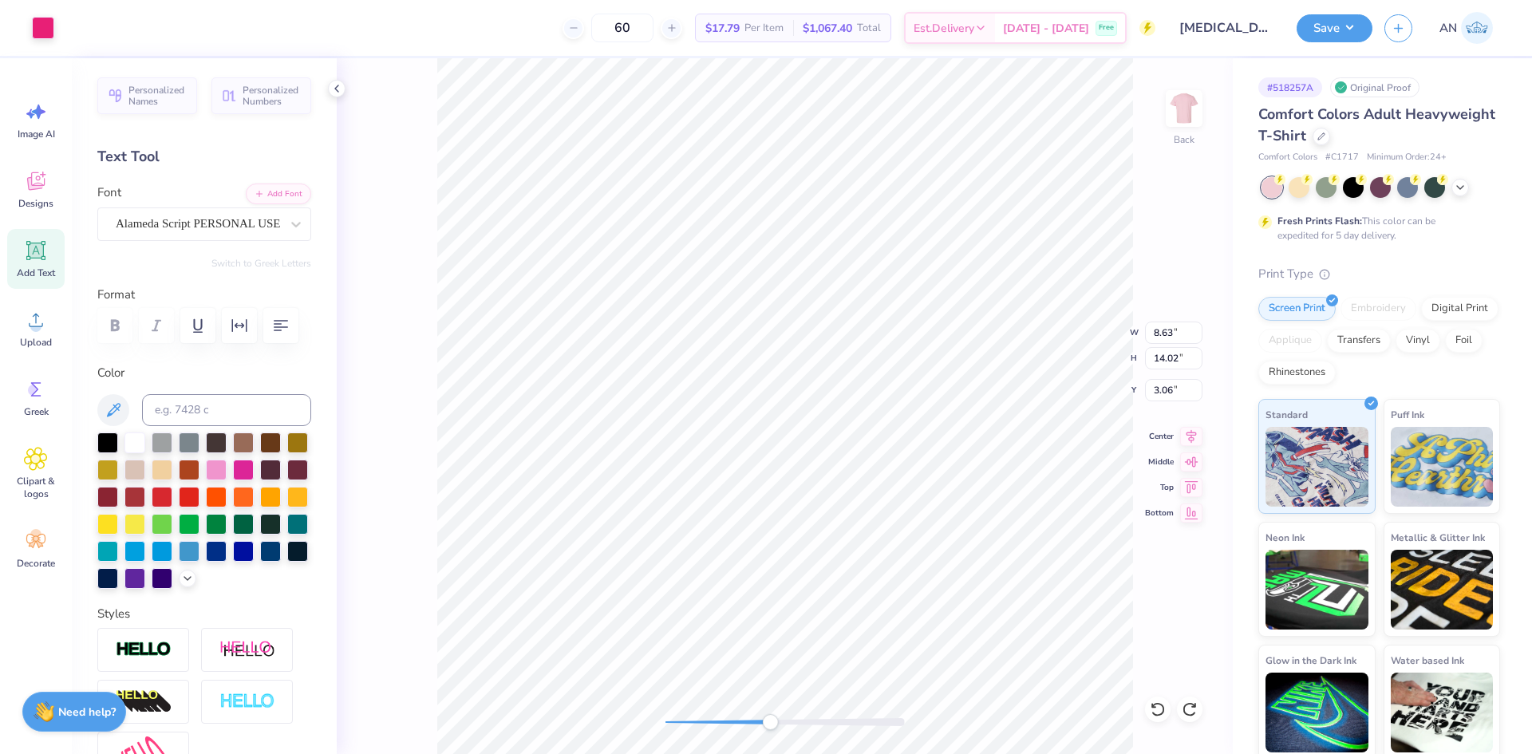
type input "9.90"
click at [179, 586] on div at bounding box center [188, 577] width 18 height 18
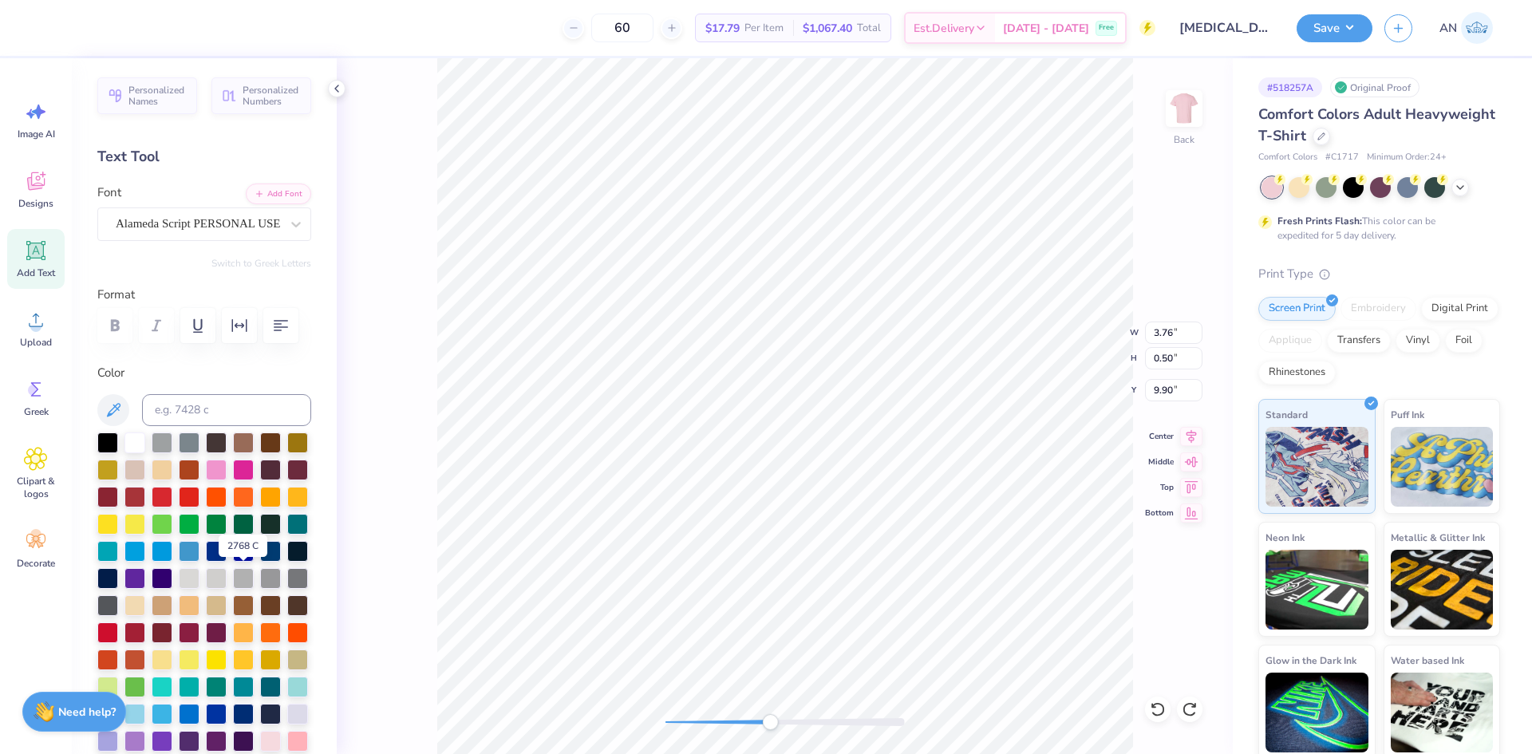
scroll to position [239, 0]
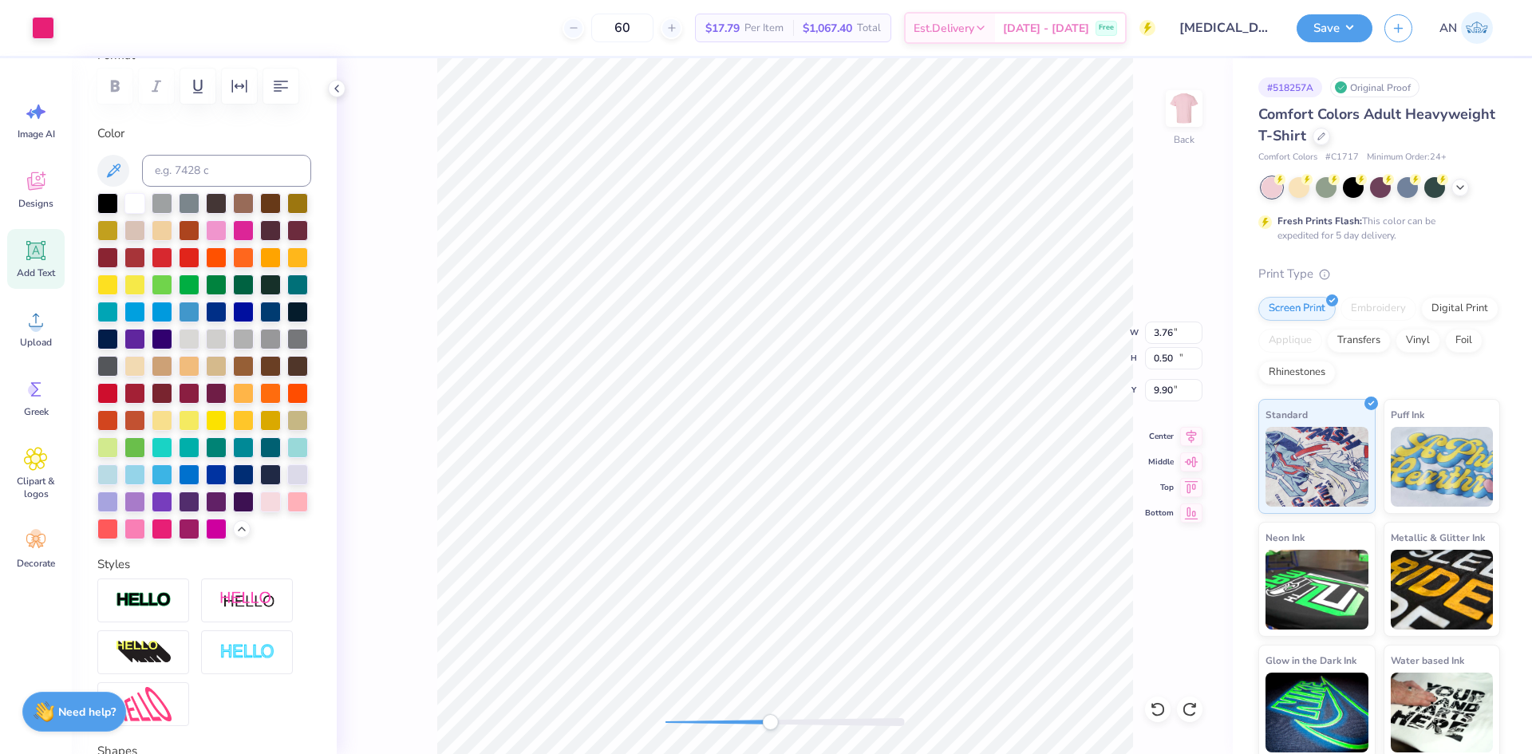
type input "8.63"
click at [152, 538] on div at bounding box center [162, 527] width 21 height 21
click at [745, 480] on li "Ungroup" at bounding box center [757, 483] width 125 height 31
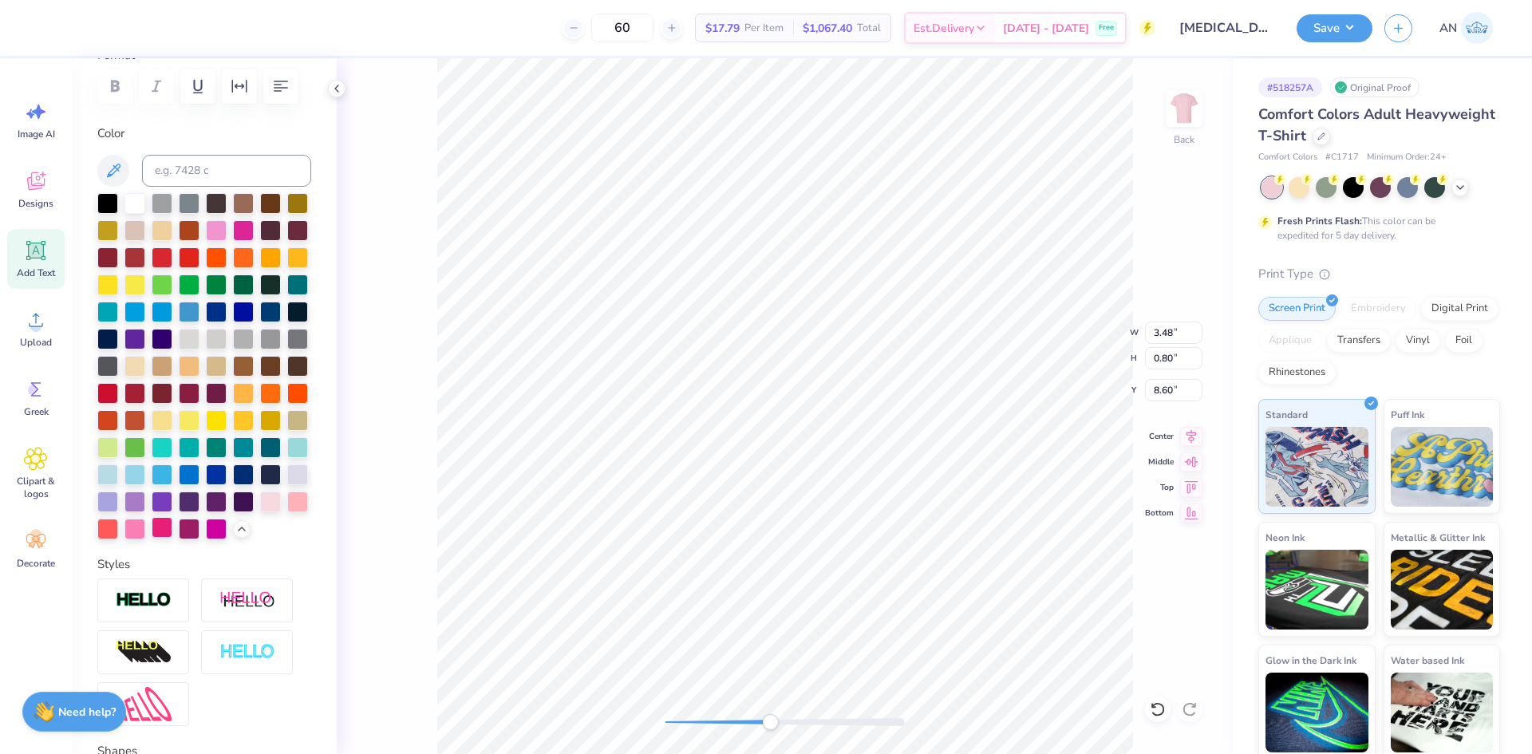
click at [152, 538] on div at bounding box center [162, 527] width 21 height 21
drag, startPoint x: 99, startPoint y: 581, endPoint x: 196, endPoint y: 563, distance: 98.3
click at [152, 539] on div at bounding box center [162, 529] width 21 height 21
click at [152, 538] on div at bounding box center [162, 527] width 21 height 21
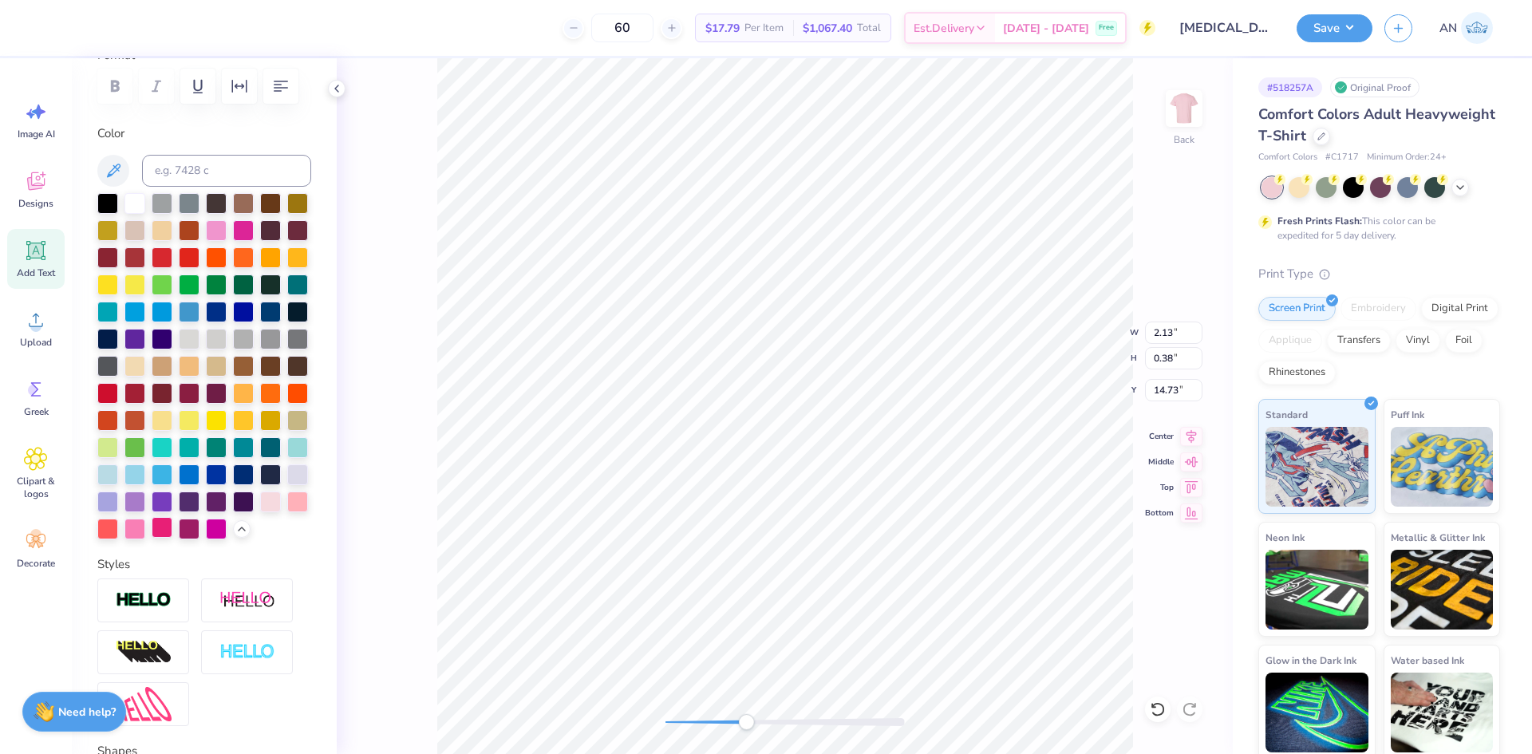
click at [152, 538] on div at bounding box center [162, 527] width 21 height 21
drag, startPoint x: 102, startPoint y: 571, endPoint x: 122, endPoint y: 574, distance: 20.1
click at [152, 539] on div at bounding box center [162, 529] width 21 height 21
click at [152, 538] on div at bounding box center [162, 527] width 21 height 21
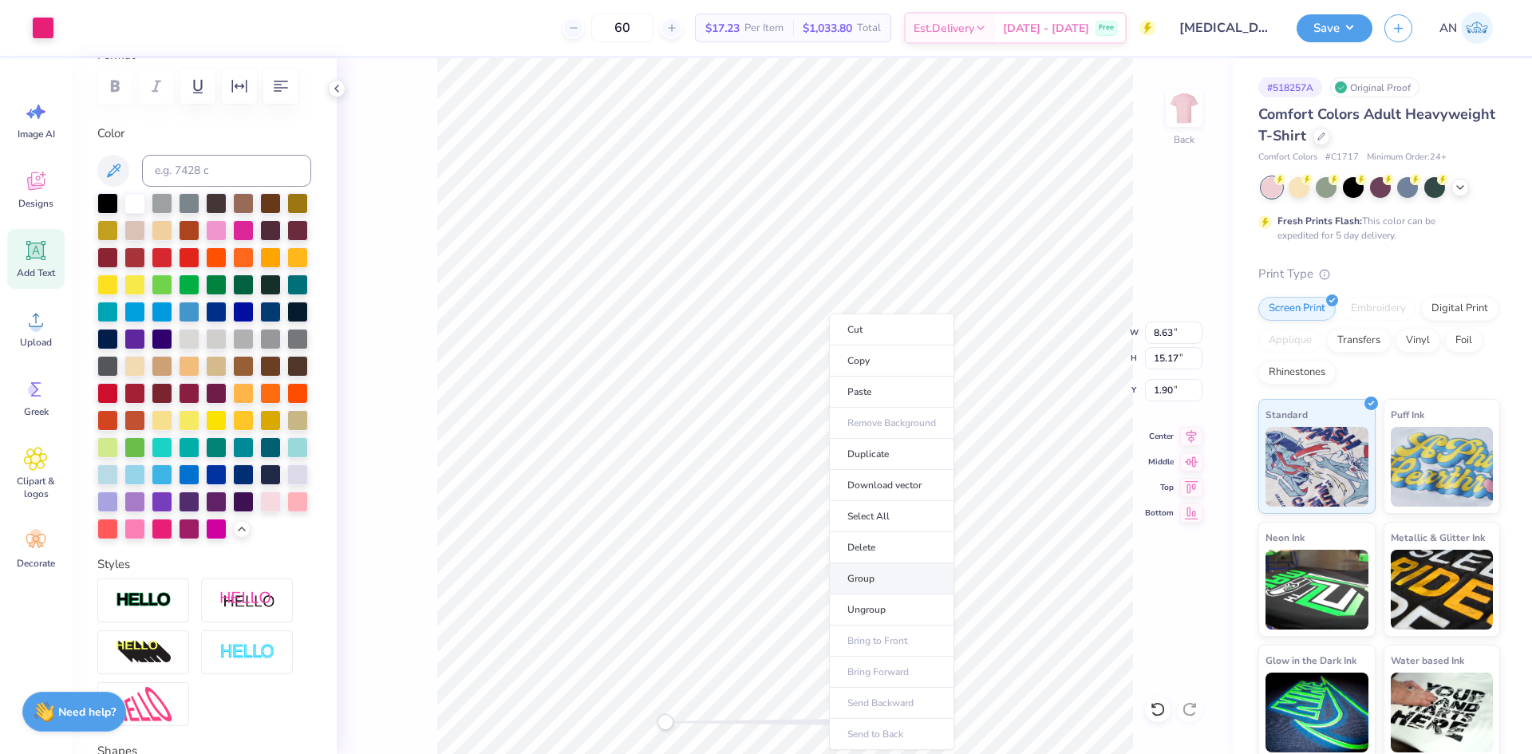
click at [871, 573] on li "Group" at bounding box center [891, 578] width 125 height 31
click at [1159, 361] on input "15.17" at bounding box center [1173, 358] width 57 height 22
click at [884, 580] on li "Group" at bounding box center [887, 578] width 125 height 31
click at [1176, 349] on input "13.90" at bounding box center [1173, 358] width 57 height 22
click at [1166, 393] on input "2.54" at bounding box center [1173, 390] width 57 height 22
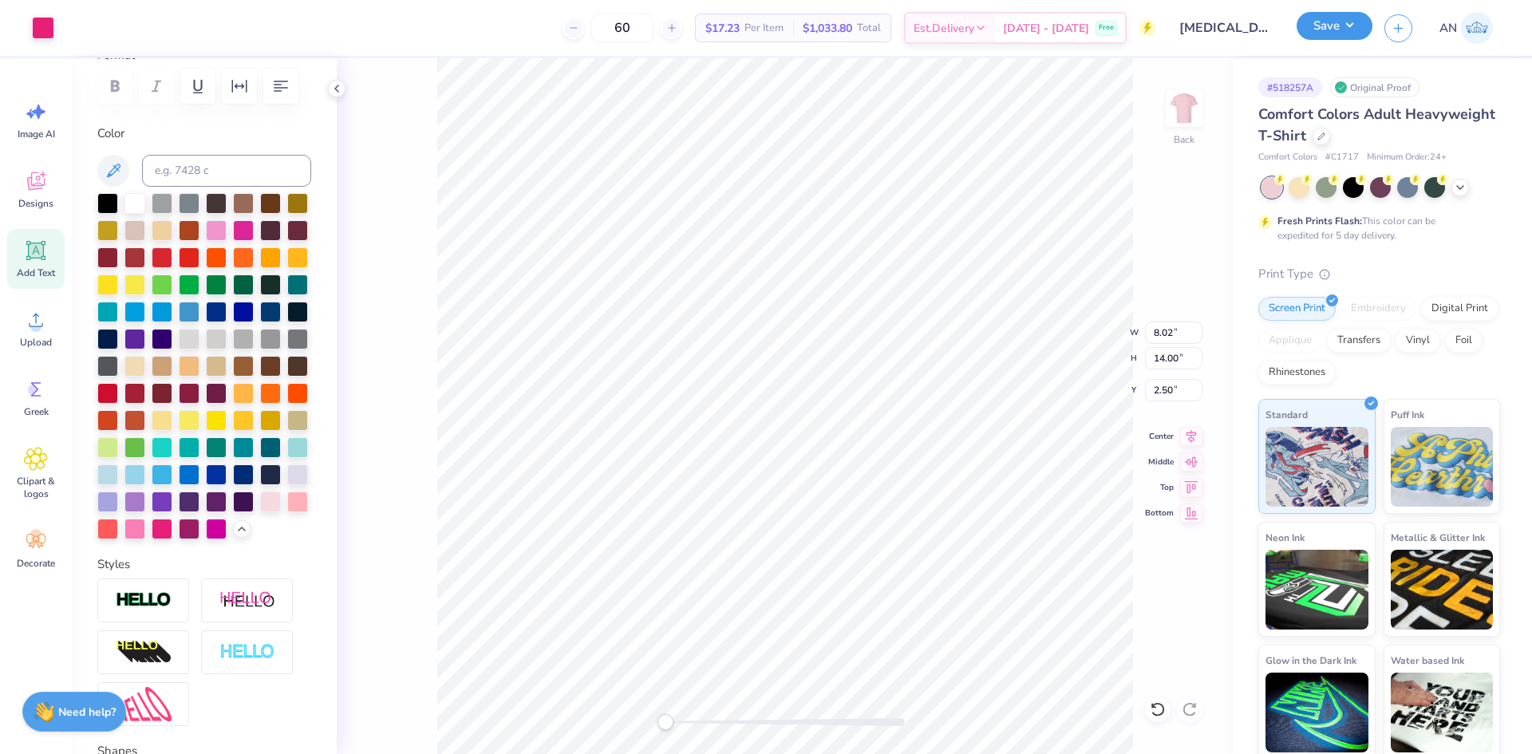
click at [1333, 26] on button "Save" at bounding box center [1335, 26] width 76 height 28
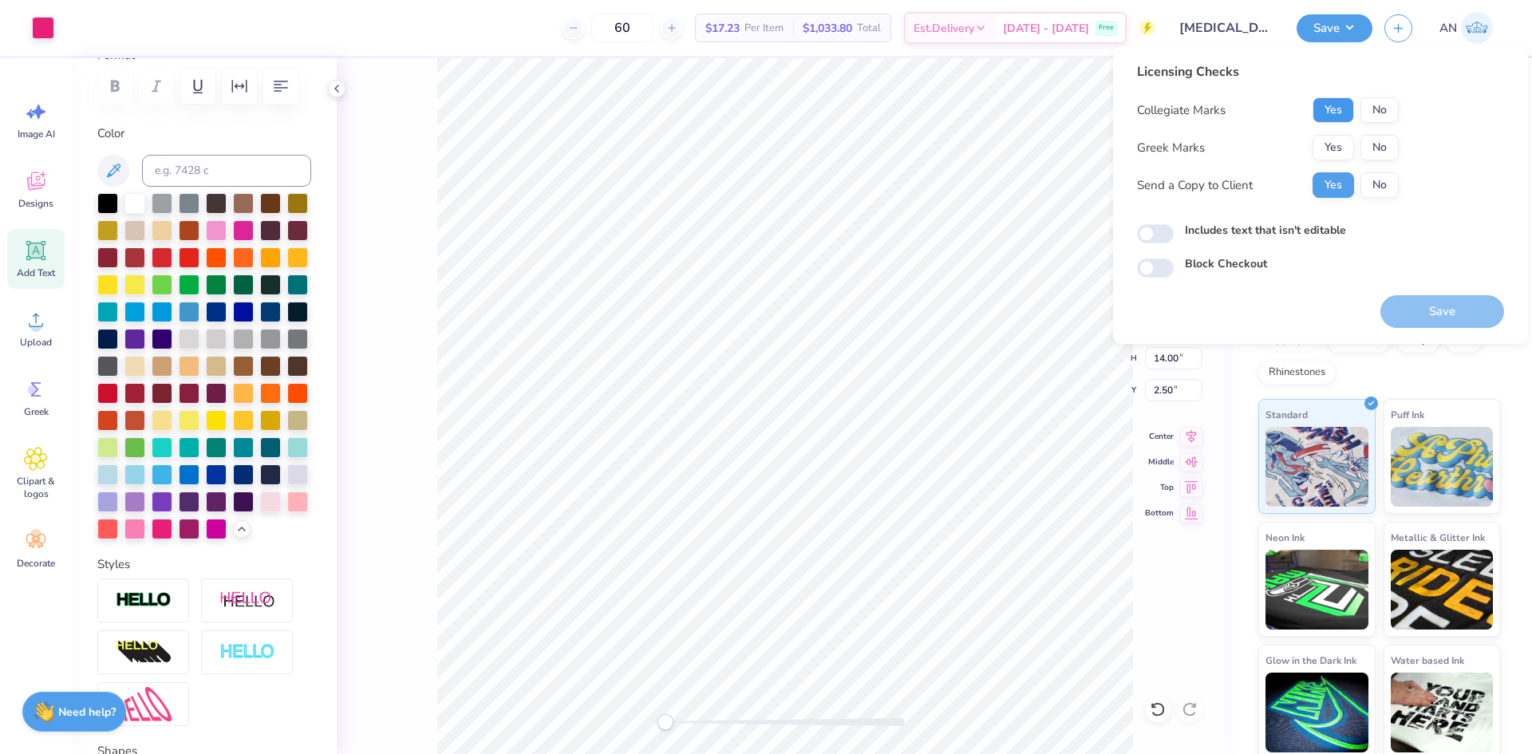
click at [1342, 111] on button "Yes" at bounding box center [1333, 110] width 41 height 26
click at [1370, 141] on button "No" at bounding box center [1380, 148] width 38 height 26
click at [1167, 229] on input "Includes text that isn't editable" at bounding box center [1155, 233] width 37 height 19
click at [1412, 315] on button "Save" at bounding box center [1443, 311] width 124 height 33
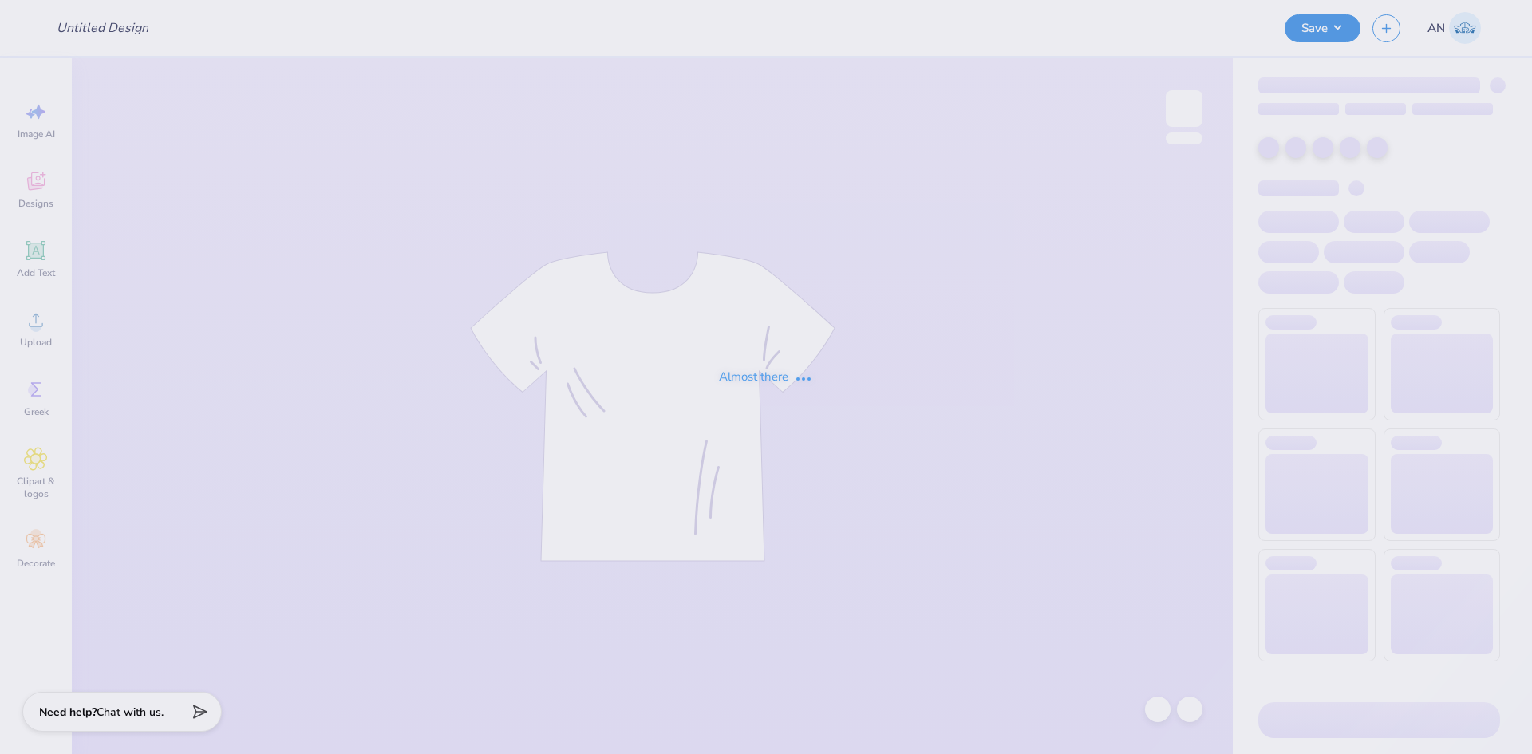
type input "Bucknell ADPi Fall Date Party 2025"
